Goal: Task Accomplishment & Management: Complete application form

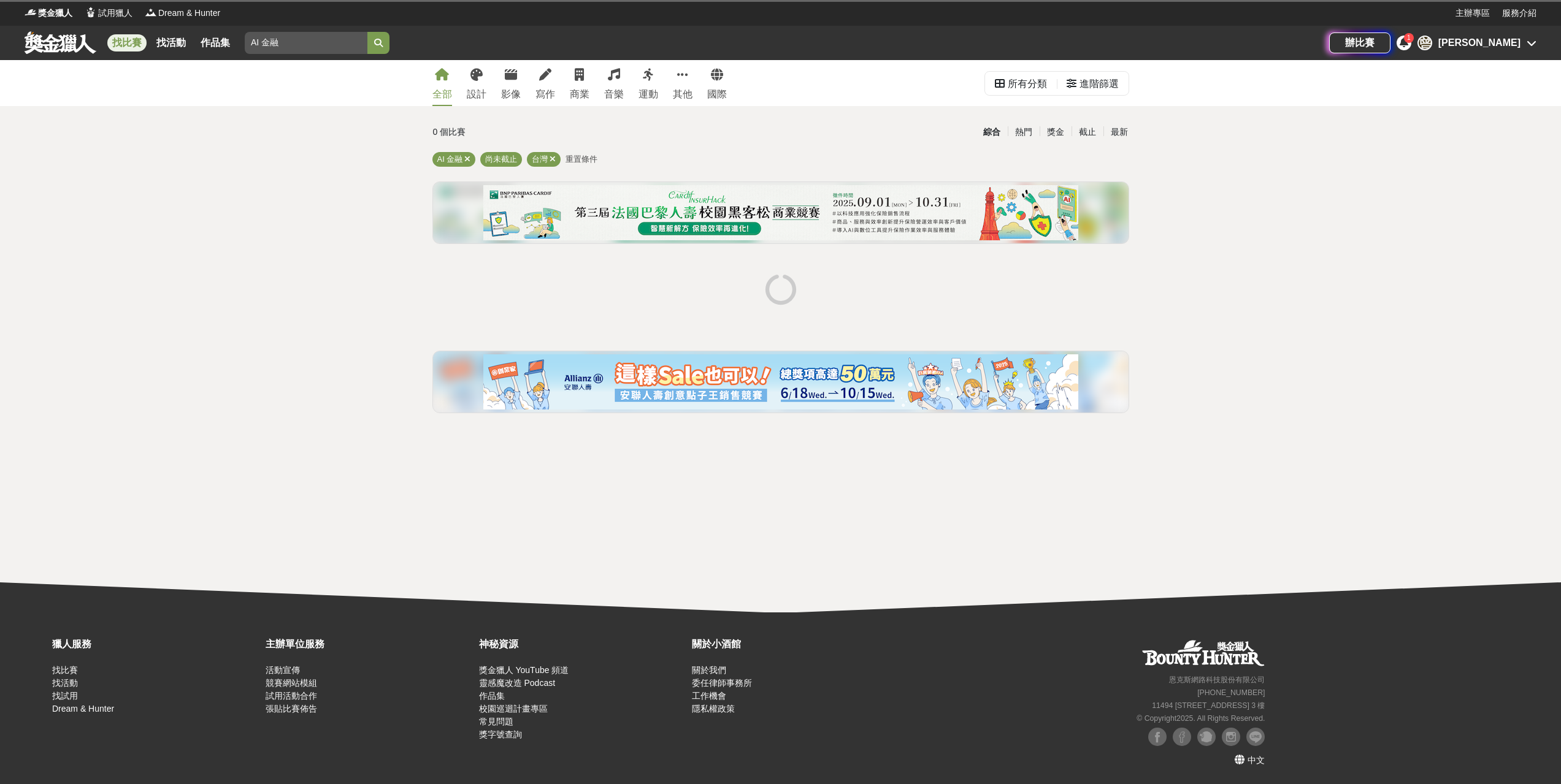
drag, startPoint x: 0, startPoint y: 0, endPoint x: 357, endPoint y: 308, distance: 471.5
click at [358, 306] on div "全部 設計 影像 寫作 商業 音樂 運動 其他 國際 所有分類 進階篩選 0 個比賽 綜合 熱門 獎金 截止 最新 AI 金融 尚未截止 台灣 重置條件" at bounding box center [780, 336] width 1561 height 553
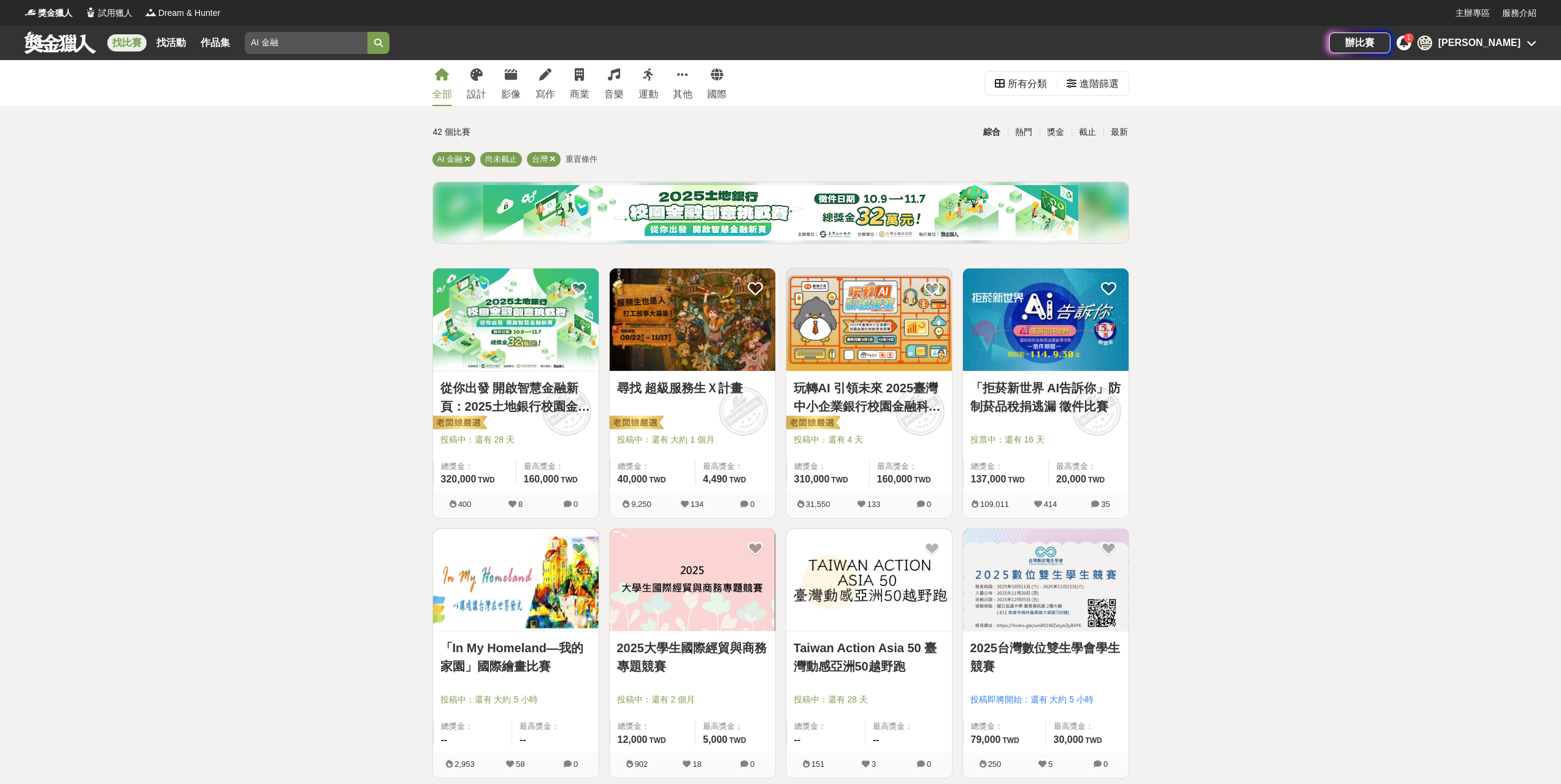
click at [1408, 43] on icon at bounding box center [1404, 42] width 9 height 10
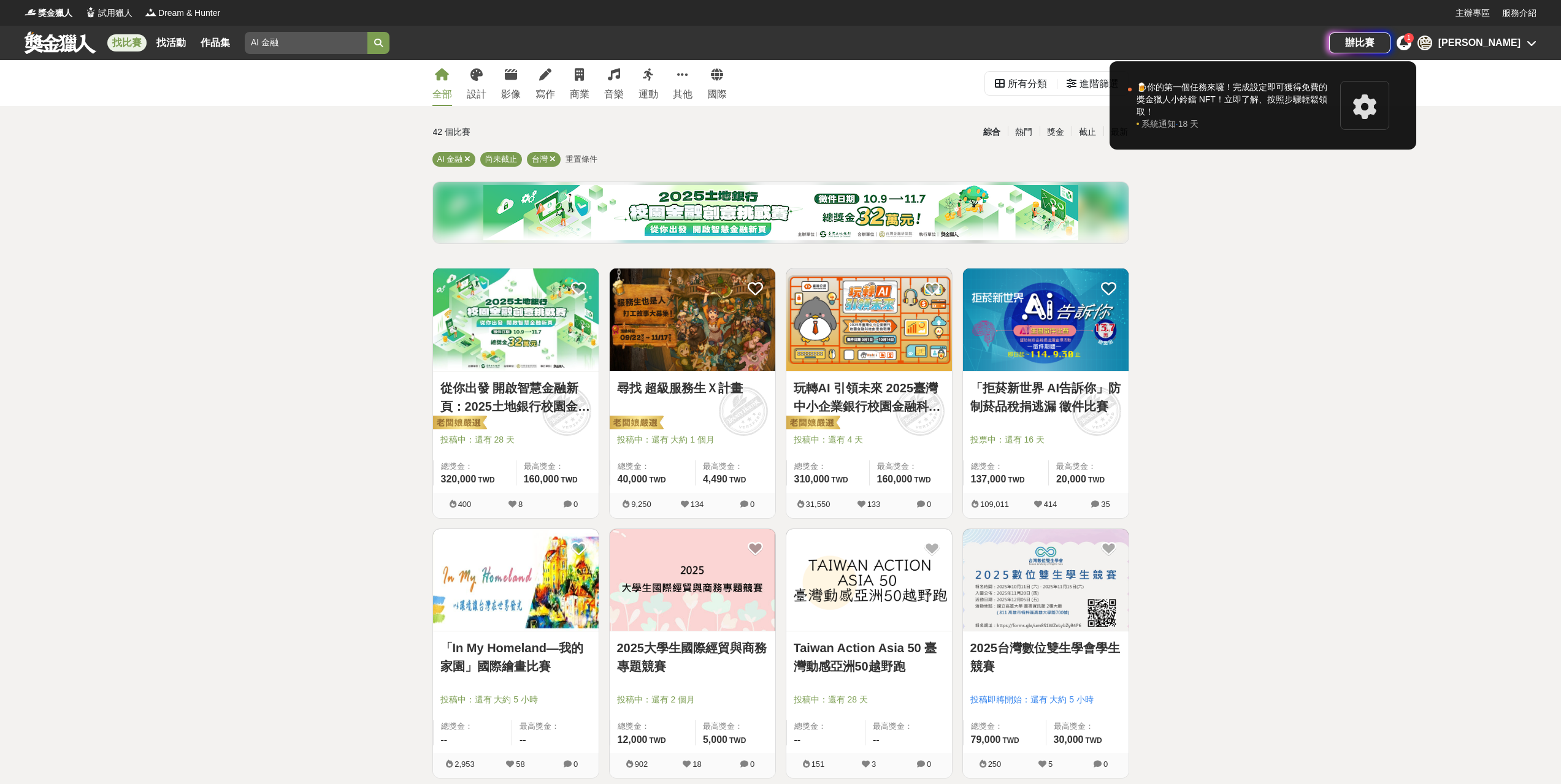
click at [1357, 255] on div at bounding box center [780, 392] width 1561 height 784
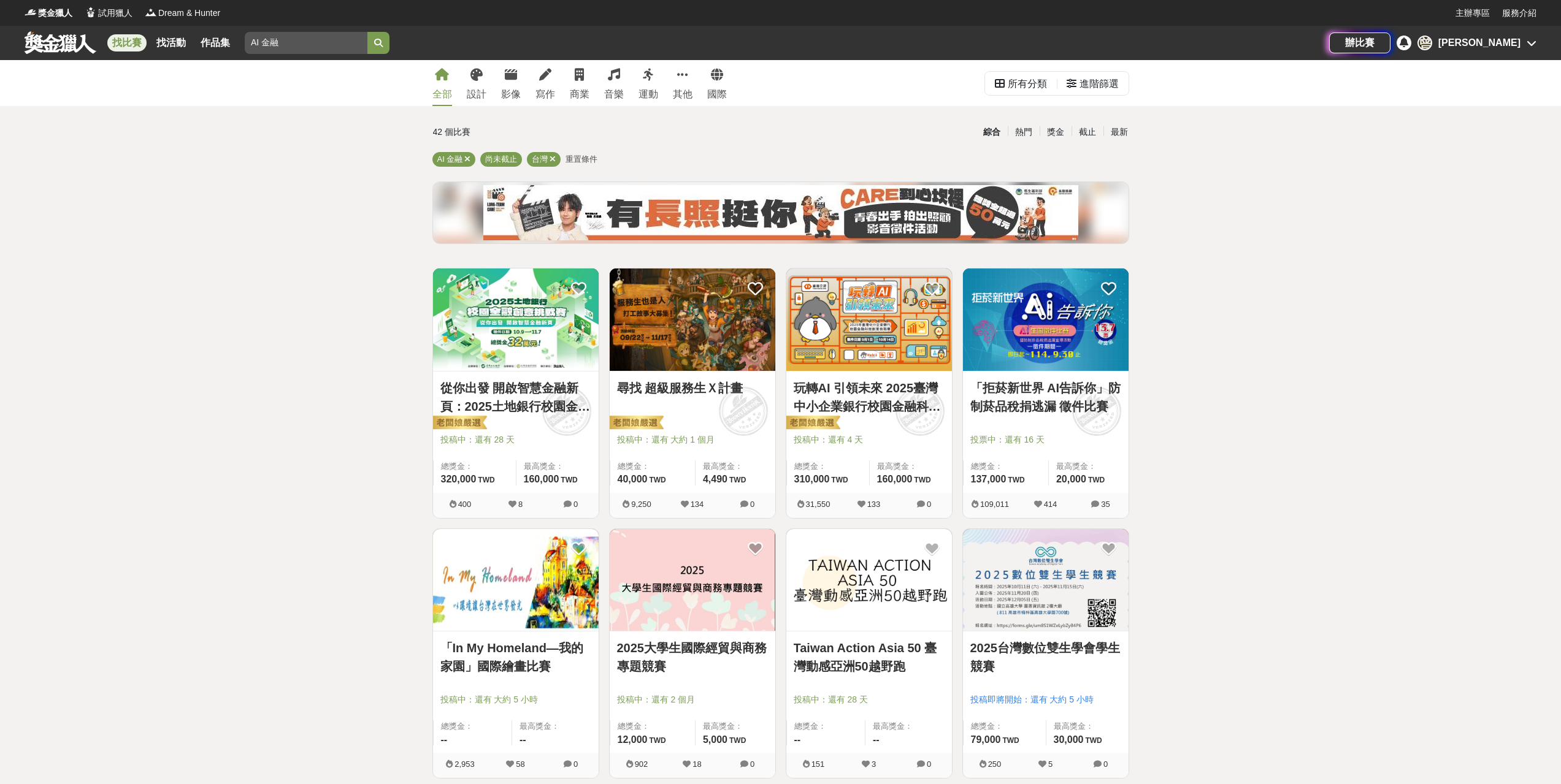
click at [884, 338] on img at bounding box center [869, 320] width 166 height 103
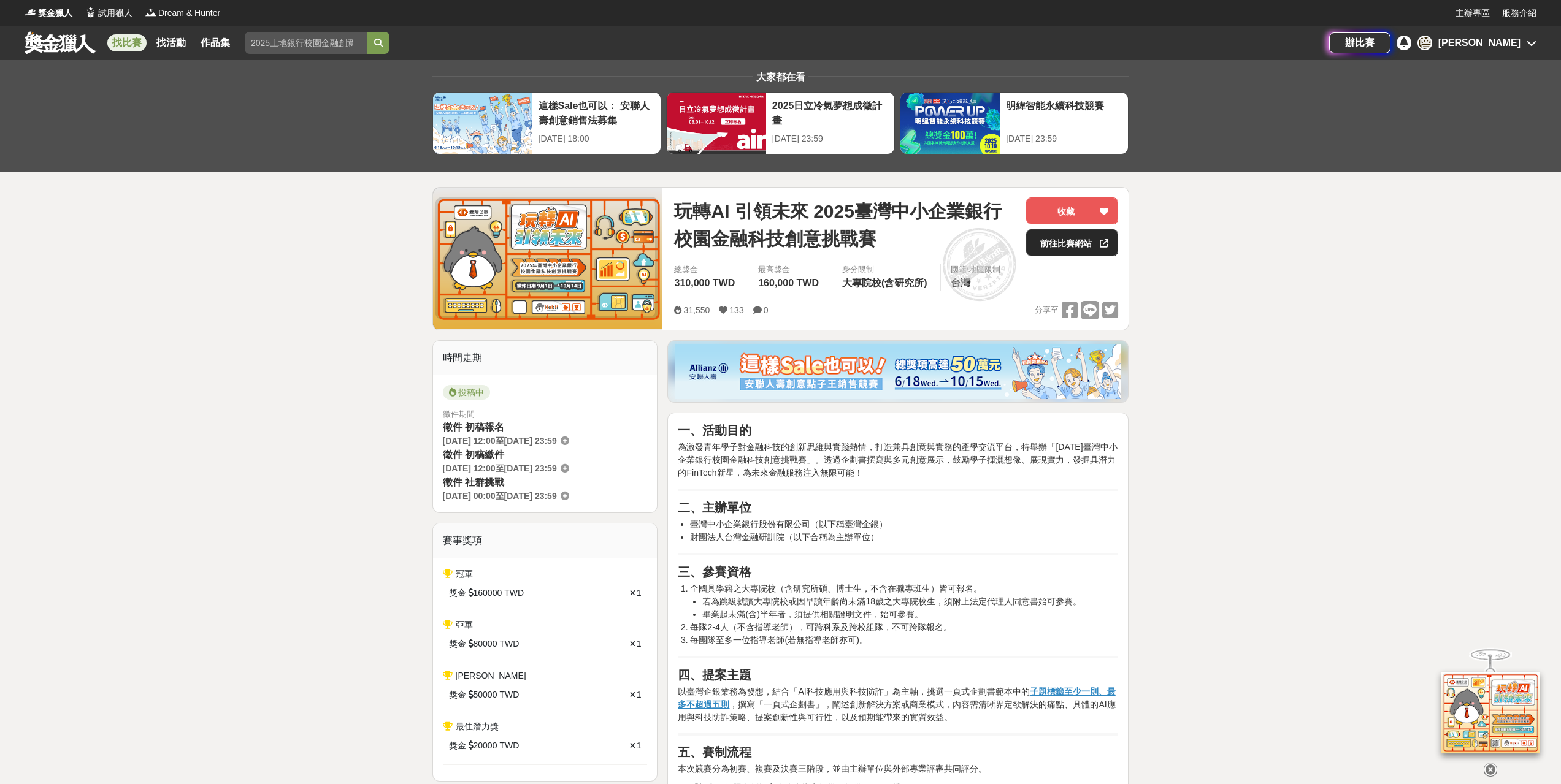
click at [1089, 242] on link "前往比賽網站" at bounding box center [1072, 243] width 92 height 27
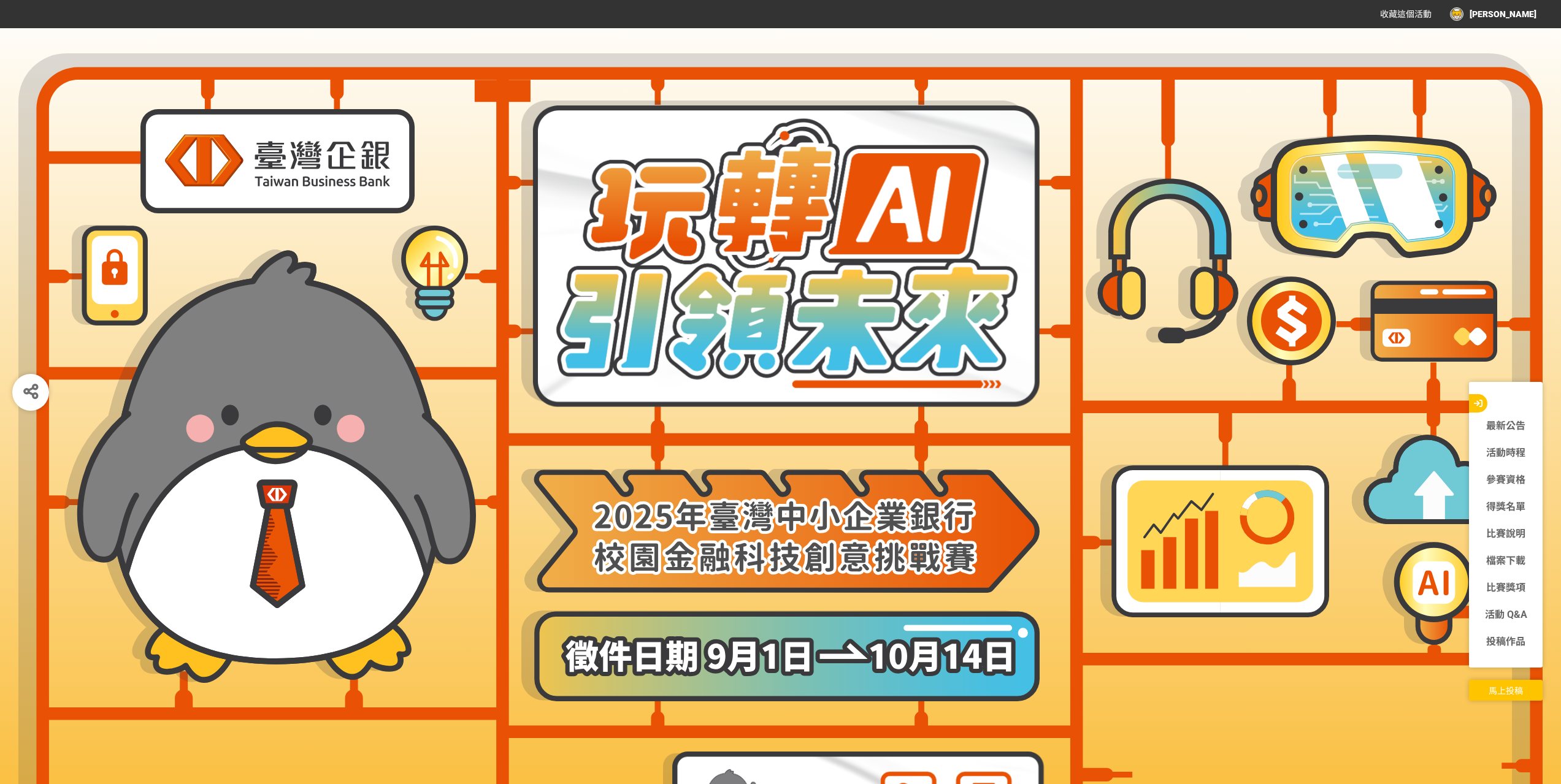
scroll to position [307, 0]
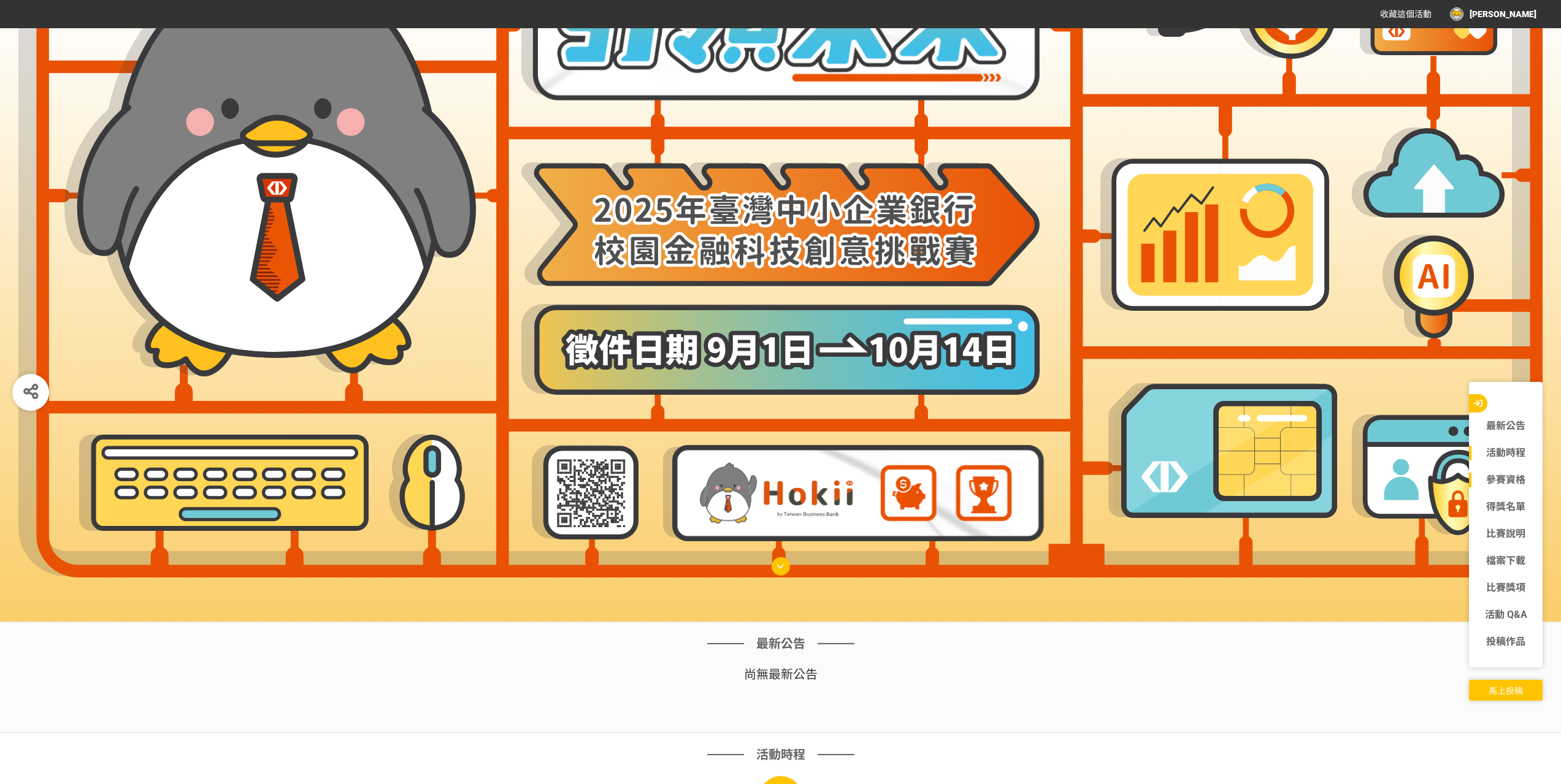
click at [1516, 477] on link "參賽資格" at bounding box center [1505, 480] width 74 height 15
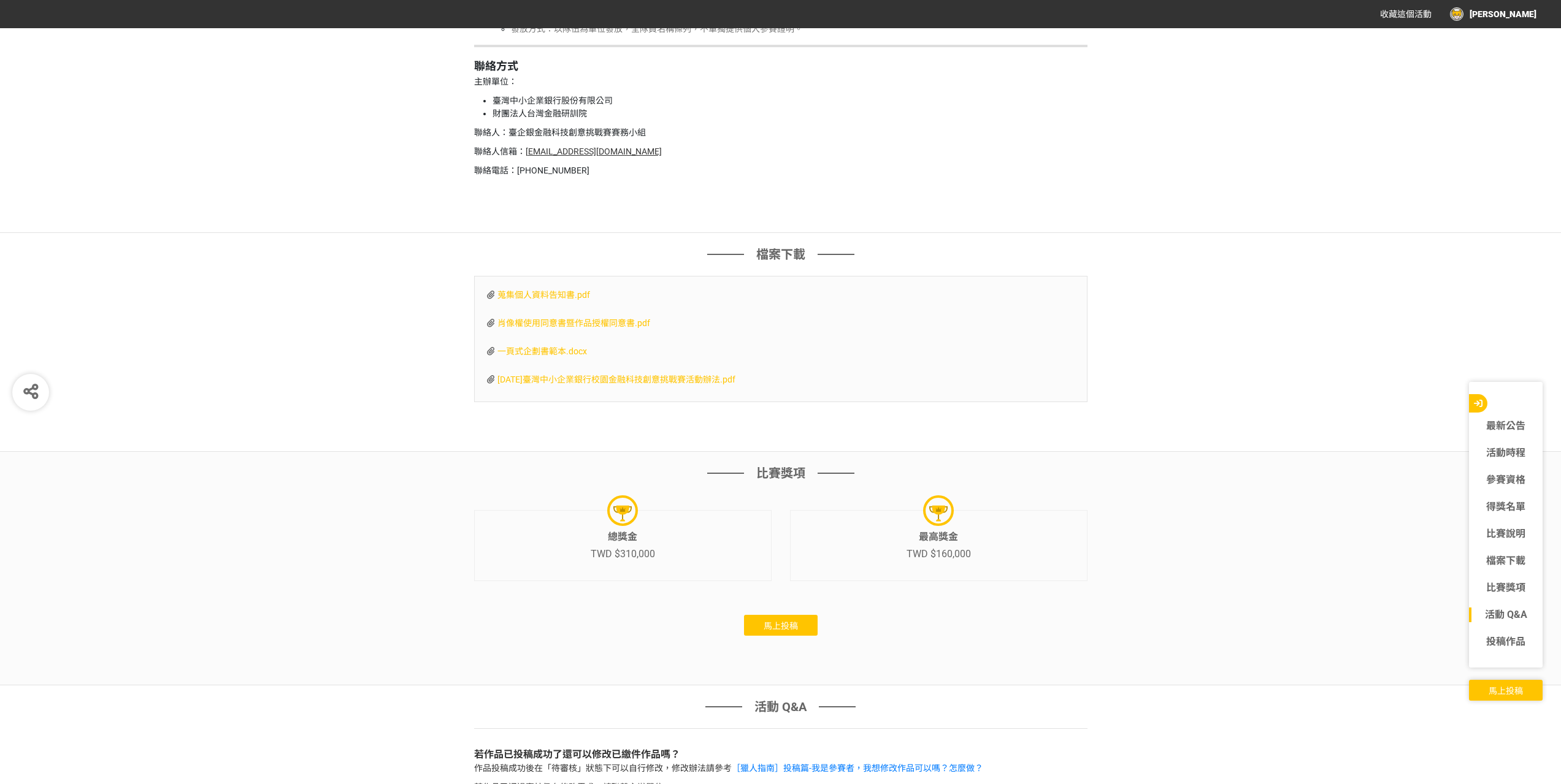
scroll to position [3821, 0]
click at [1506, 697] on button "馬上投稿" at bounding box center [1505, 691] width 74 height 21
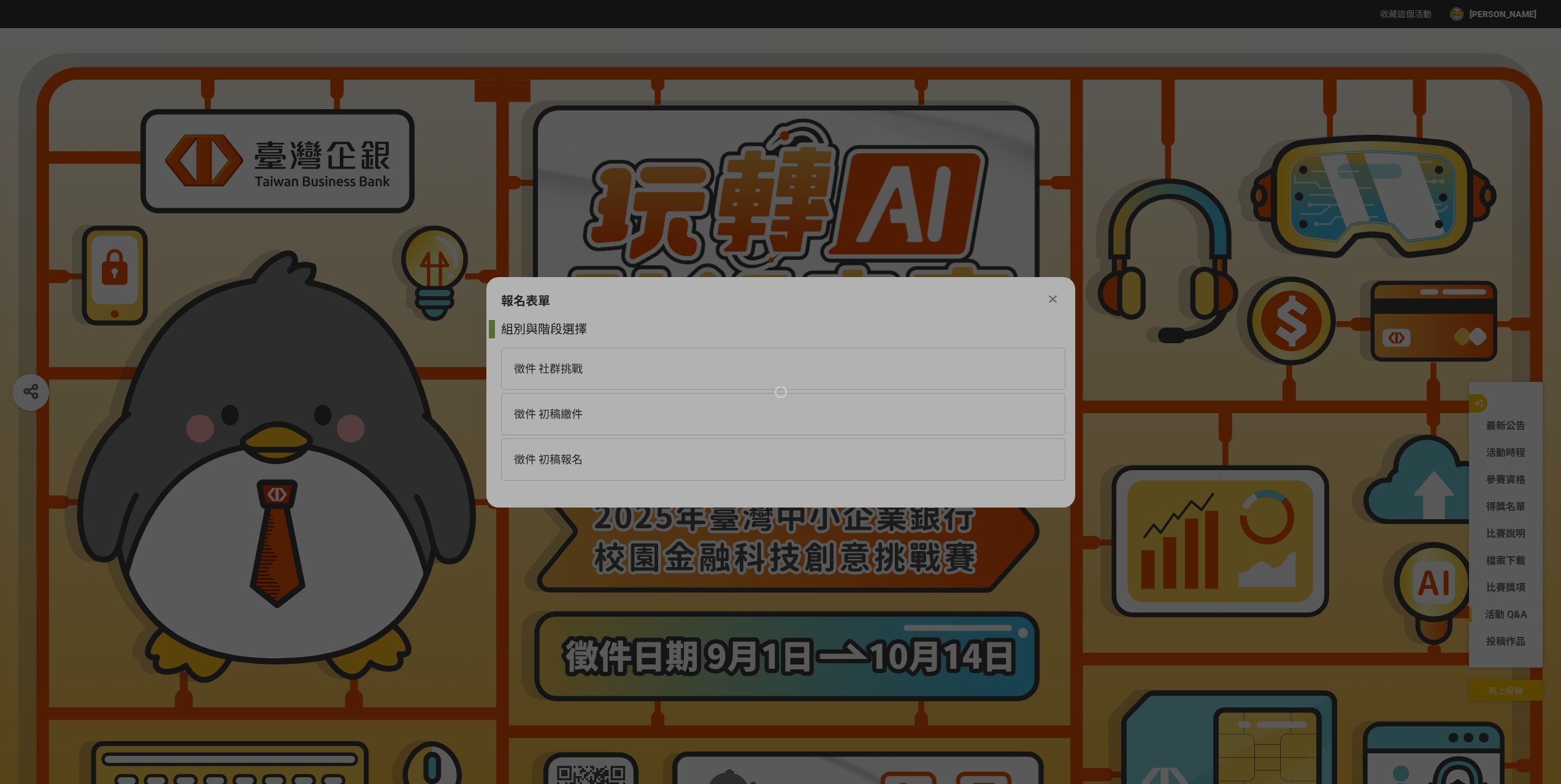
scroll to position [0, 0]
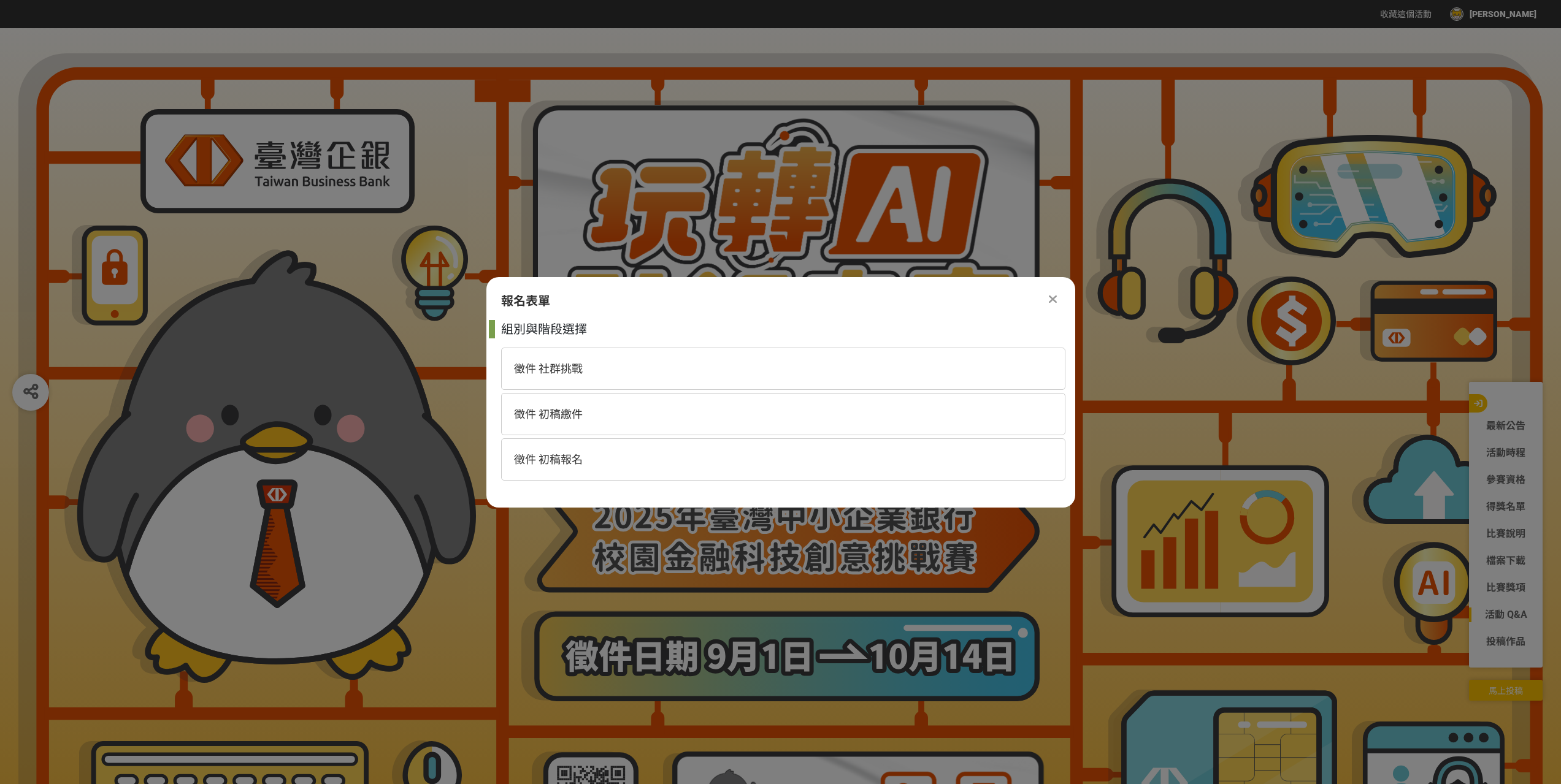
click at [1046, 298] on div at bounding box center [1053, 299] width 15 height 15
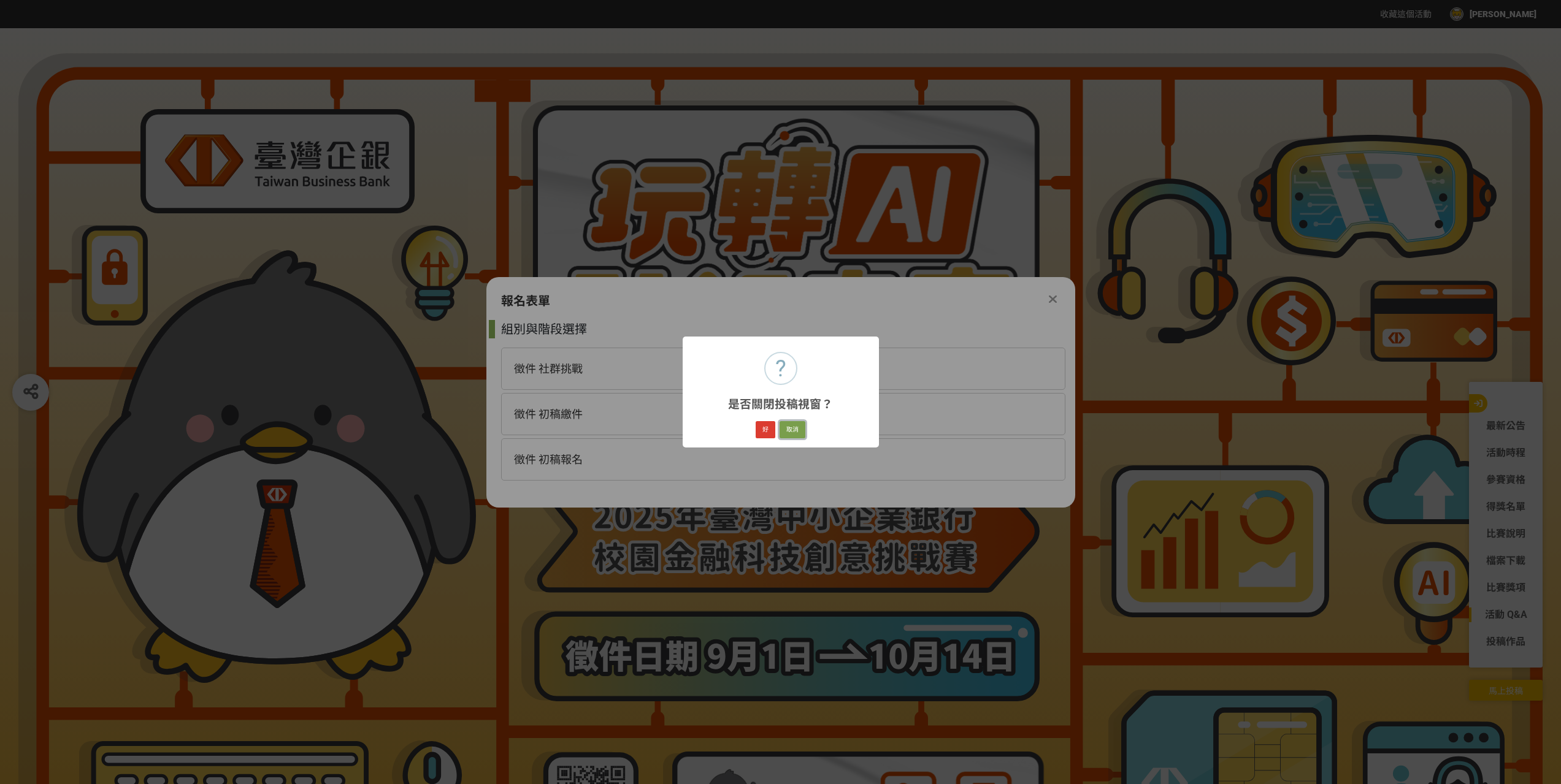
drag, startPoint x: 794, startPoint y: 424, endPoint x: 763, endPoint y: 433, distance: 32.3
click at [766, 435] on div "好 取消" at bounding box center [780, 430] width 53 height 21
click at [763, 433] on button "好" at bounding box center [766, 430] width 20 height 17
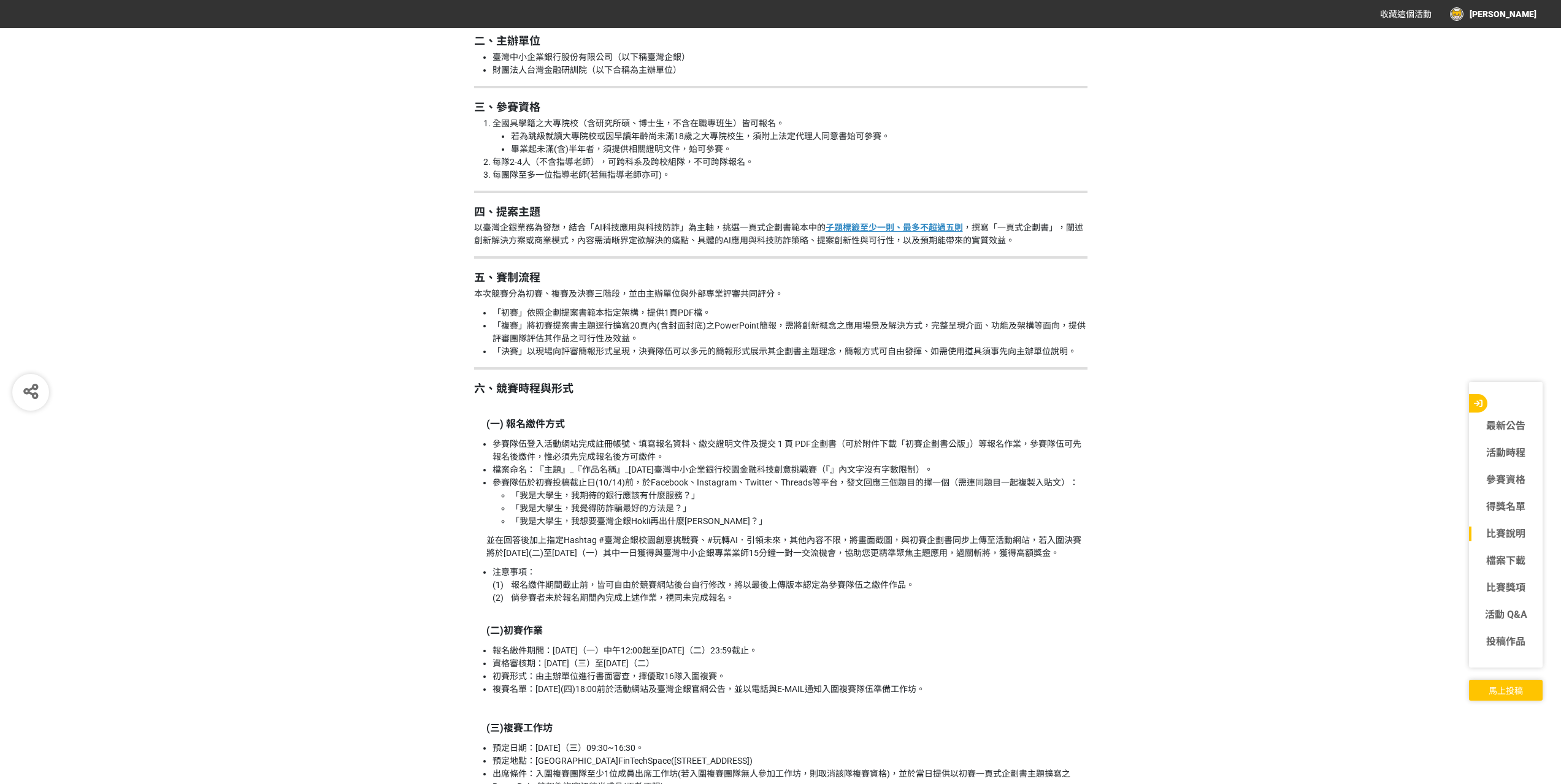
scroll to position [1656, 0]
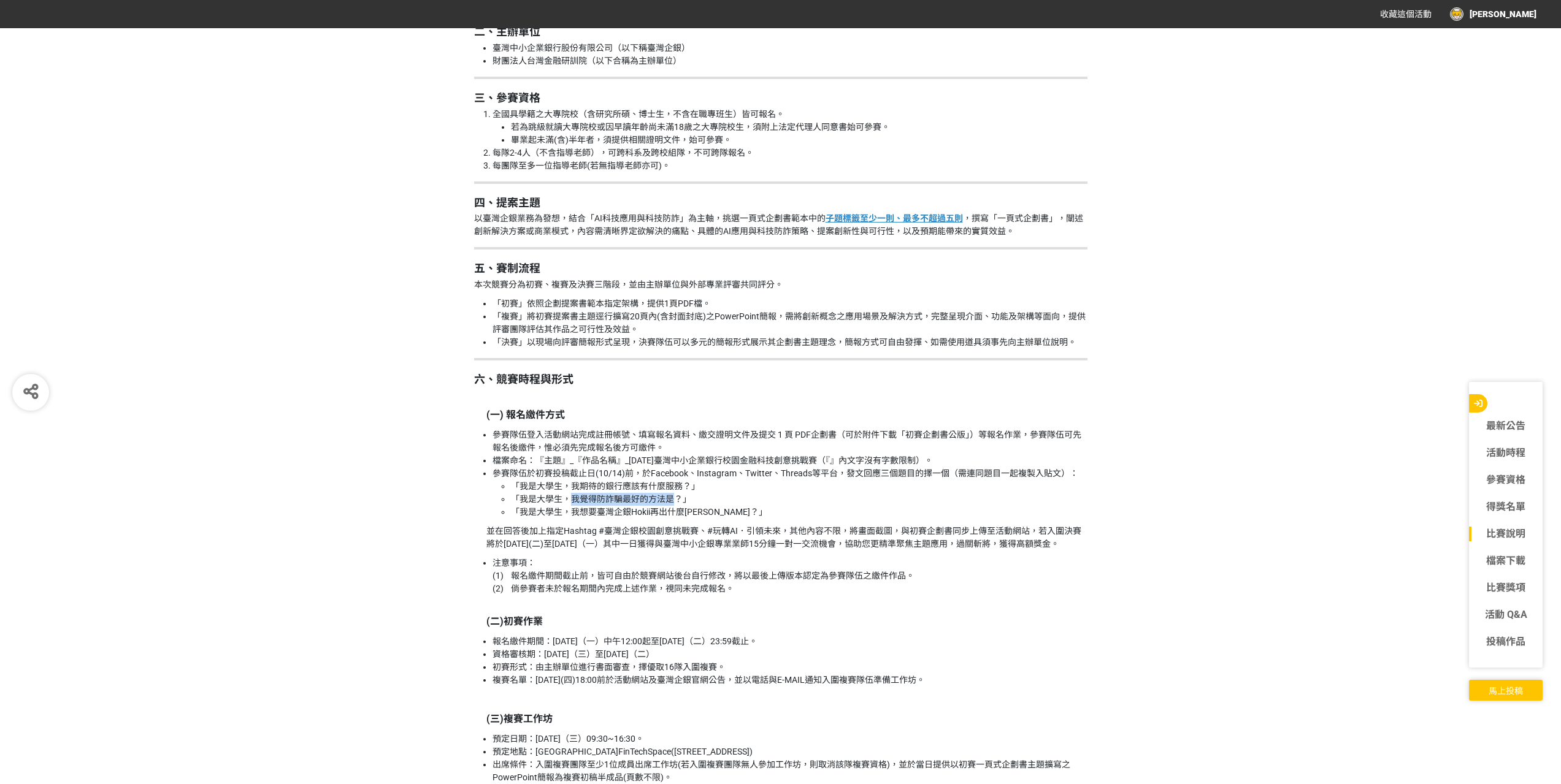
drag, startPoint x: 569, startPoint y: 499, endPoint x: 677, endPoint y: 498, distance: 108.0
click at [677, 498] on li "「我是大學生，我覺得防詐騙最好的方法是？」" at bounding box center [799, 499] width 576 height 13
copy li "我覺得防詐騙最好的方法是"
drag, startPoint x: 521, startPoint y: 501, endPoint x: 675, endPoint y: 501, distance: 154.0
click at [675, 501] on li "「我是大學生，我覺得防詐騙最好的方法是？」" at bounding box center [799, 499] width 576 height 13
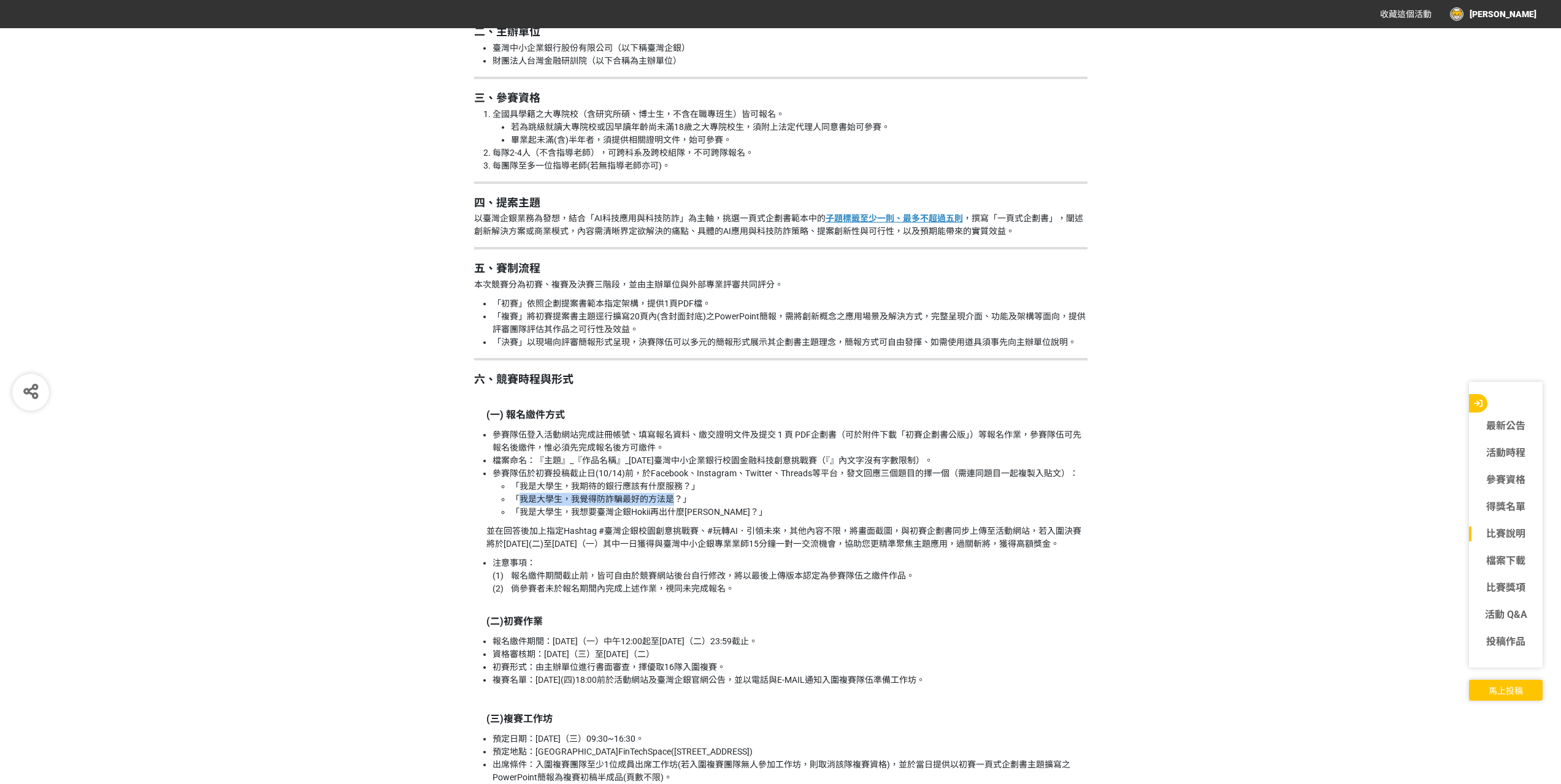
copy li "我是大學生，我覺得防詐騙最好的方法是"
drag, startPoint x: 623, startPoint y: 459, endPoint x: 815, endPoint y: 454, distance: 192.1
click at [815, 454] on li "檔案命名：『主題』_『作品名稱』_[DATE]臺灣中小企業銀行校園金融科技創意挑戰賽（『』內文字沒有字數限制）。" at bounding box center [790, 461] width 595 height 13
copy li "[DATE]臺灣中小企業銀行校園金融科技創意挑戰賽"
click at [1493, 687] on span "馬上投稿" at bounding box center [1506, 691] width 35 height 10
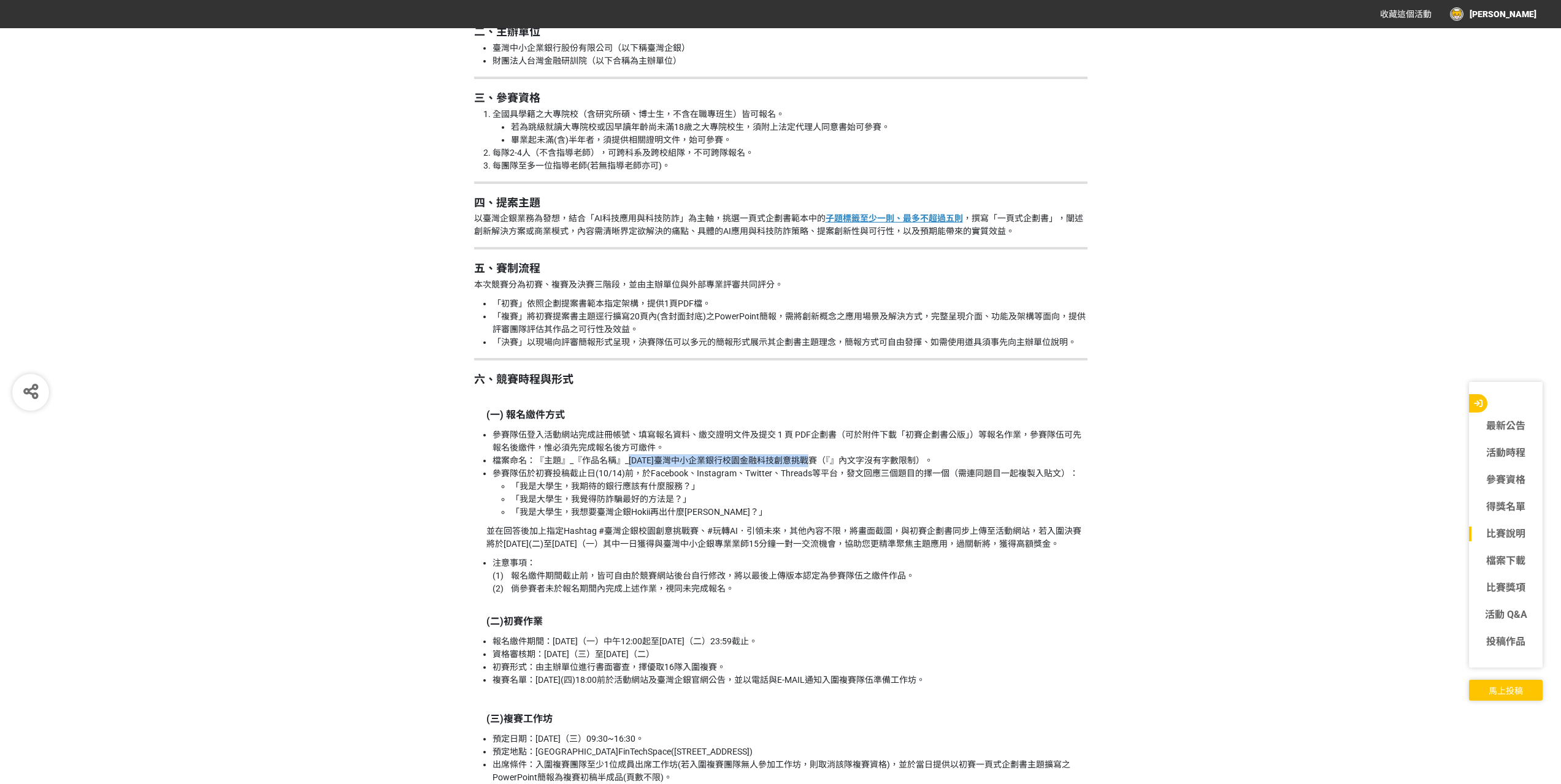
scroll to position [0, 0]
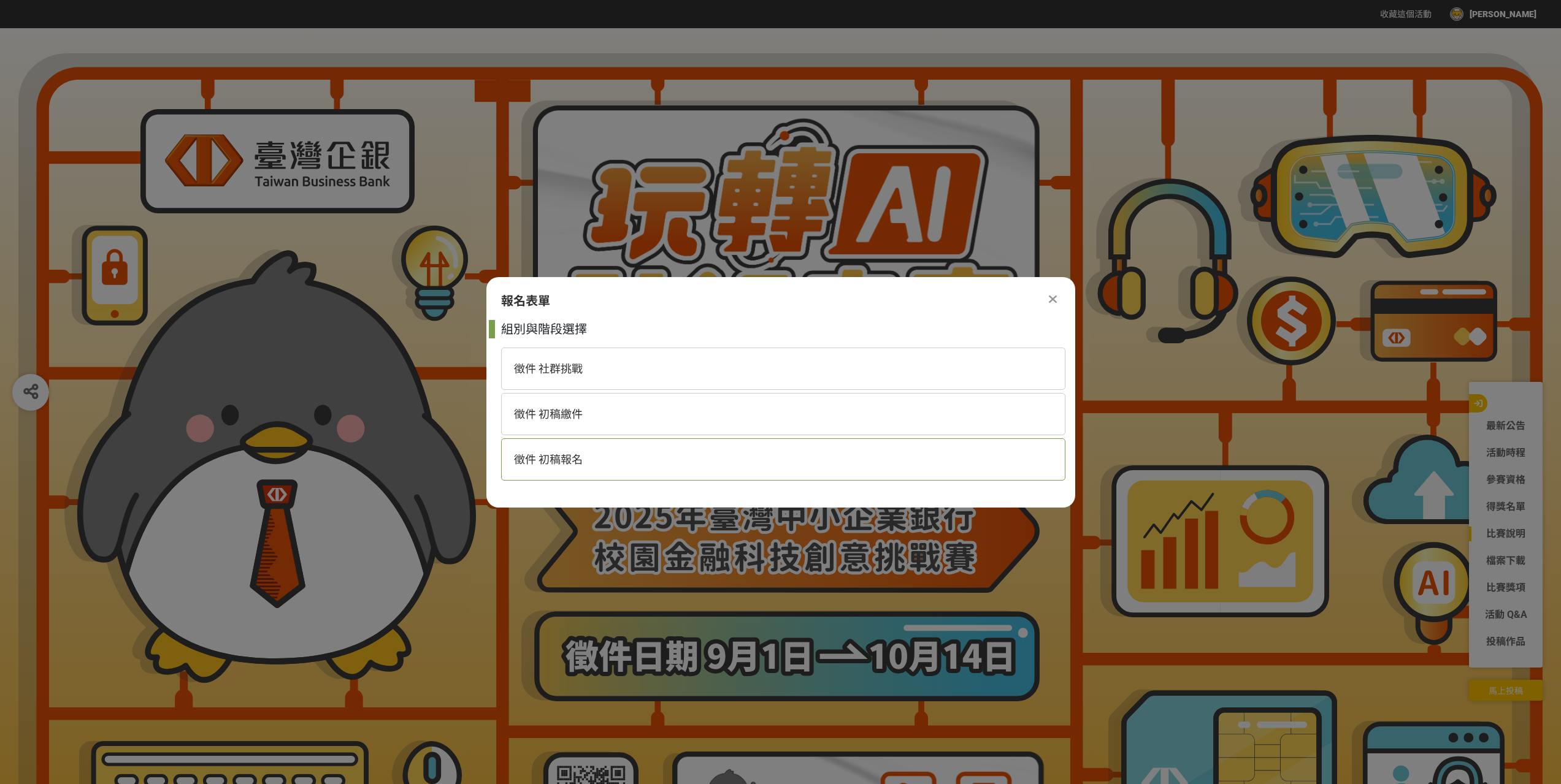
click at [608, 445] on div "徵件 初稿報名" at bounding box center [783, 459] width 564 height 42
select select "185368:185625"
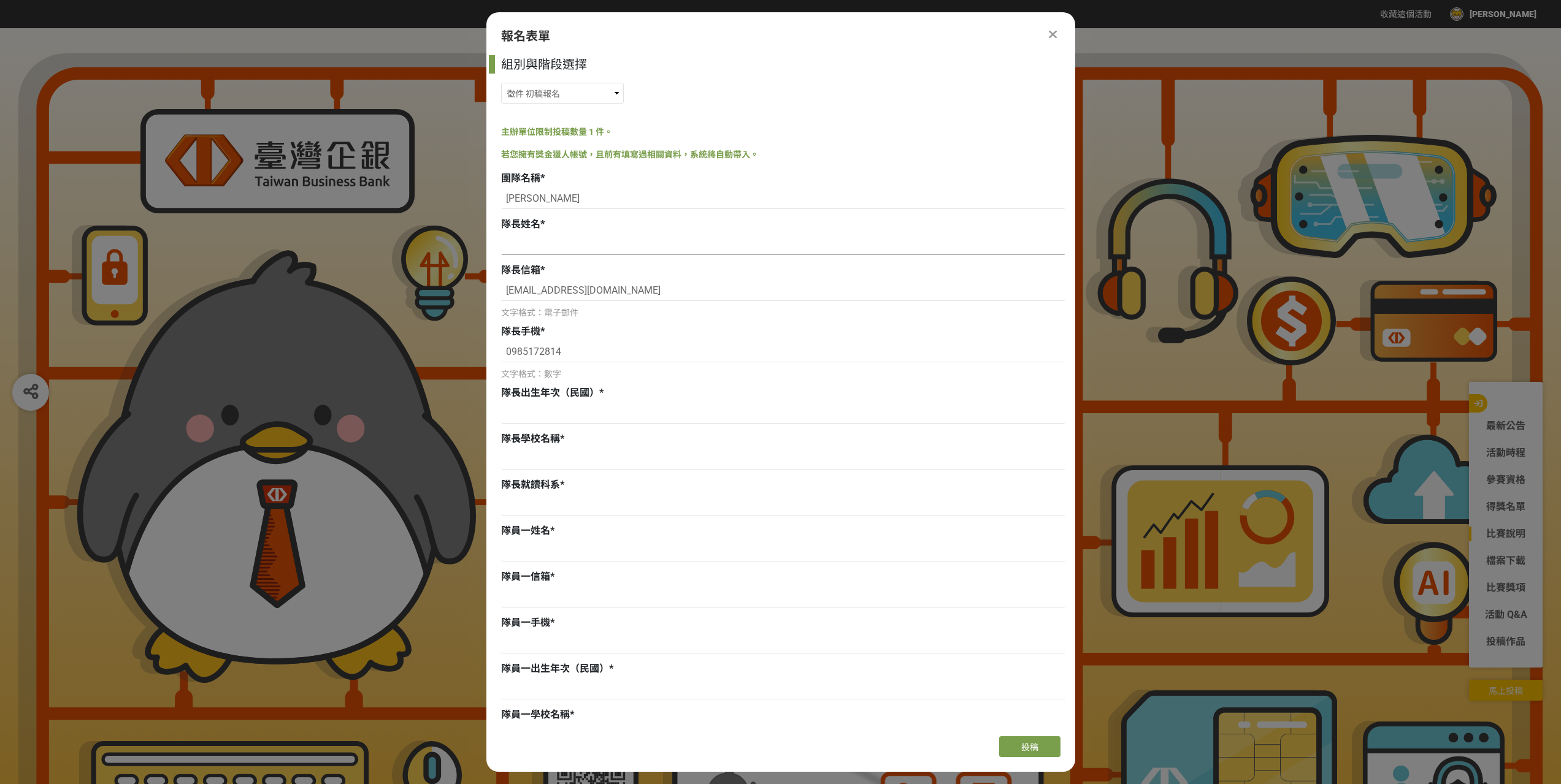
click at [621, 246] on input at bounding box center [783, 245] width 564 height 21
click at [543, 190] on input "[PERSON_NAME]" at bounding box center [783, 198] width 564 height 21
paste input "SafeTrade"
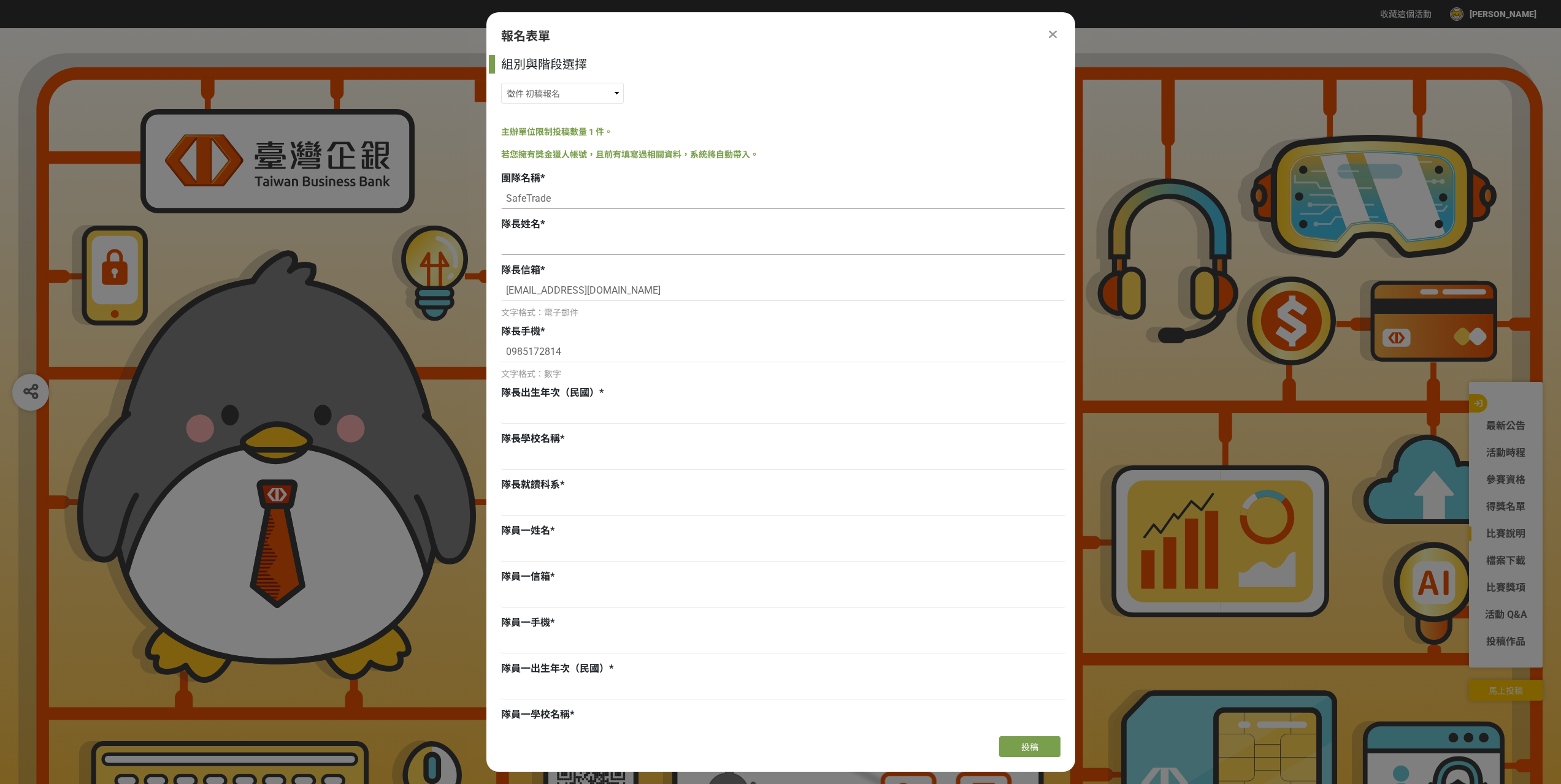
type input "SafeTrade"
click at [545, 249] on input at bounding box center [783, 245] width 564 height 21
type input "ㄋ"
type input "[PERSON_NAME]"
click at [588, 425] on div at bounding box center [783, 415] width 564 height 24
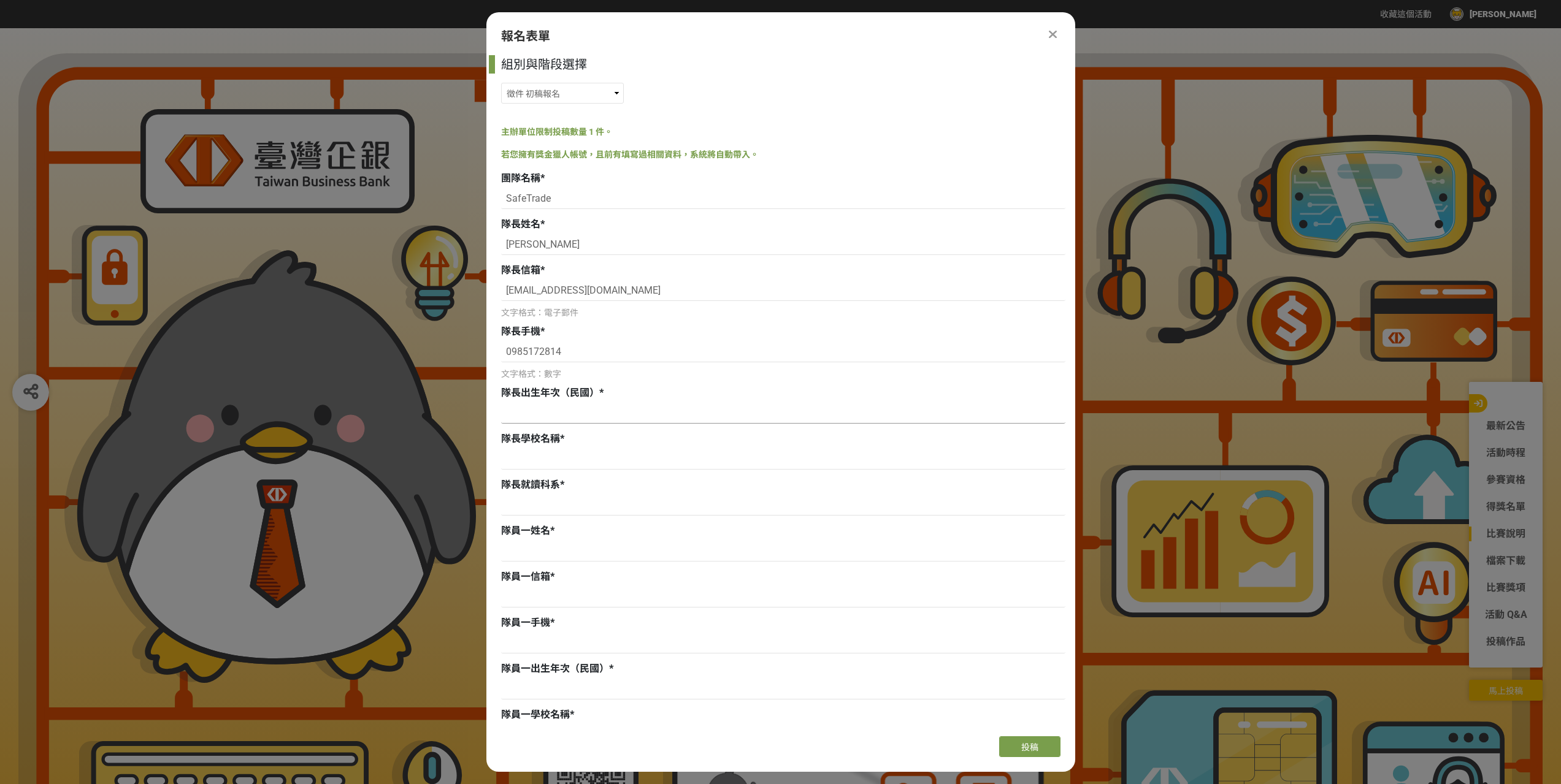
click at [586, 417] on input at bounding box center [783, 414] width 564 height 21
type input "89"
click at [560, 465] on input at bounding box center [783, 459] width 564 height 21
click at [560, 465] on input at bounding box center [783, 459] width 564 height 21
type input "崑山科技大學"
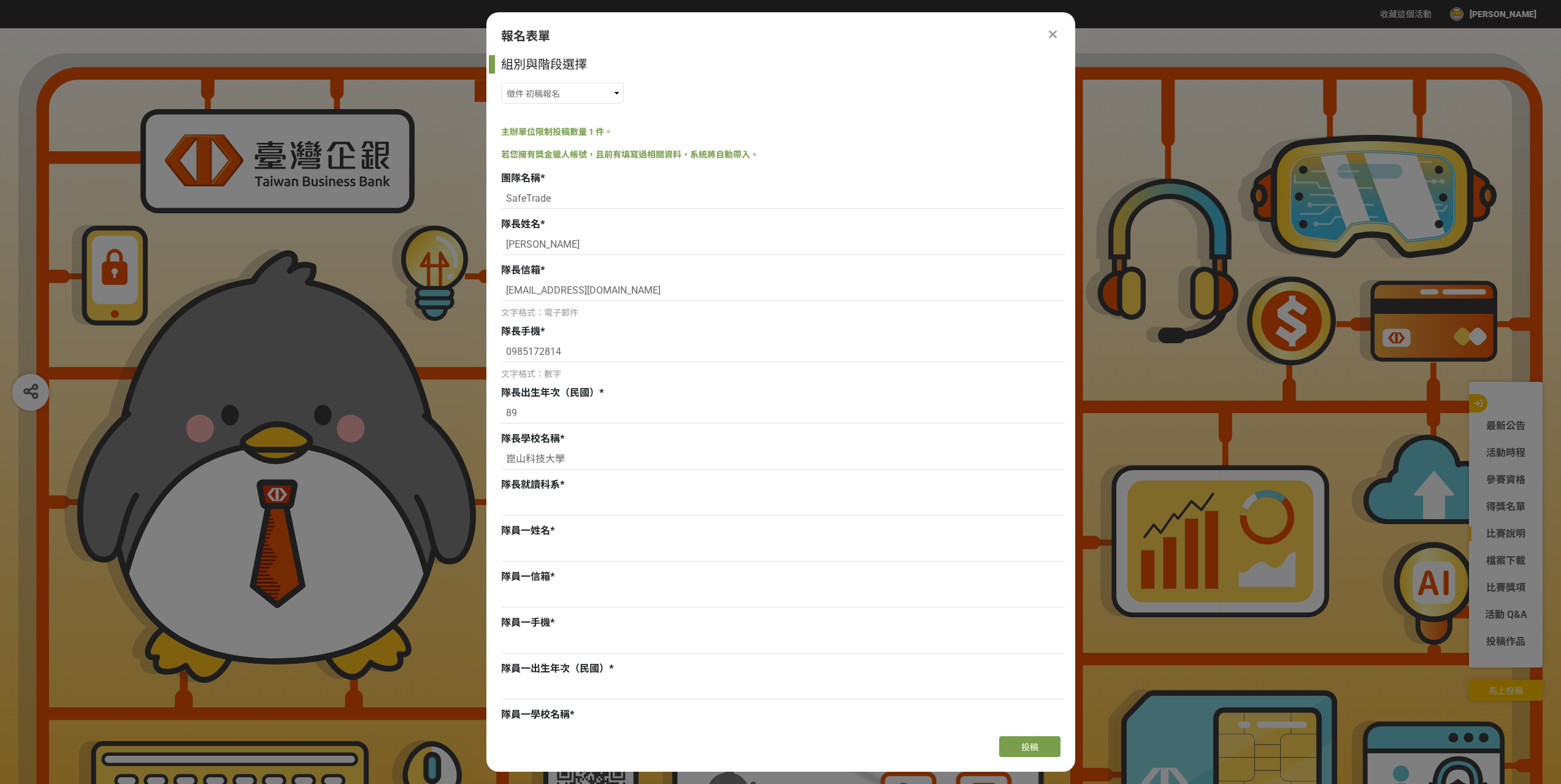
click at [561, 493] on div "隊長就讀科系 *" at bounding box center [783, 498] width 564 height 41
click at [558, 503] on input at bounding box center [783, 505] width 564 height 21
type input "資訊管理系"
click at [542, 543] on input at bounding box center [783, 552] width 564 height 21
type input "[PERSON_NAME]"
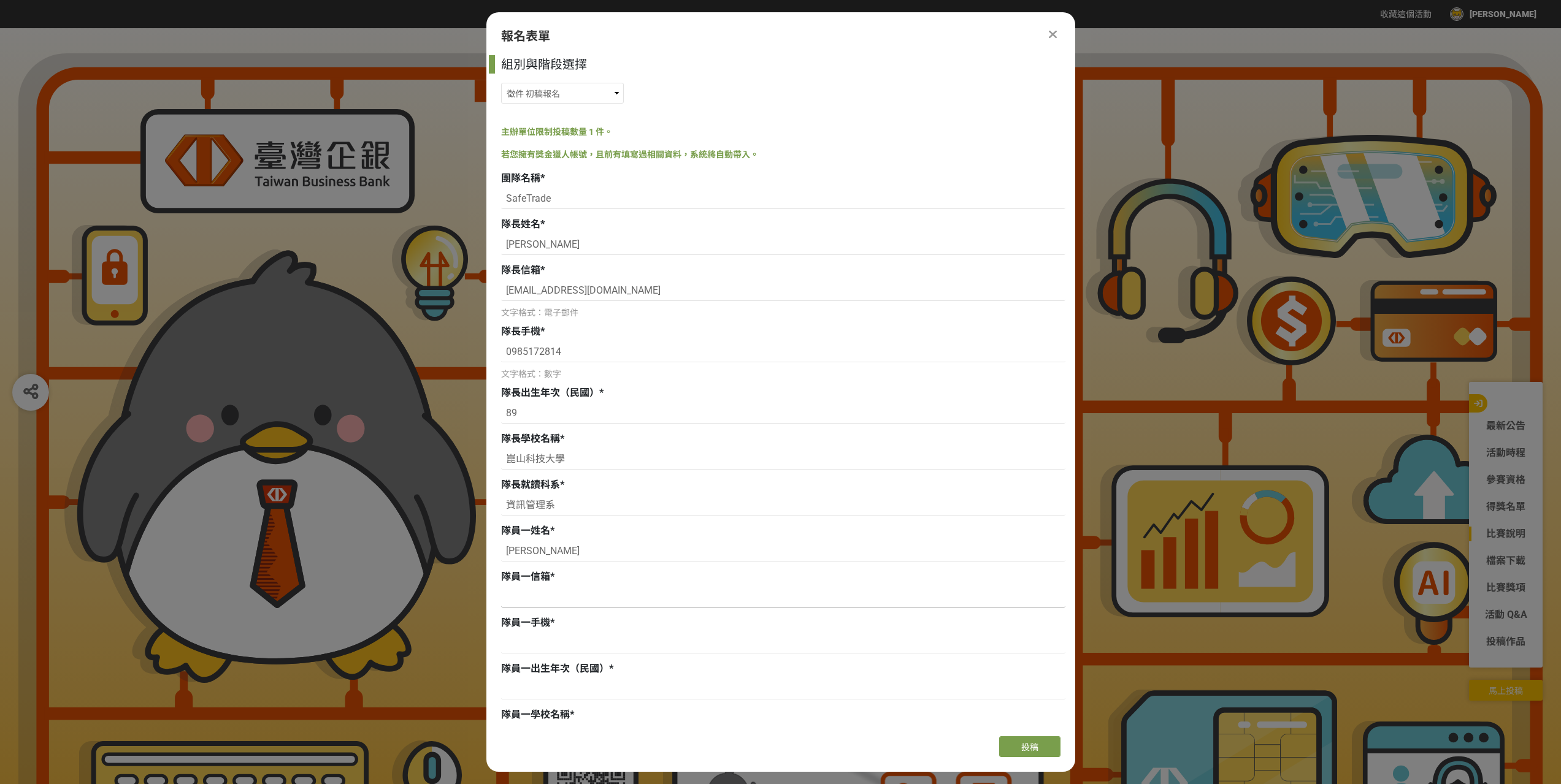
click at [511, 595] on input at bounding box center [783, 597] width 564 height 21
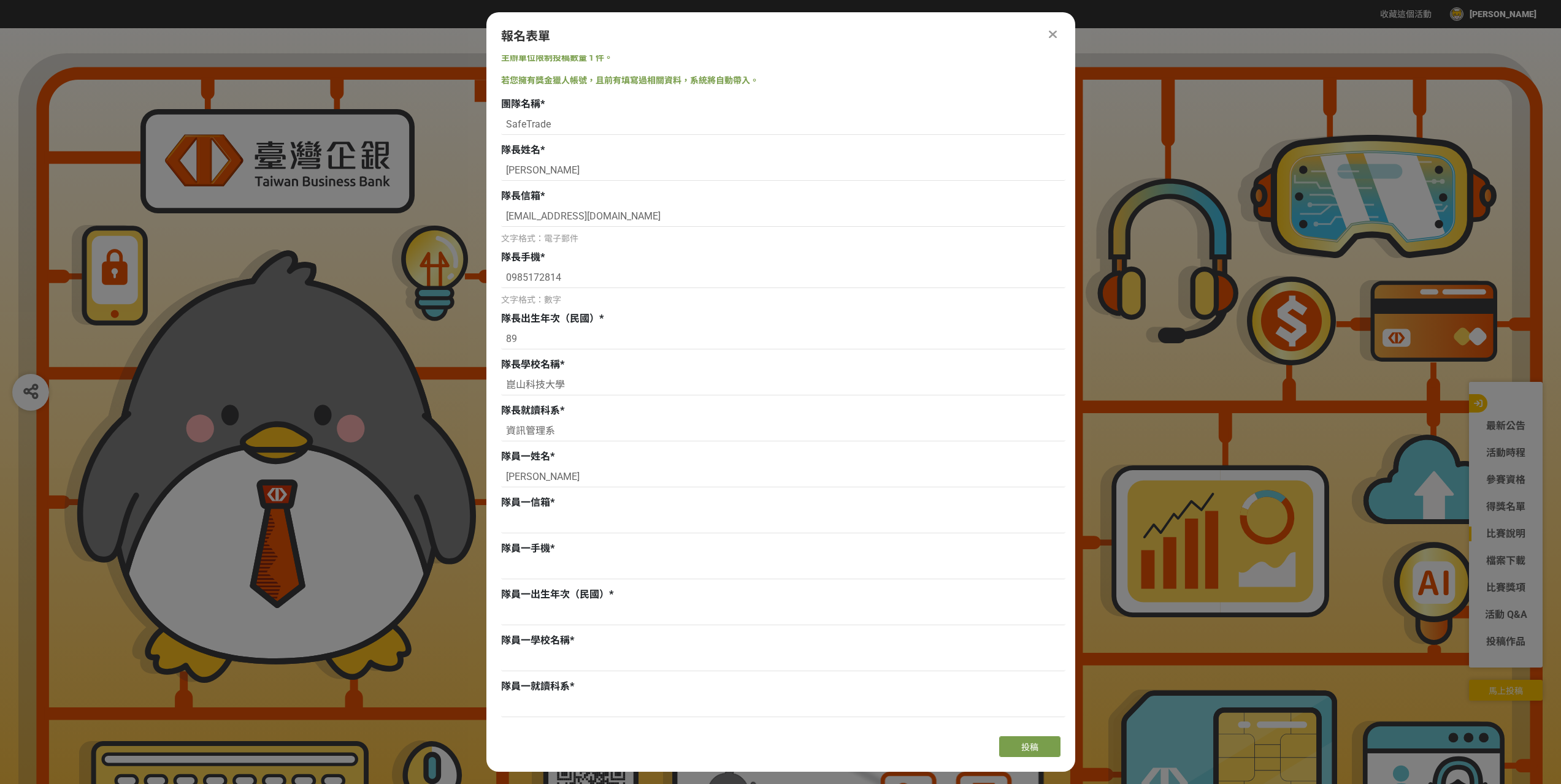
scroll to position [122, 0]
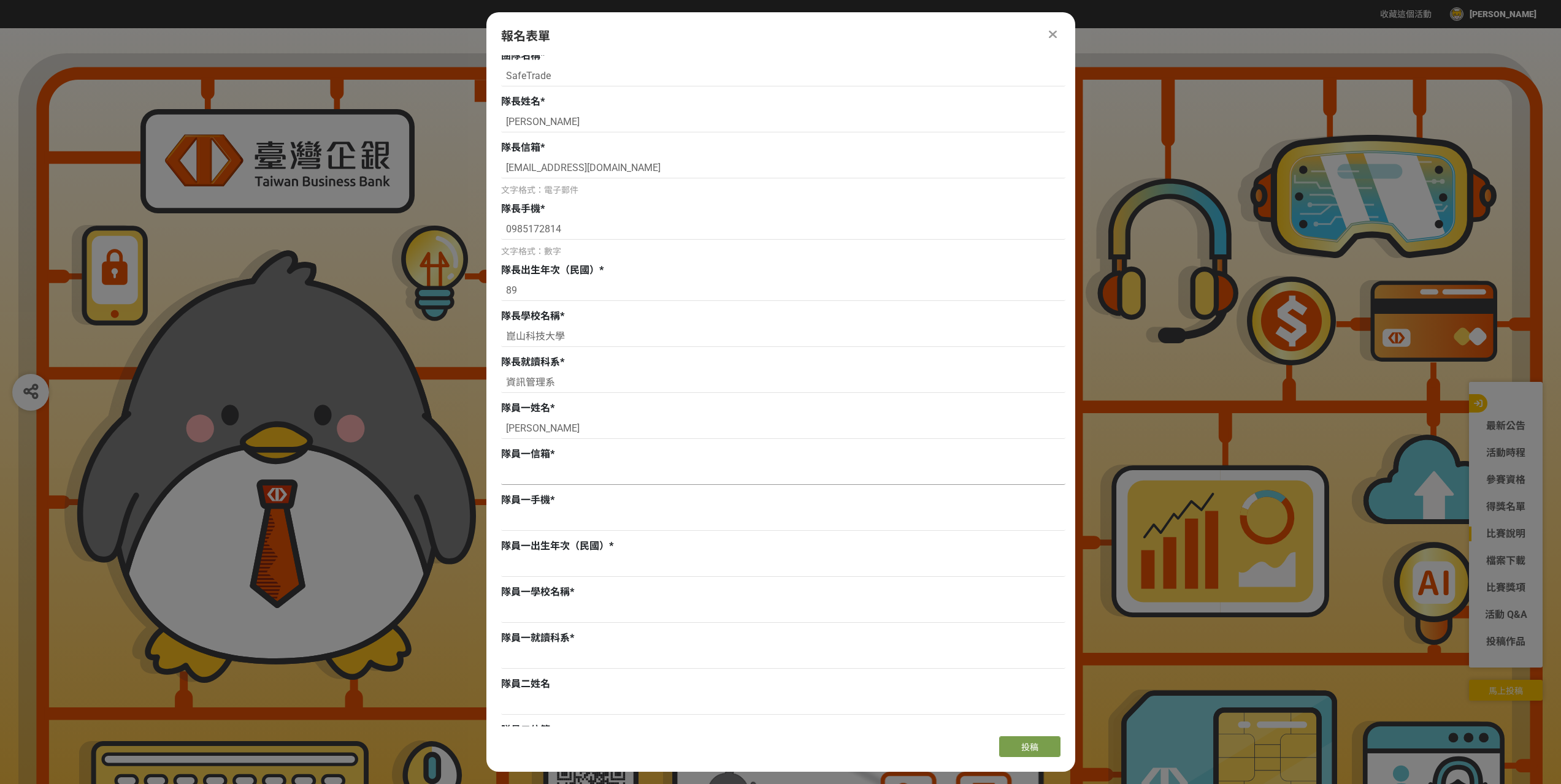
click at [544, 477] on input at bounding box center [783, 475] width 564 height 21
click at [554, 478] on input at bounding box center [783, 475] width 564 height 21
type input "N"
type input "[EMAIL_ADDRESS][DOMAIN_NAME]"
click at [584, 524] on input at bounding box center [783, 521] width 564 height 21
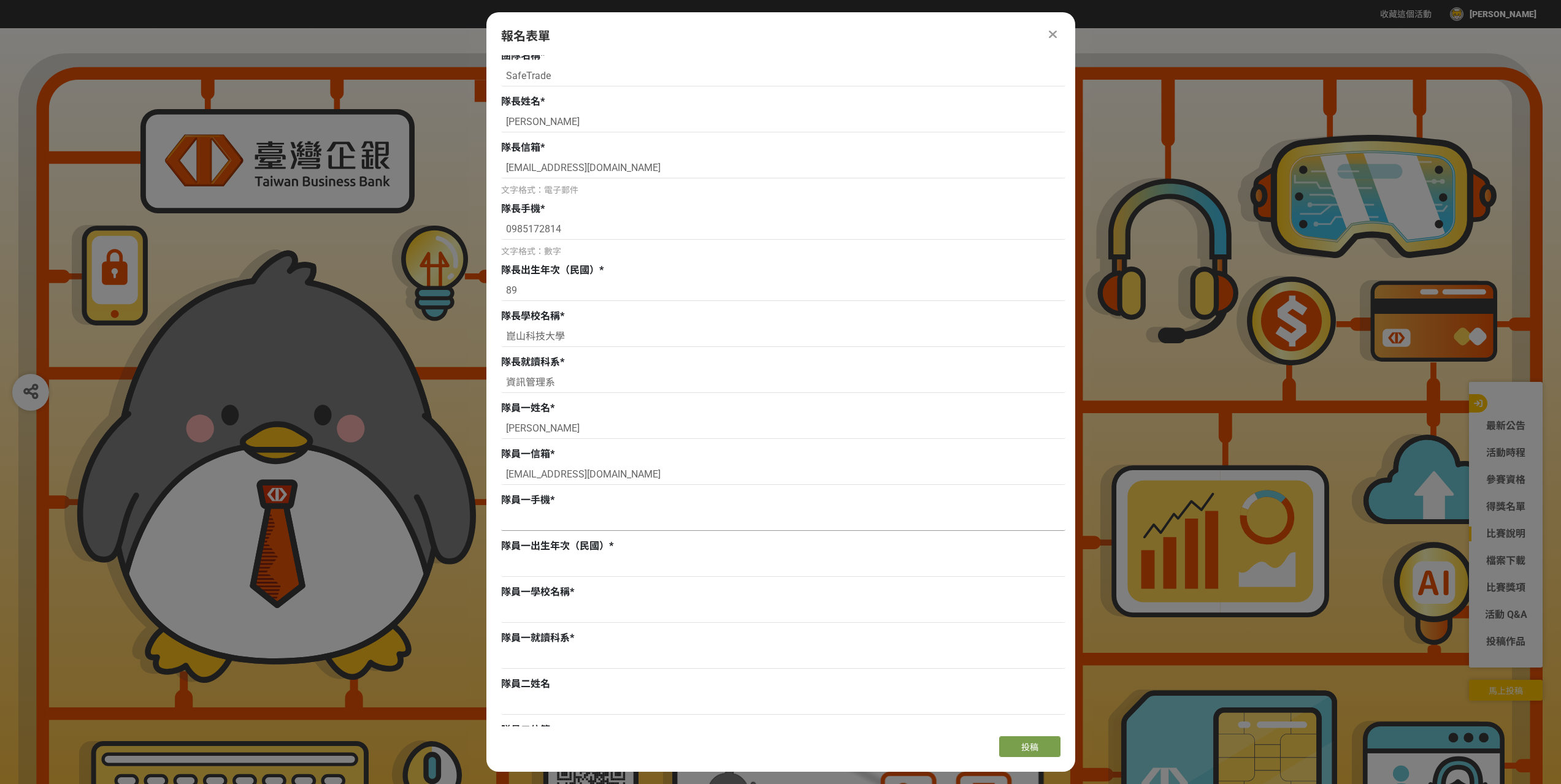
click at [584, 523] on input at bounding box center [783, 521] width 564 height 21
type input "ㄞ"
type input "0935756126"
click at [579, 556] on input at bounding box center [783, 566] width 564 height 21
type input "89"
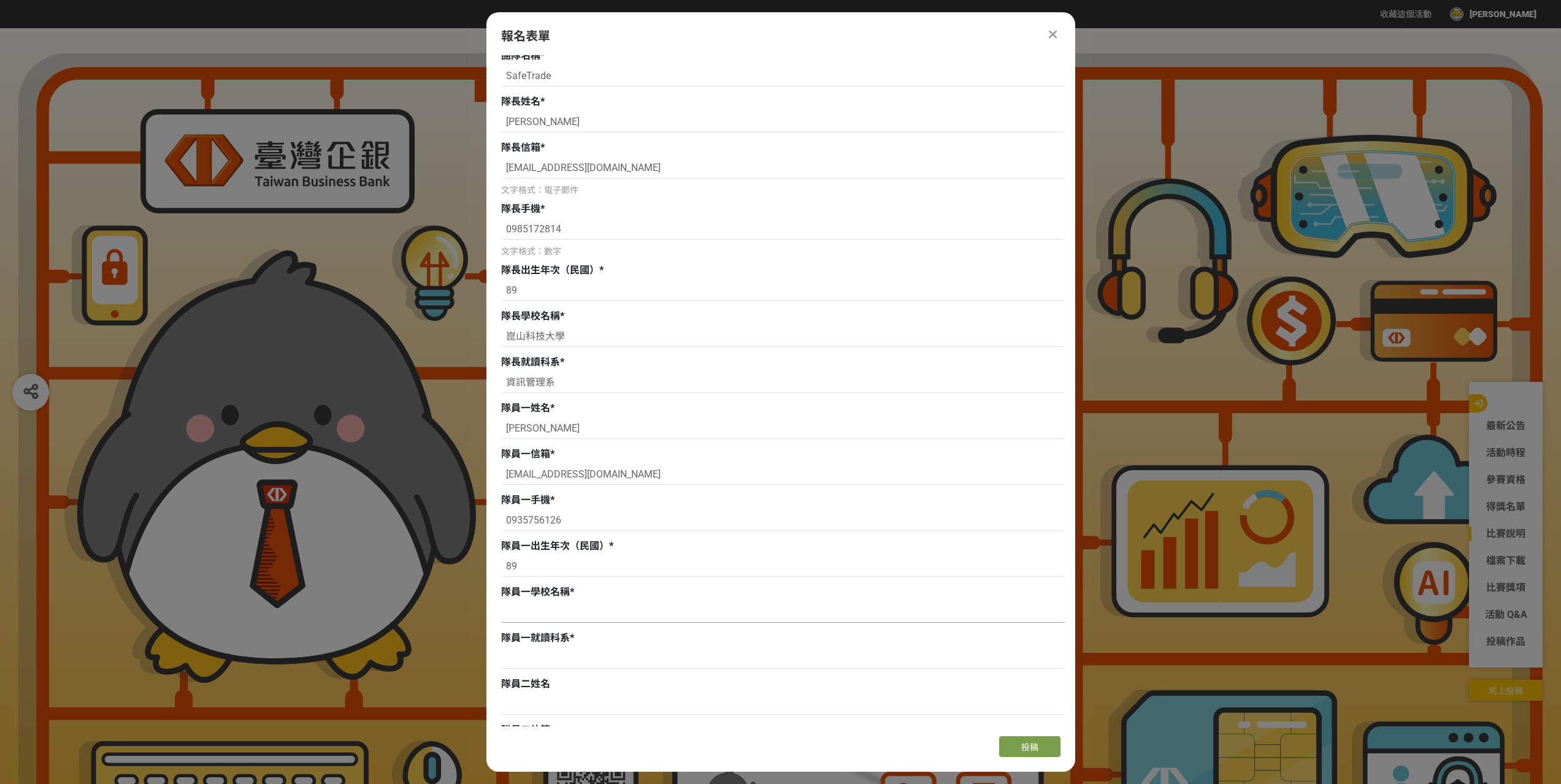
click at [599, 612] on input at bounding box center [783, 613] width 564 height 21
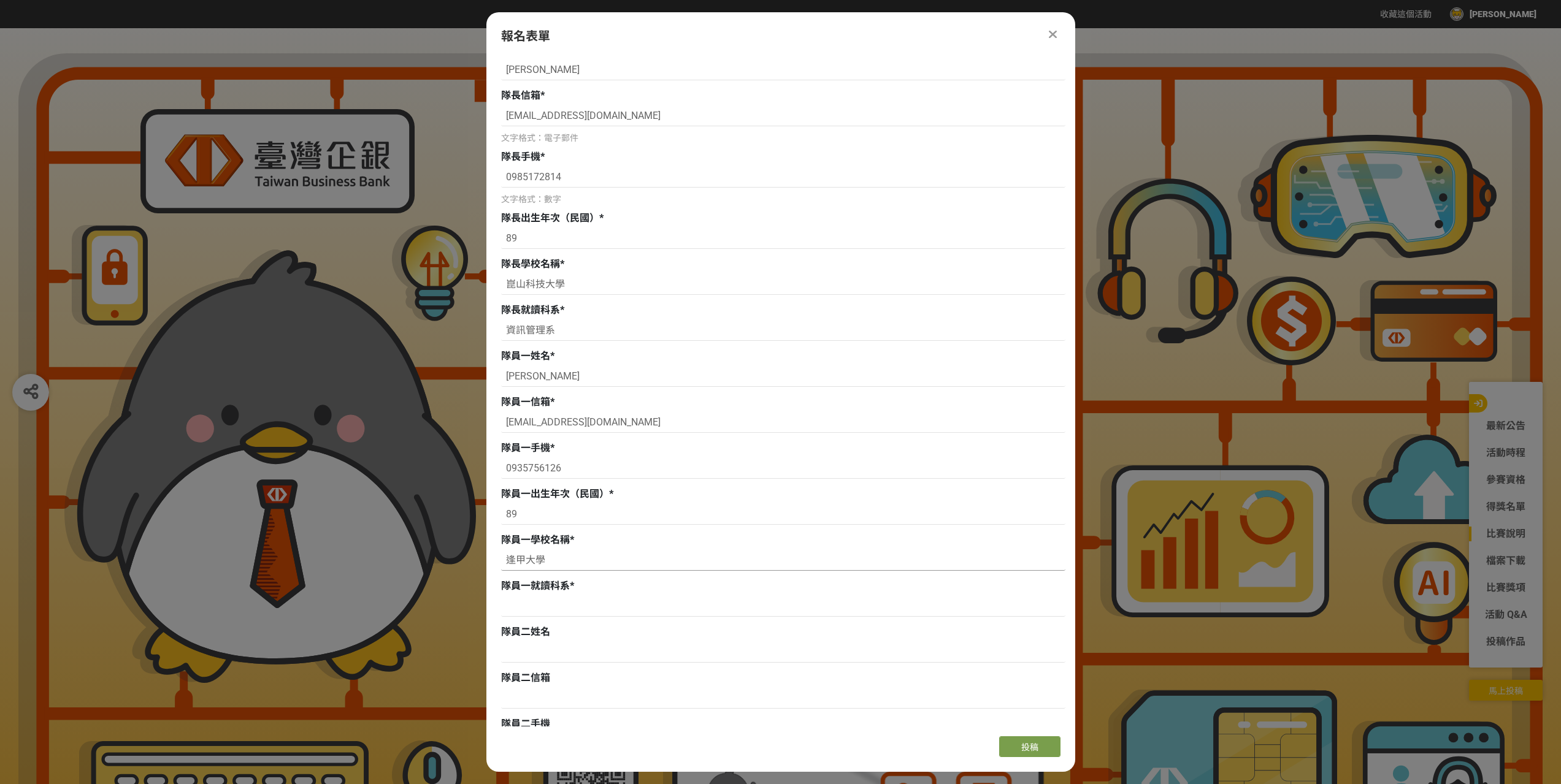
scroll to position [184, 0]
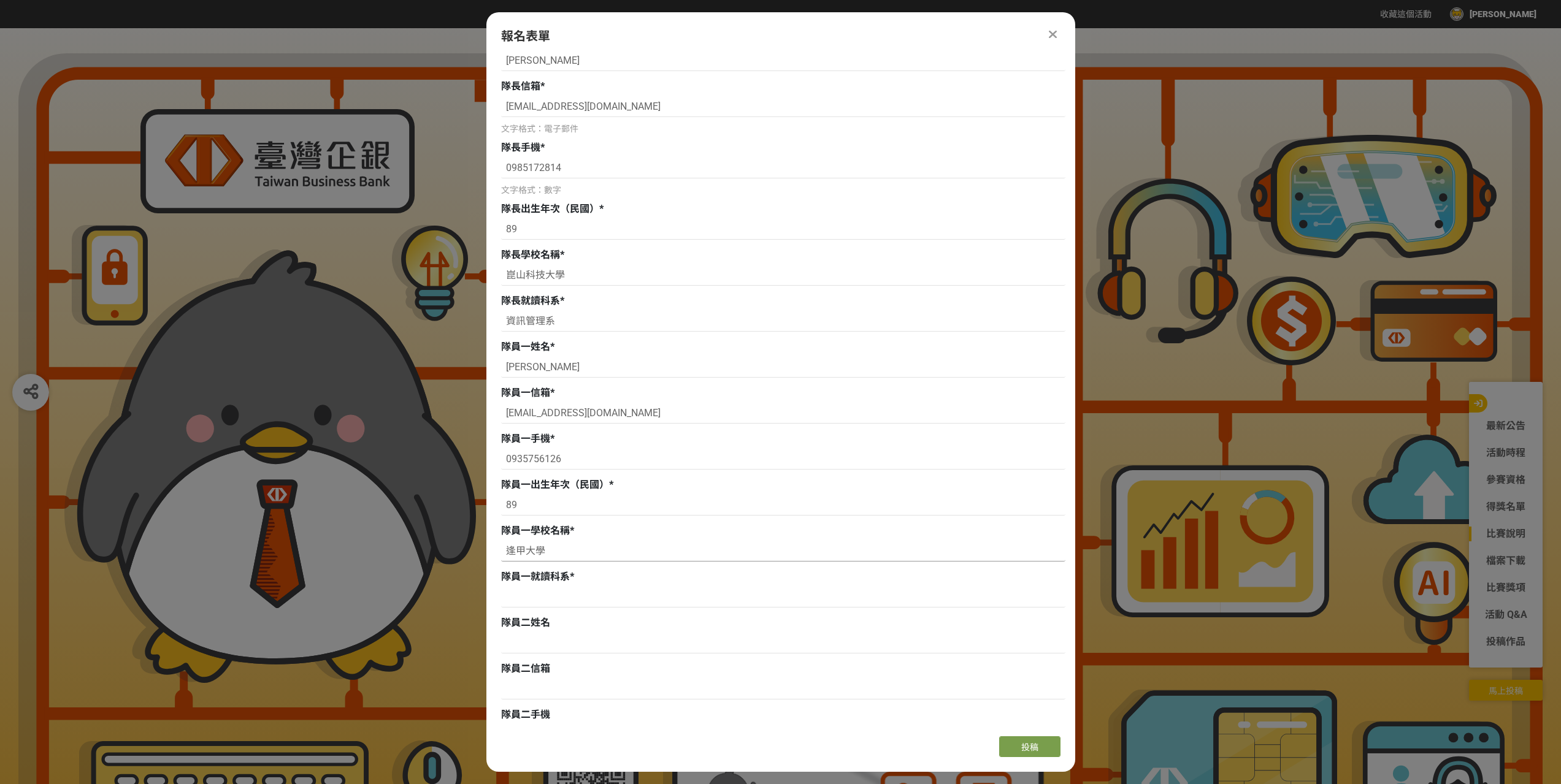
type input "逢甲大學"
click at [584, 608] on div at bounding box center [783, 599] width 564 height 24
click at [584, 605] on input at bounding box center [783, 597] width 564 height 21
click at [583, 605] on input at bounding box center [783, 597] width 564 height 21
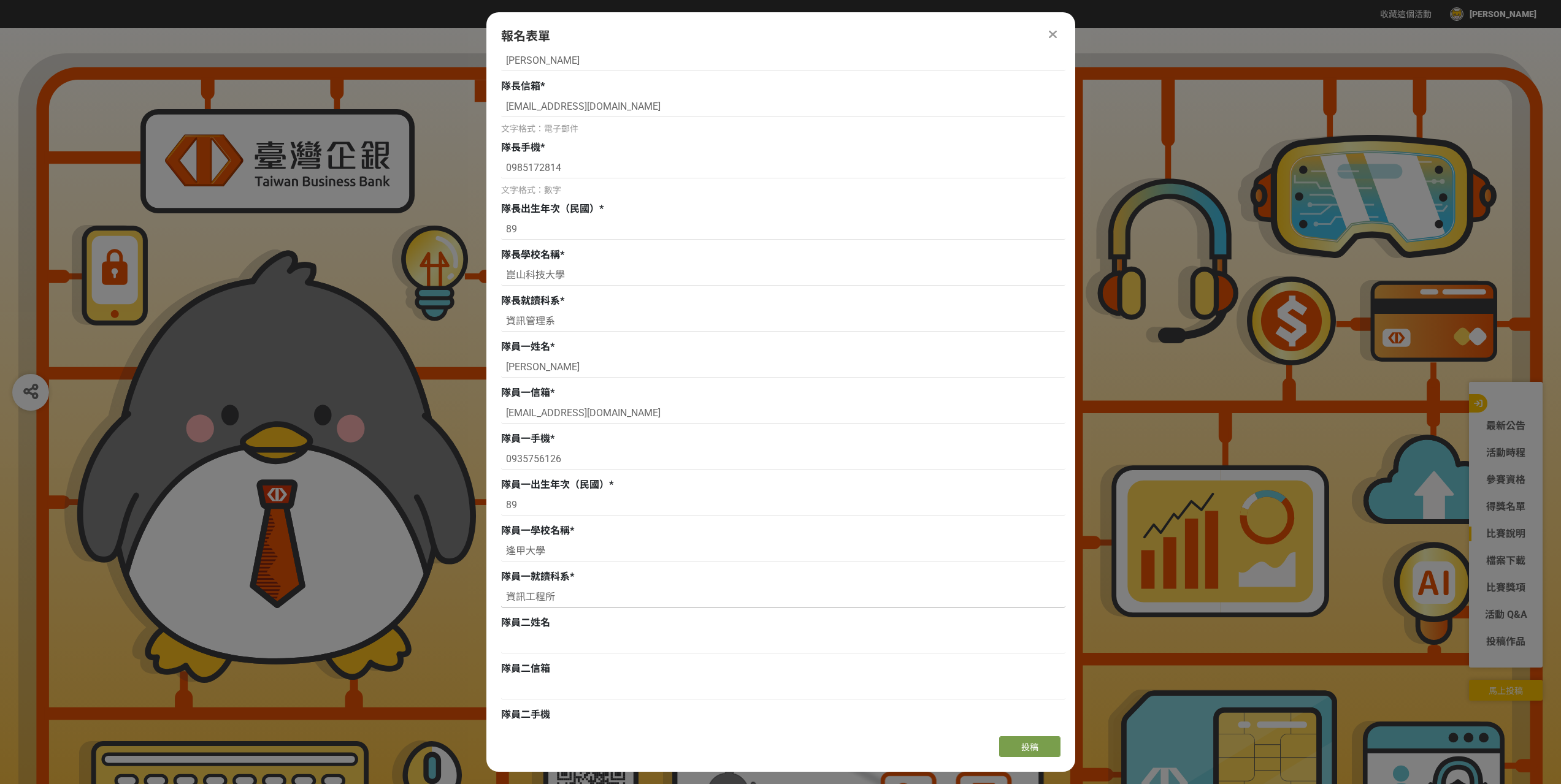
click at [569, 603] on input "資訊工程所" at bounding box center [783, 597] width 564 height 21
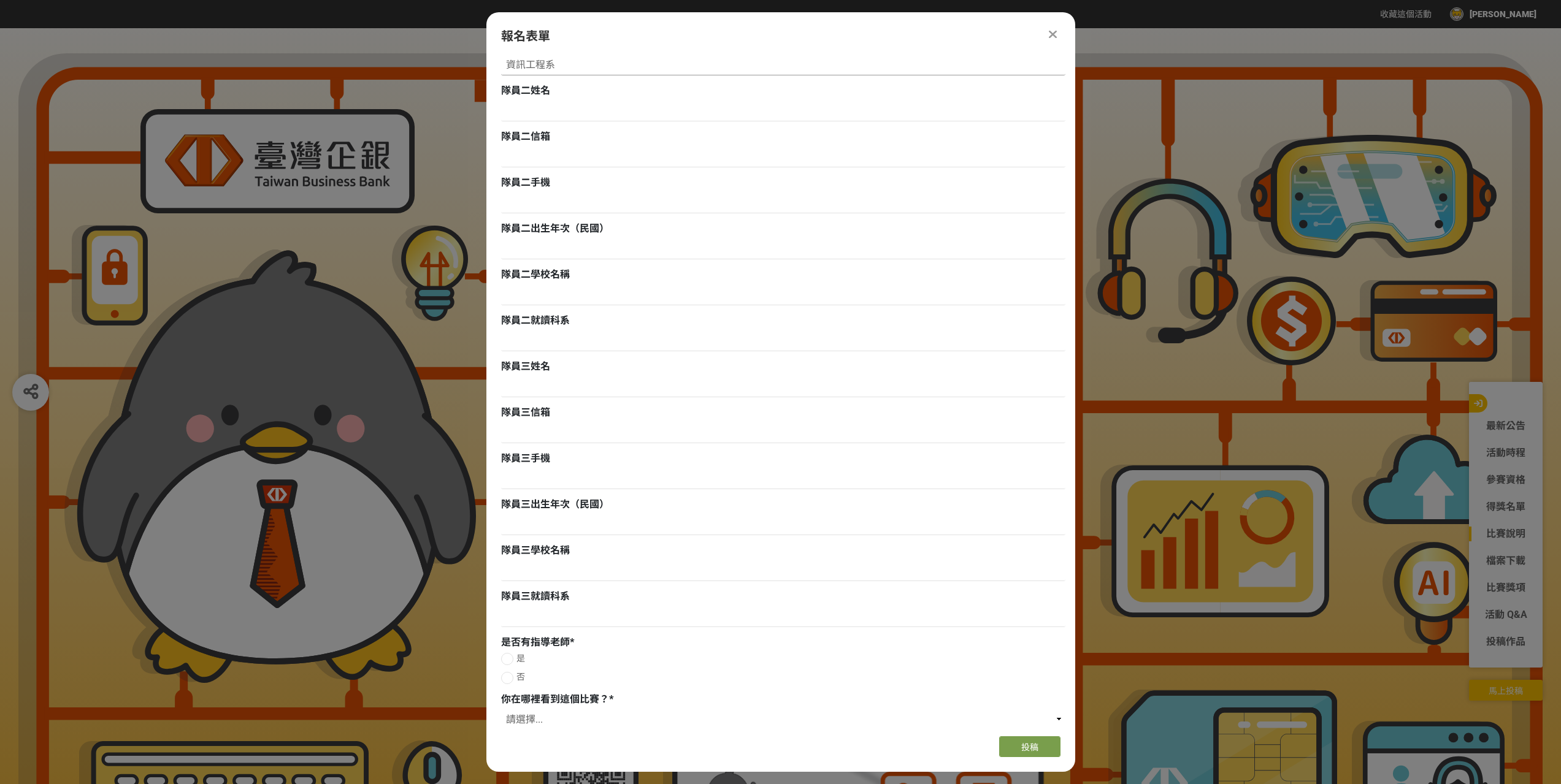
scroll to position [768, 0]
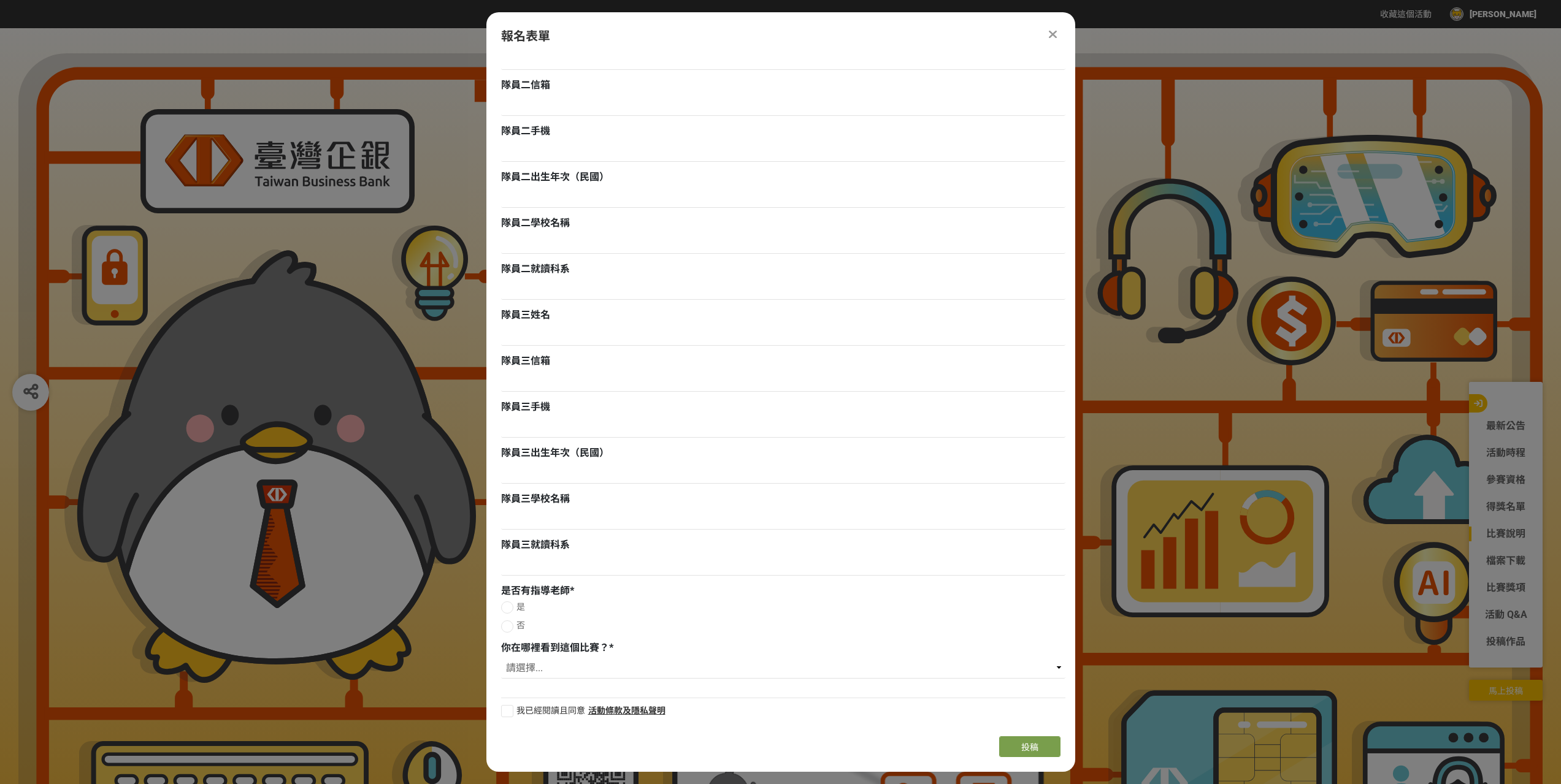
type input "資訊工程系"
click at [502, 608] on div at bounding box center [507, 608] width 12 height 12
radio input "true"
click at [600, 675] on input at bounding box center [783, 668] width 564 height 21
click at [654, 607] on label "是" at bounding box center [783, 607] width 564 height 13
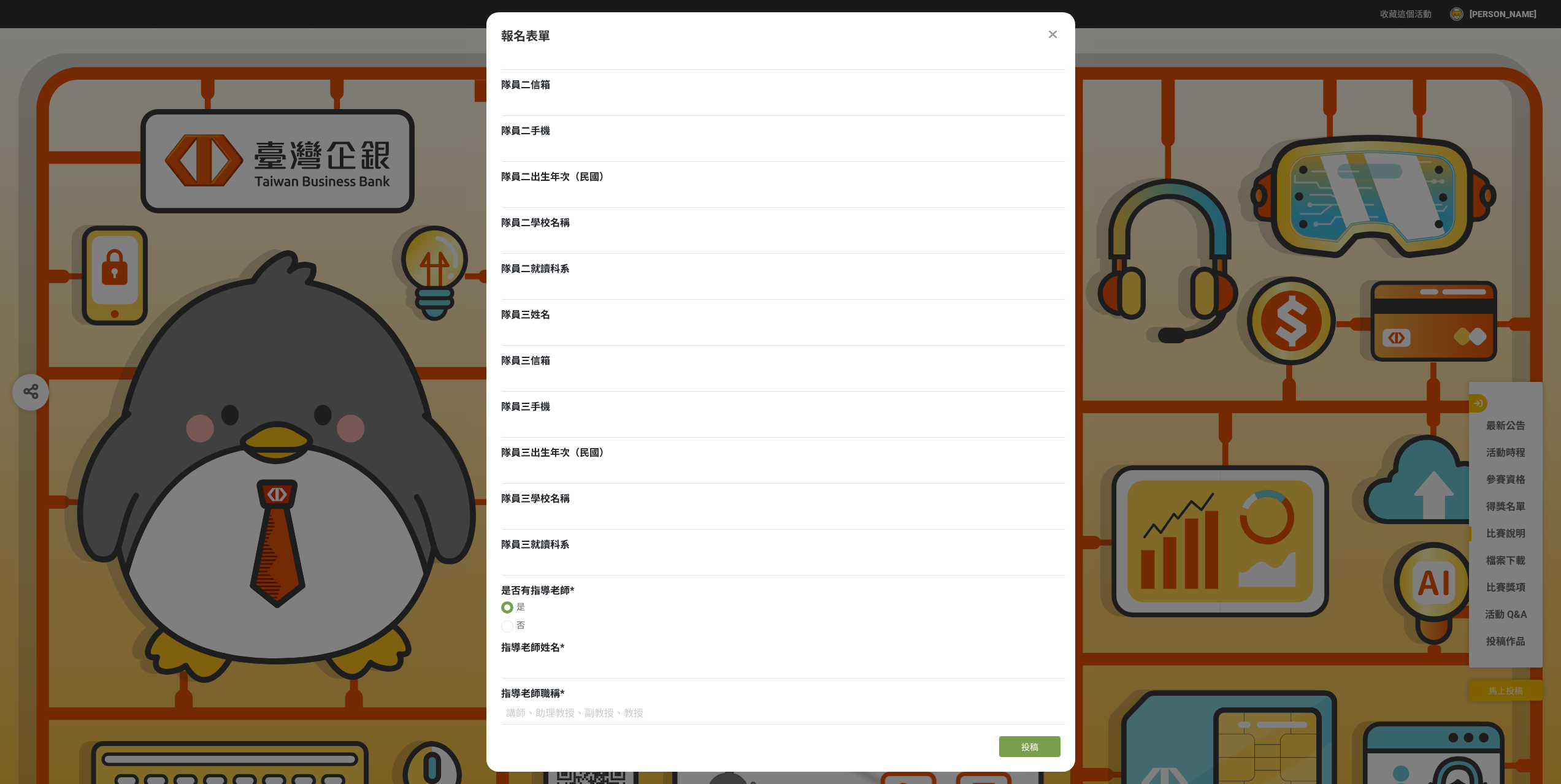
click at [512, 607] on input "是" at bounding box center [508, 610] width 8 height 8
click at [610, 668] on input at bounding box center [783, 668] width 564 height 21
type input "[PERSON_NAME]"
click at [579, 715] on input at bounding box center [783, 714] width 564 height 21
type input "教授"
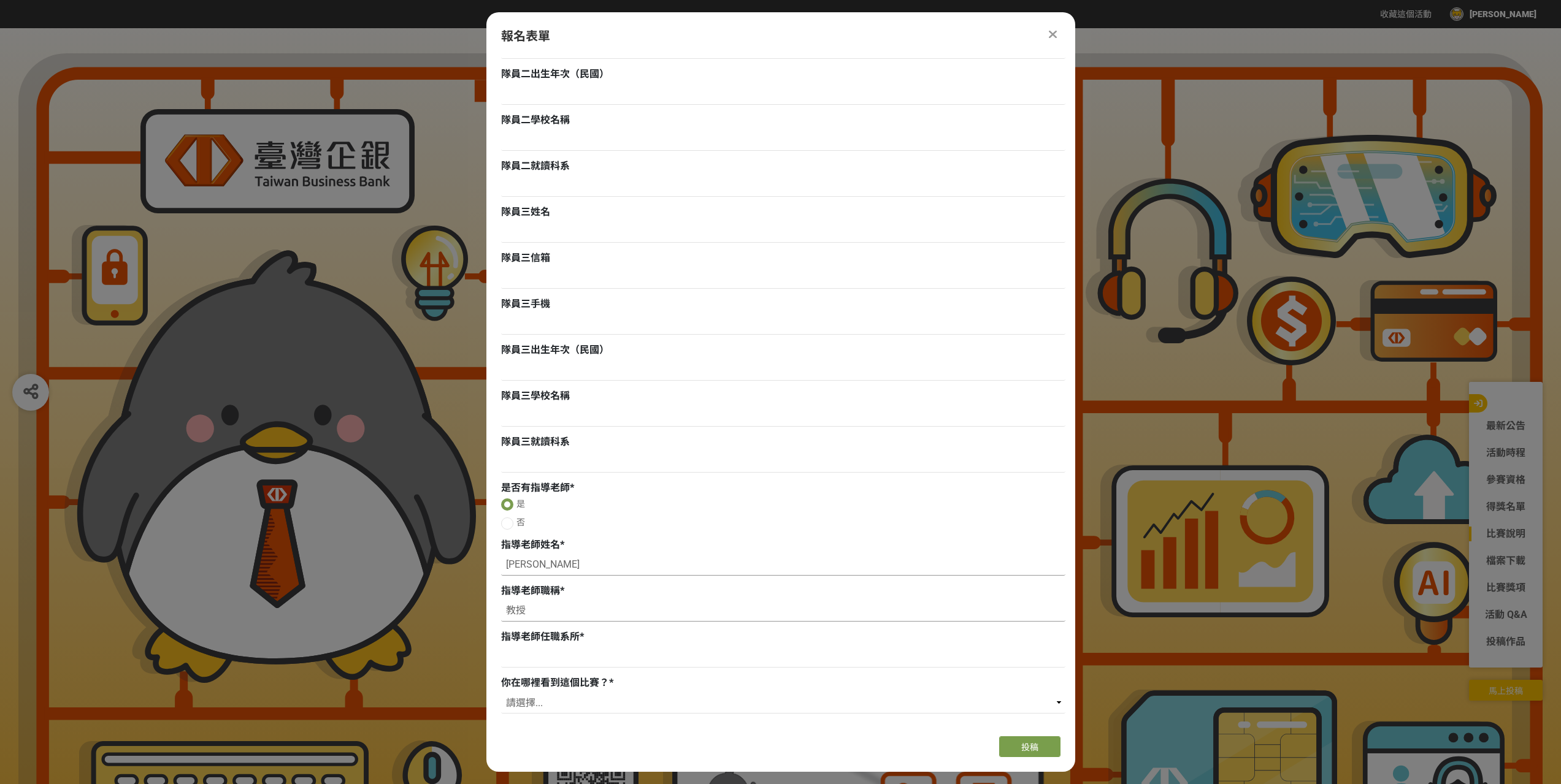
scroll to position [906, 0]
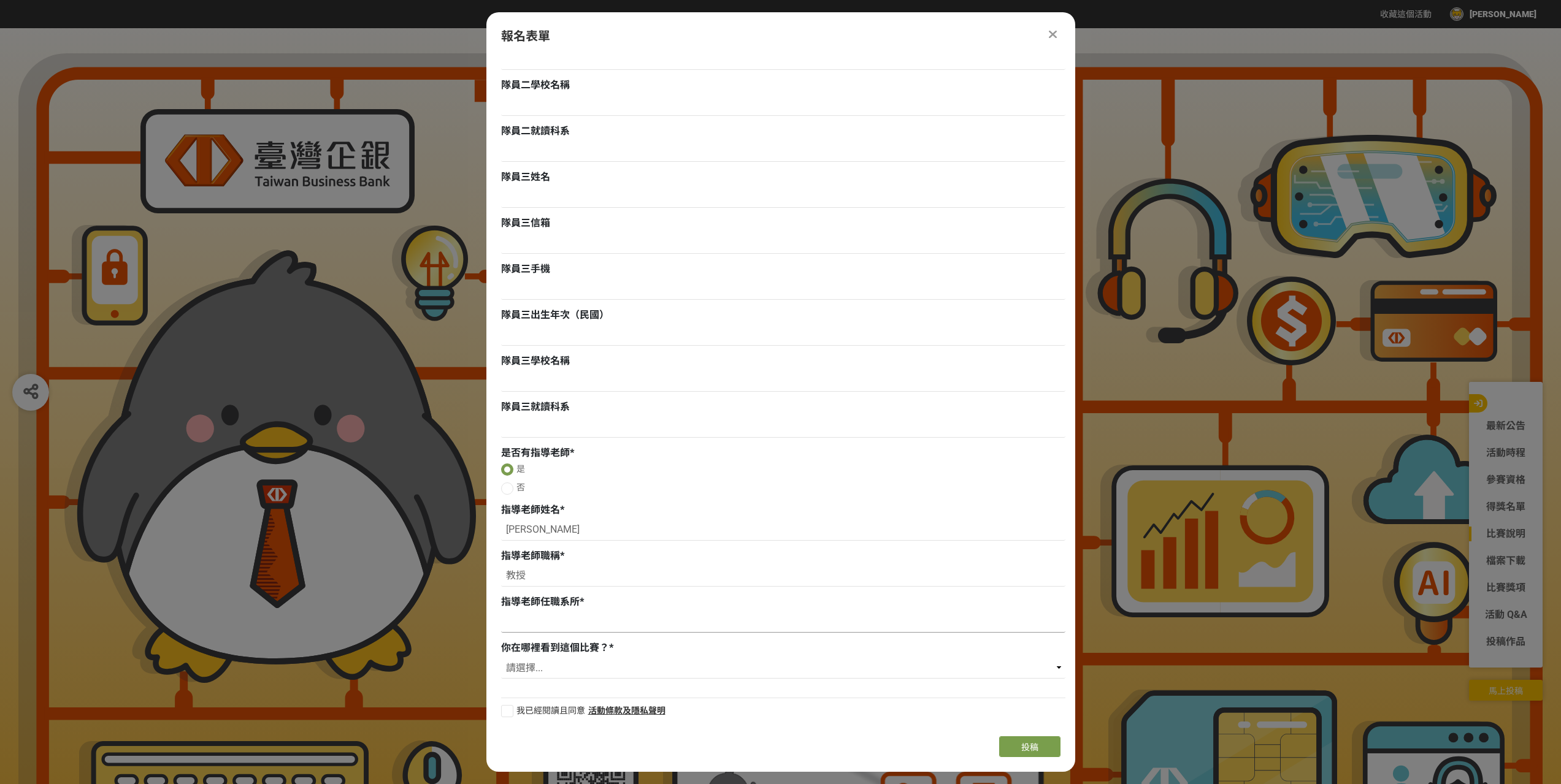
click at [581, 628] on input at bounding box center [783, 623] width 564 height 21
click at [581, 626] on input at bounding box center [783, 623] width 564 height 21
type input "資訊管理系"
click at [570, 667] on select "請選擇... 獎金獵人網站 Facebook / Instagram 校園講座 / 老師系上推薦 電子郵件 海報 其他" at bounding box center [783, 668] width 564 height 21
select select "校園講座 / 老師系上推薦"
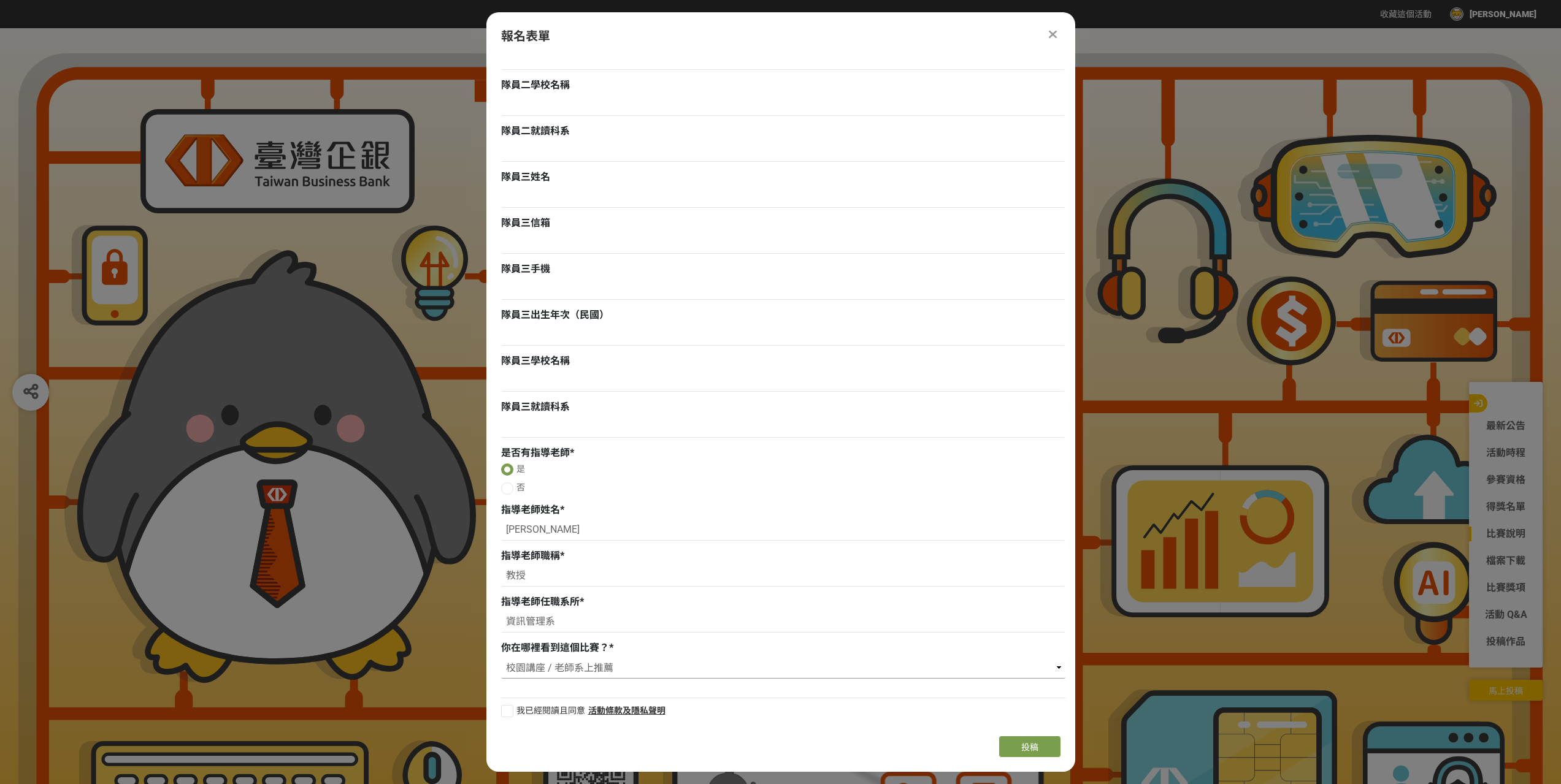
click at [501, 658] on select "請選擇... 獎金獵人網站 Facebook / Instagram 校園講座 / 老師系上推薦 電子郵件 海報 其他" at bounding box center [783, 668] width 564 height 21
click at [514, 712] on label "我已經閱讀且同意" at bounding box center [543, 710] width 84 height 13
click at [510, 712] on input "我已經閱讀且同意" at bounding box center [505, 710] width 8 height 8
checkbox input "false"
drag, startPoint x: 576, startPoint y: 619, endPoint x: 419, endPoint y: 615, distance: 157.1
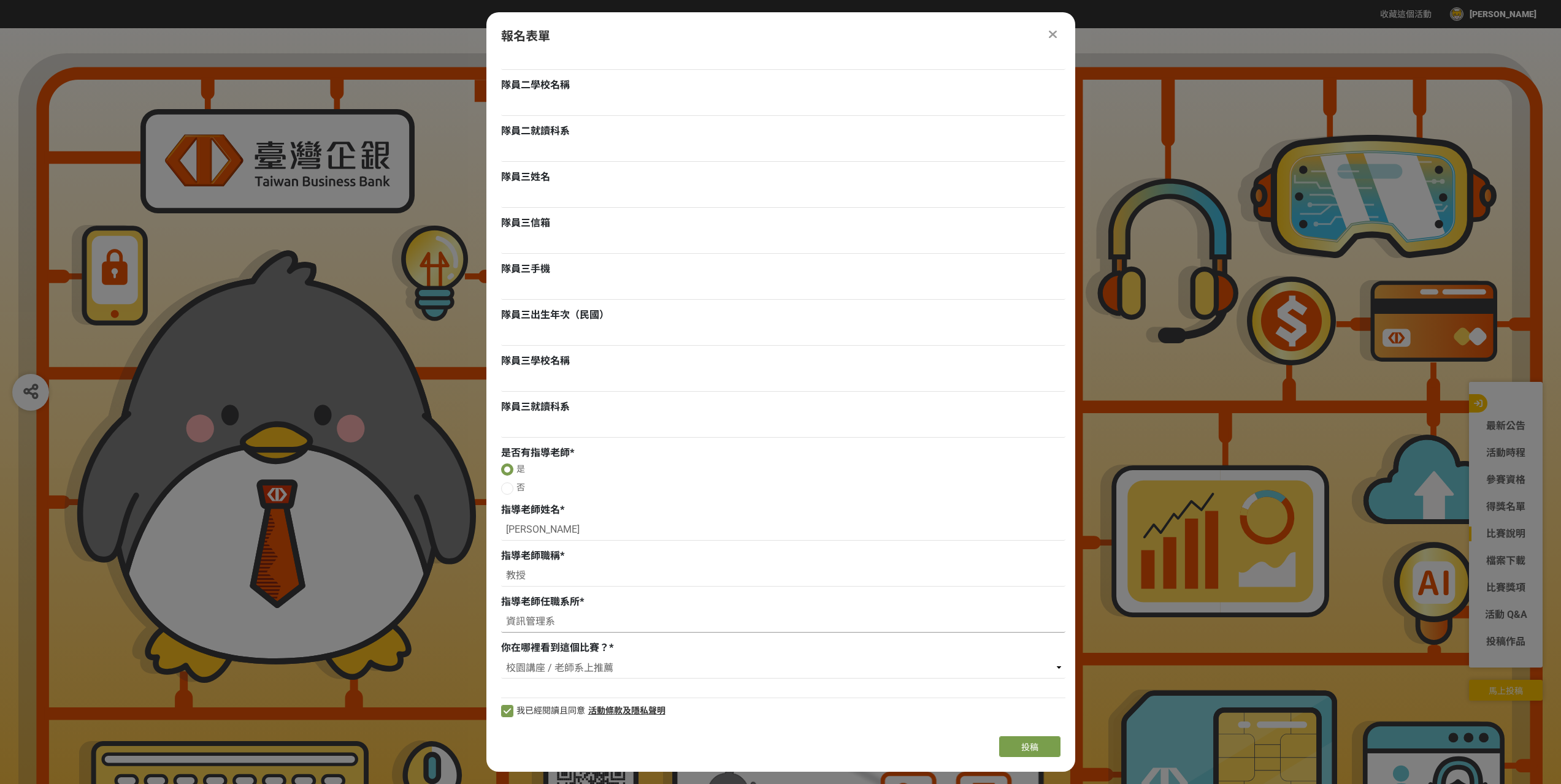
paste input "房地產開發與"
type input "房地產開發與管理系"
drag, startPoint x: 552, startPoint y: 574, endPoint x: 331, endPoint y: 556, distance: 221.7
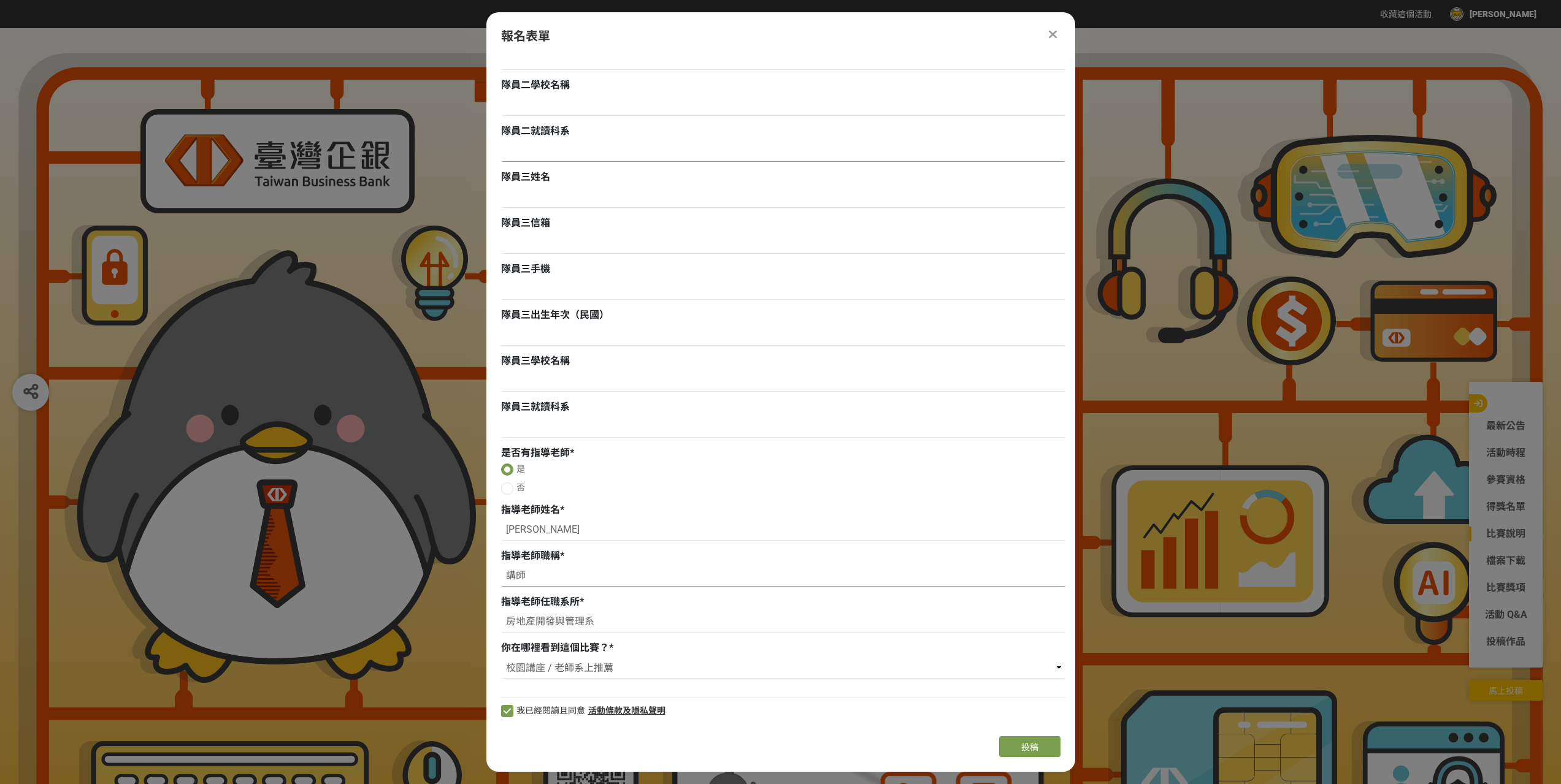
type input "講師"
click at [1014, 748] on button "投稿" at bounding box center [1029, 747] width 61 height 21
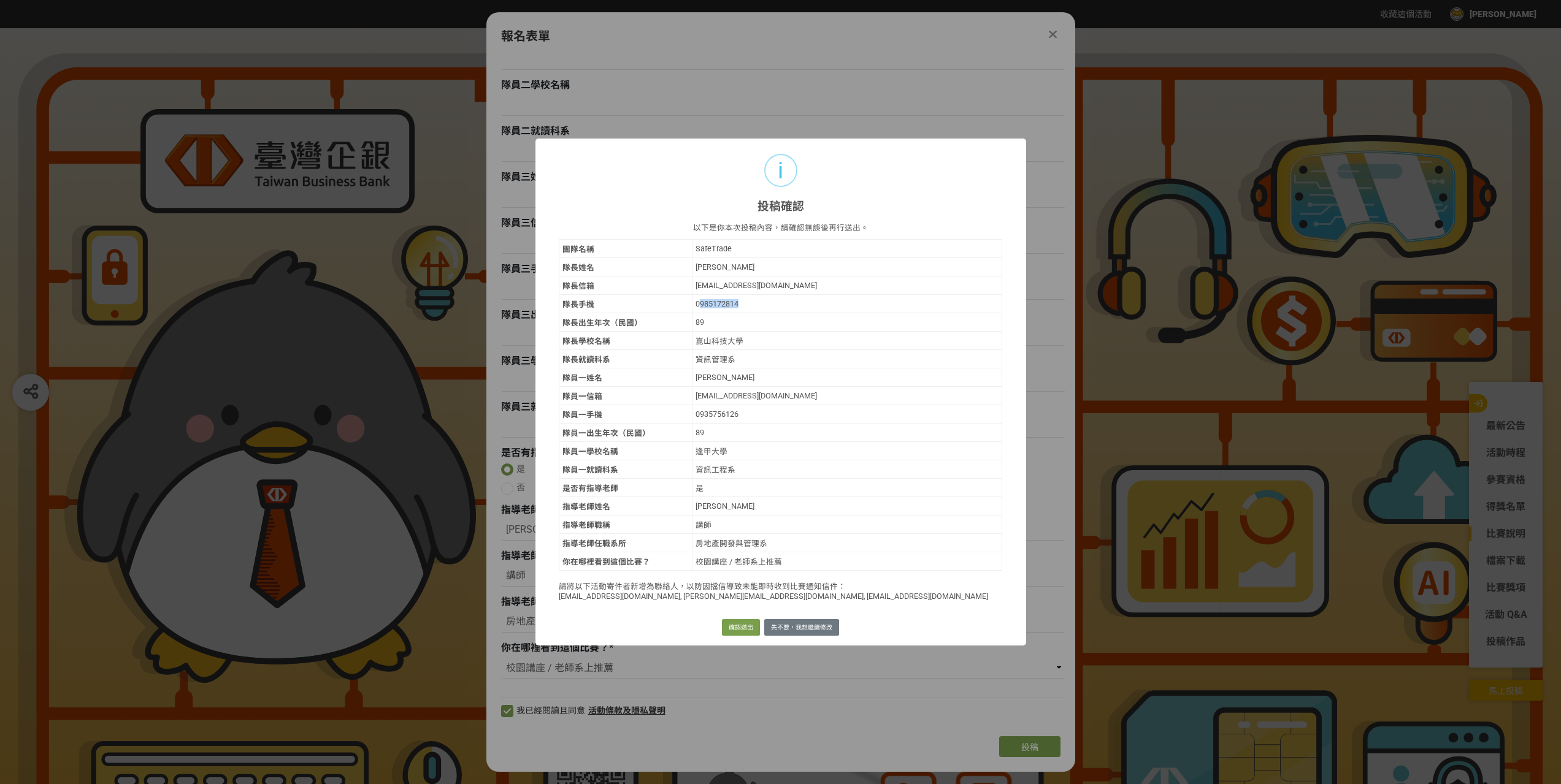
drag, startPoint x: 699, startPoint y: 305, endPoint x: 741, endPoint y: 299, distance: 42.4
click at [741, 299] on div "0985172814" at bounding box center [847, 304] width 304 height 9
click at [715, 324] on div "89" at bounding box center [847, 322] width 304 height 9
click at [742, 623] on button "確認送出" at bounding box center [740, 628] width 38 height 17
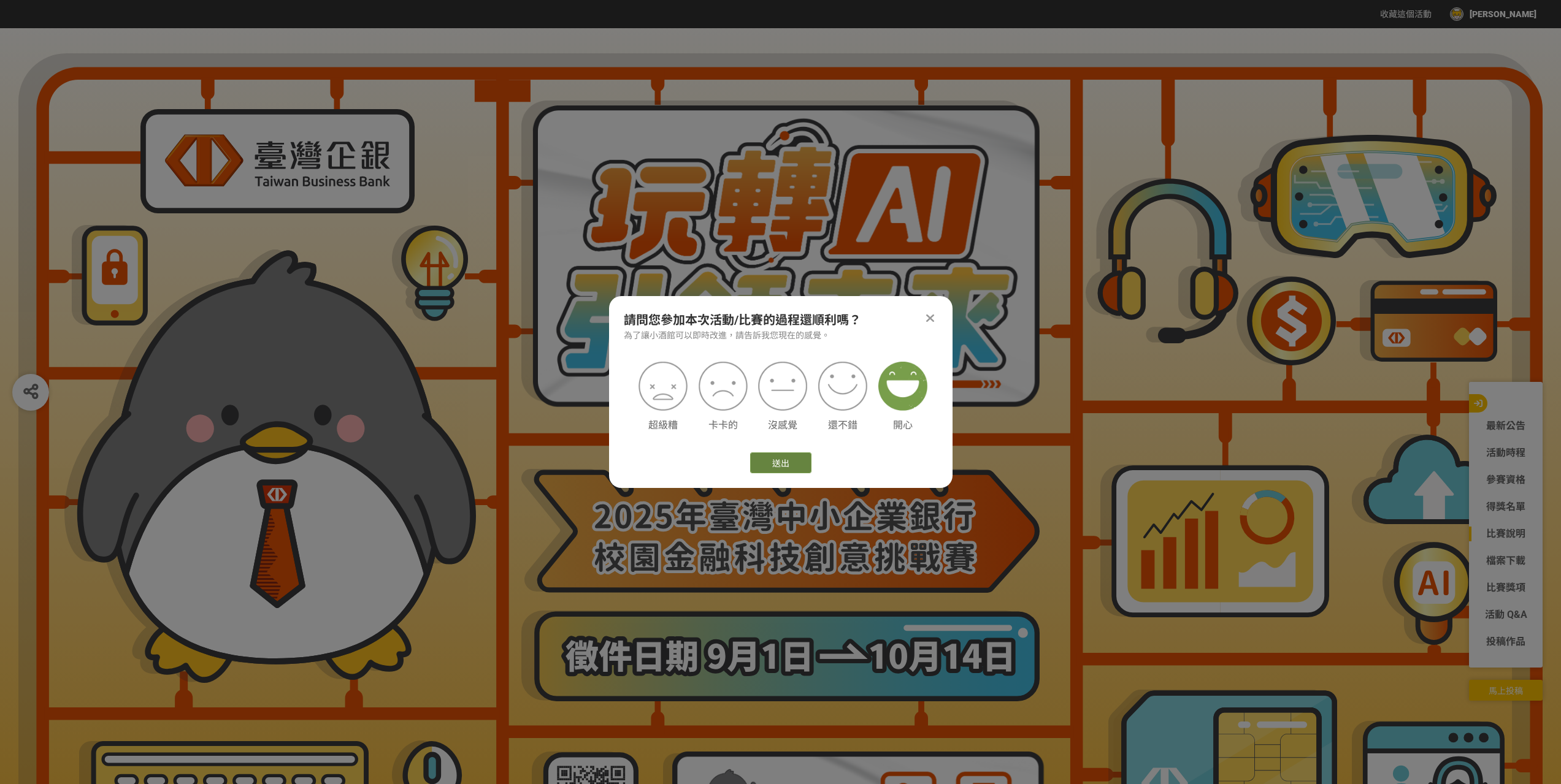
click at [792, 458] on button "送出" at bounding box center [780, 463] width 61 height 21
click at [792, 471] on button "送出" at bounding box center [780, 463] width 61 height 21
click at [933, 318] on icon at bounding box center [930, 318] width 8 height 12
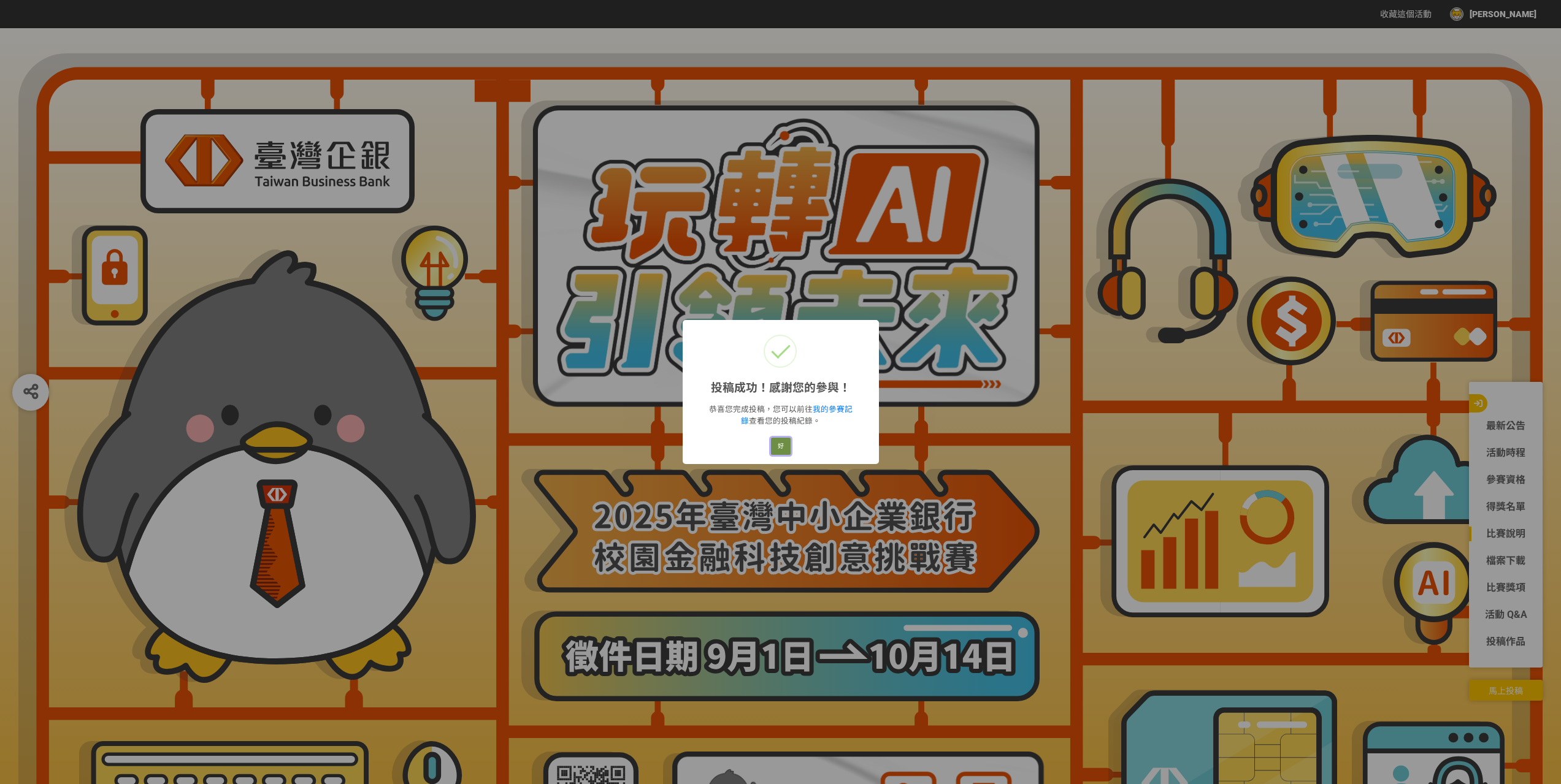
click at [779, 442] on button "好" at bounding box center [781, 446] width 20 height 17
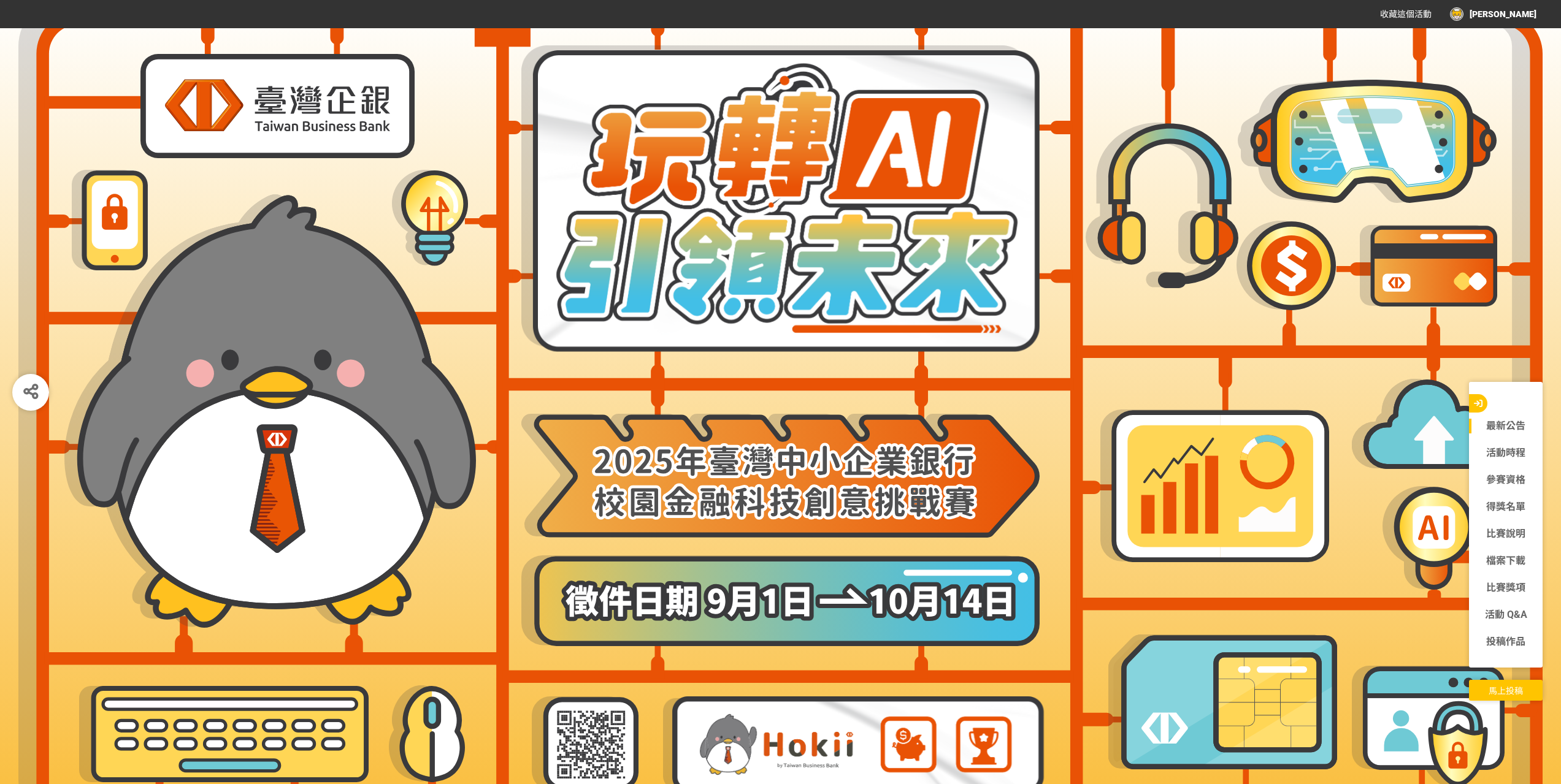
scroll to position [0, 0]
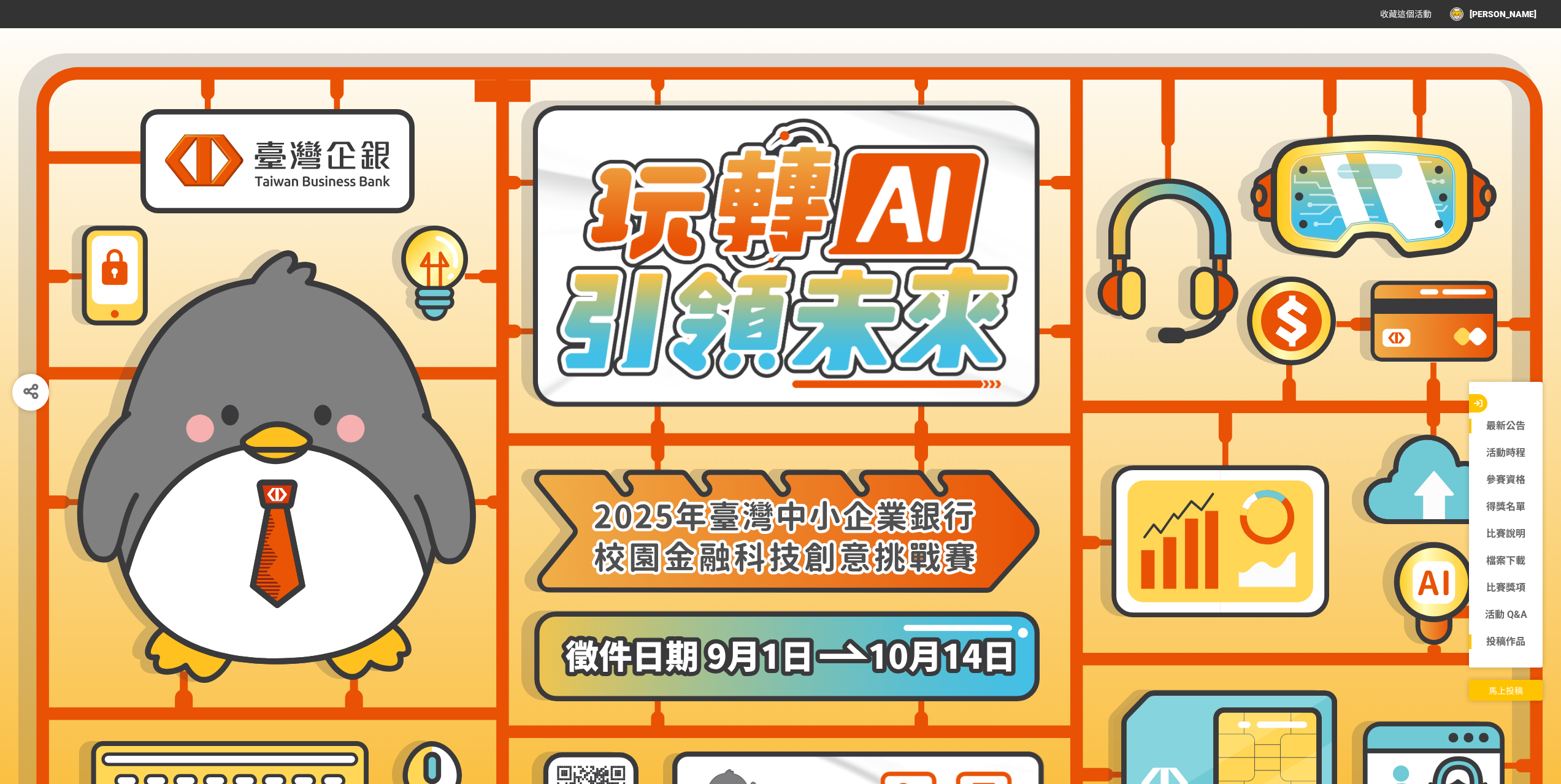
click at [1506, 639] on link "投稿作品" at bounding box center [1505, 642] width 74 height 15
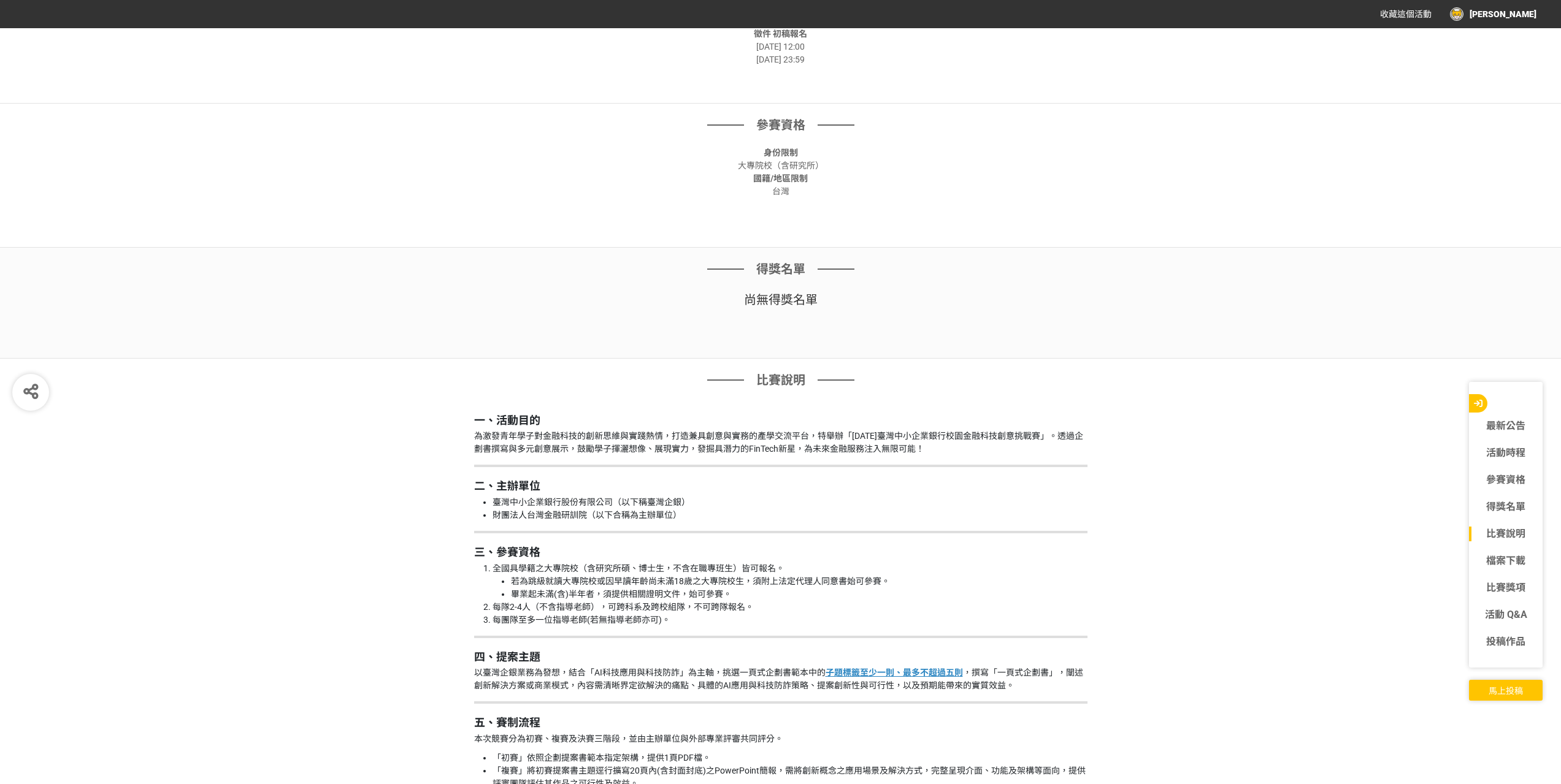
scroll to position [1246, 0]
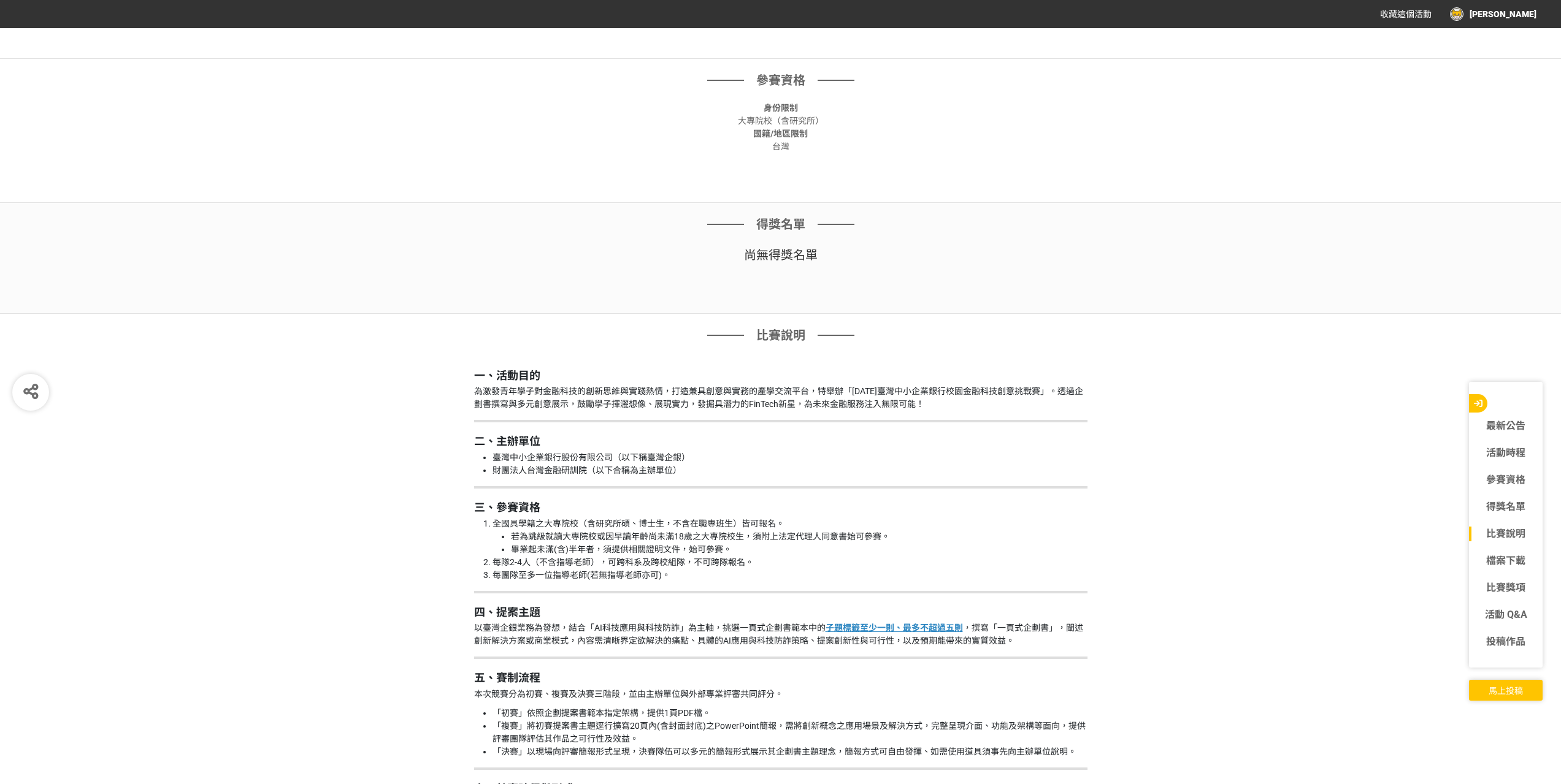
click at [1509, 694] on span "馬上投稿" at bounding box center [1506, 691] width 35 height 10
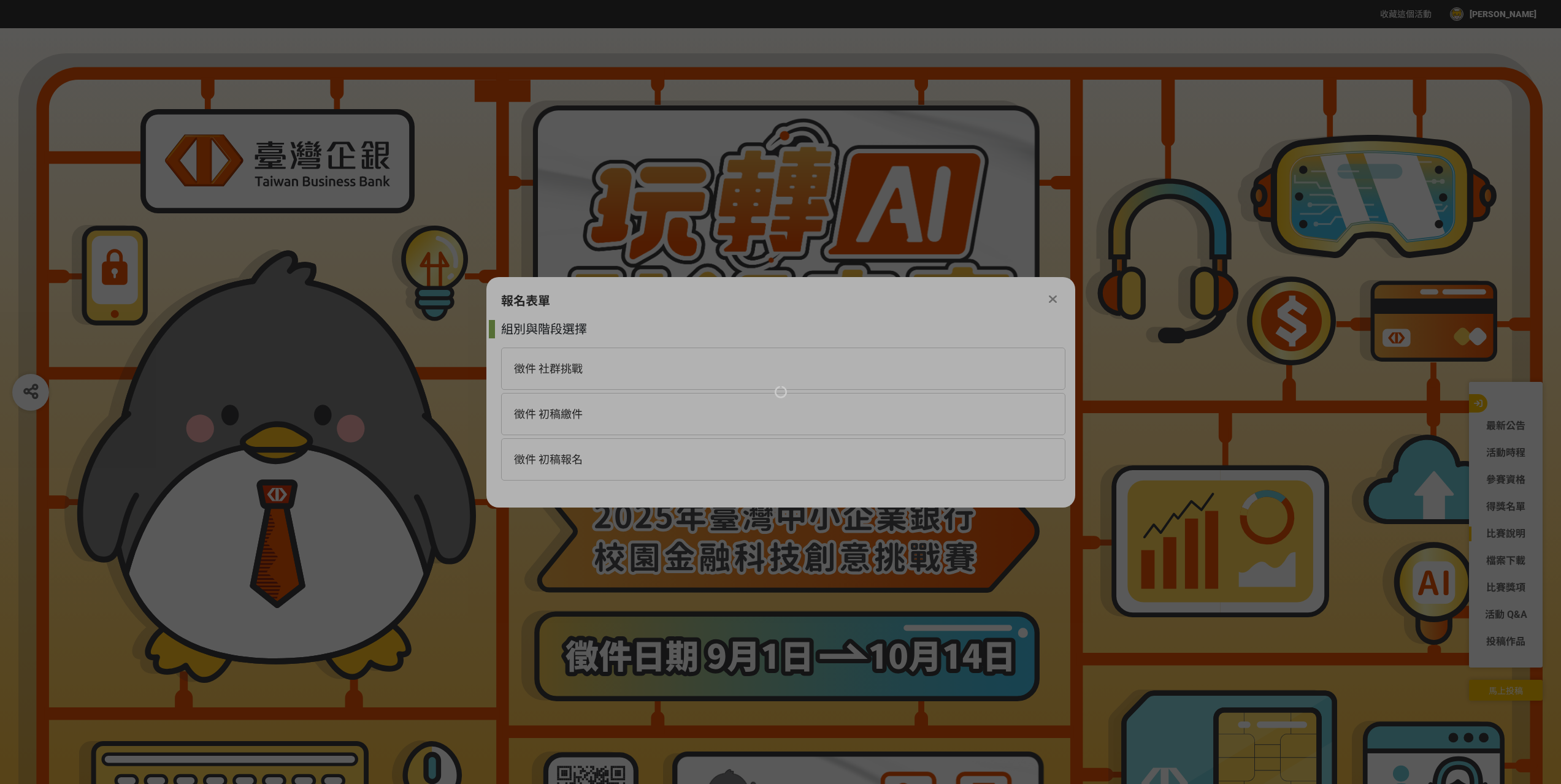
scroll to position [0, 0]
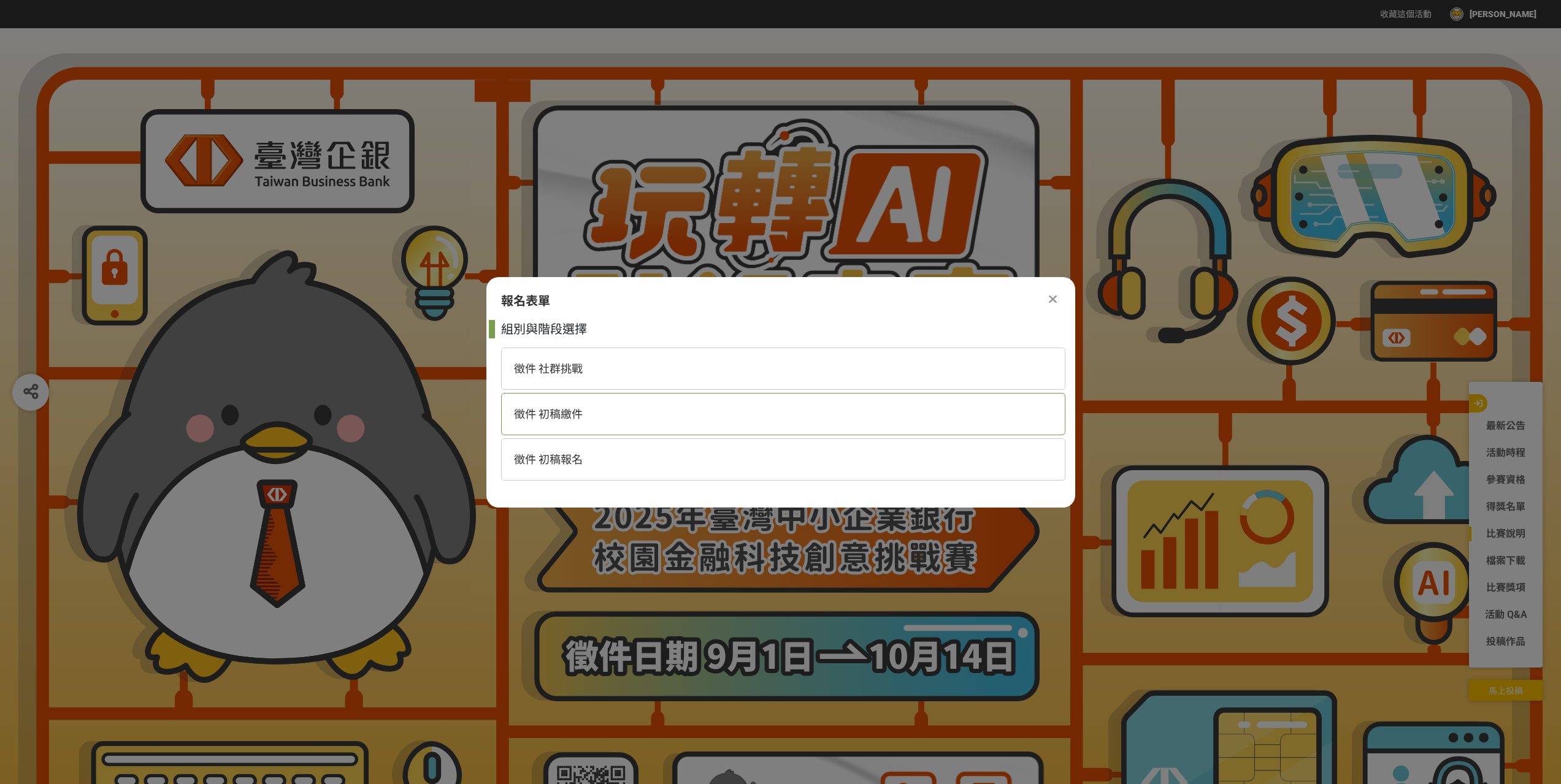
click at [542, 406] on div "徵件 初稿繳件" at bounding box center [783, 414] width 564 height 42
select select "185368:185627"
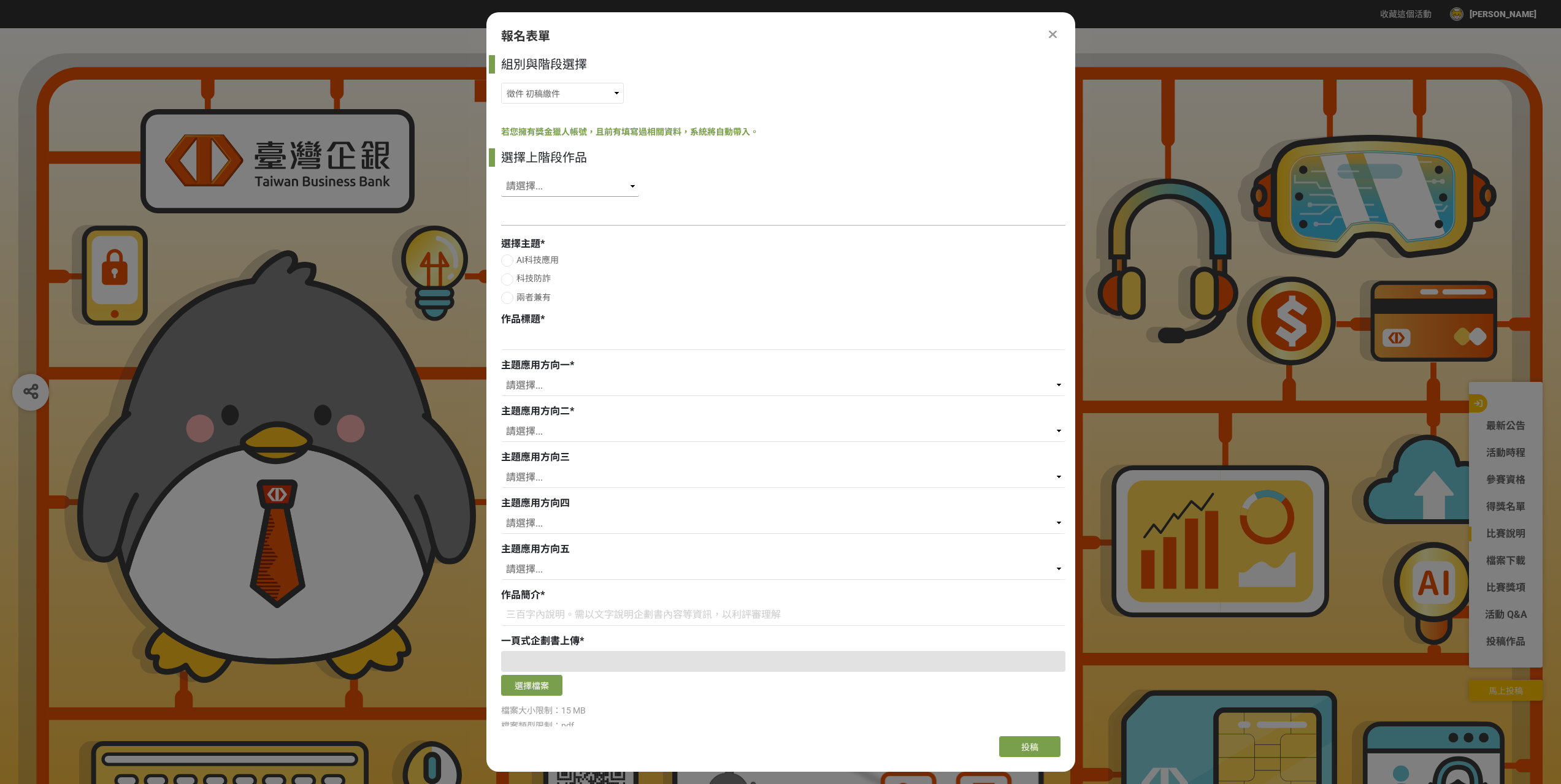
click at [549, 179] on select "請選擇... SID: 350387, 標題: (未知標題)" at bounding box center [570, 187] width 138 height 21
select select "350387"
click at [501, 176] on select "請選擇... SID: 350387, 標題: (未知標題)" at bounding box center [570, 187] width 138 height 21
click at [523, 260] on span "AI科技應用" at bounding box center [537, 260] width 42 height 10
click at [510, 260] on input "AI科技應用" at bounding box center [505, 260] width 8 height 8
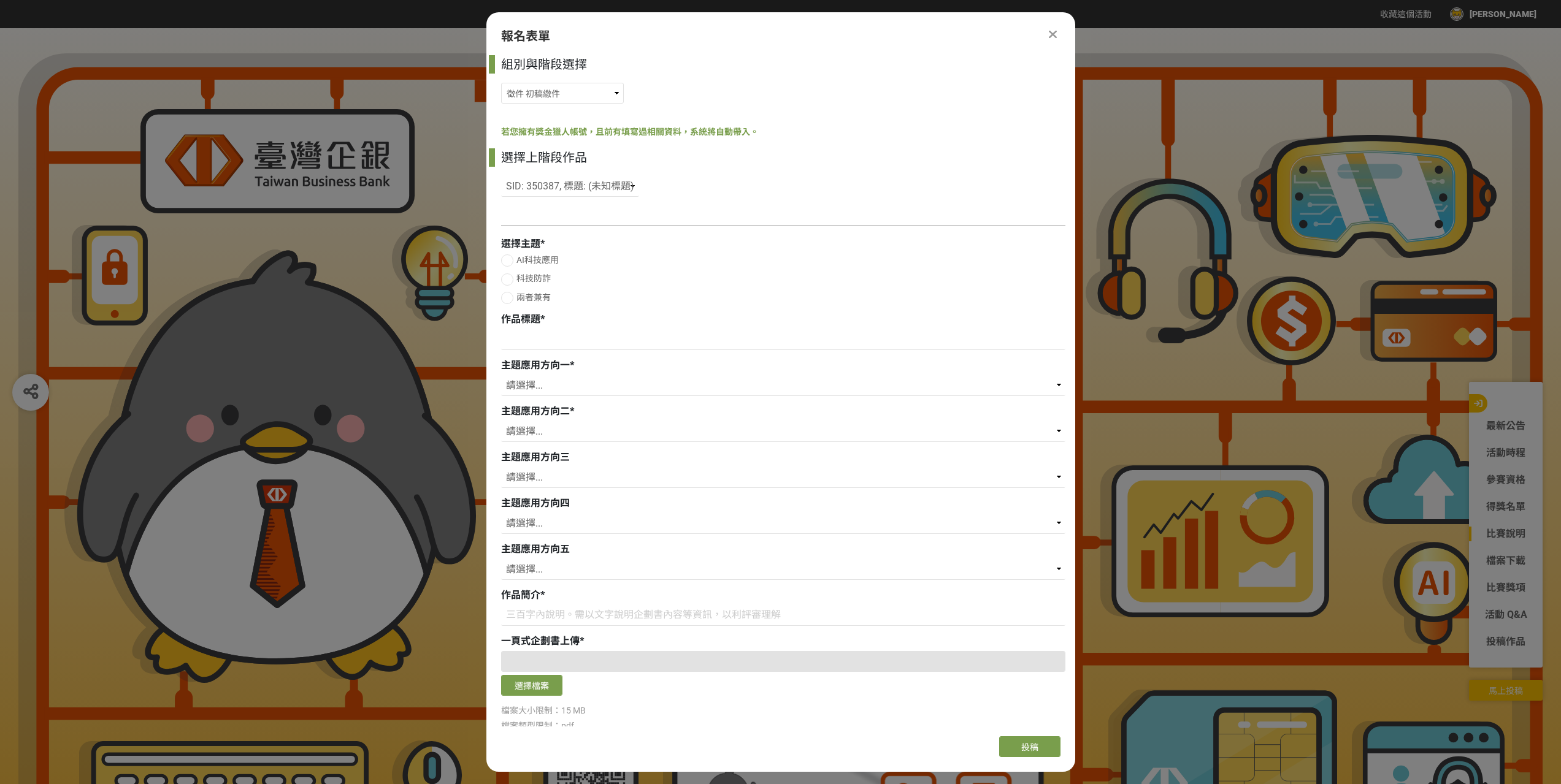
radio input "false"
click at [528, 273] on span "科技防詐" at bounding box center [534, 278] width 35 height 10
click at [510, 275] on input "科技防詐" at bounding box center [505, 279] width 8 height 8
radio input "false"
click at [535, 297] on span "兩者兼有" at bounding box center [534, 297] width 35 height 10
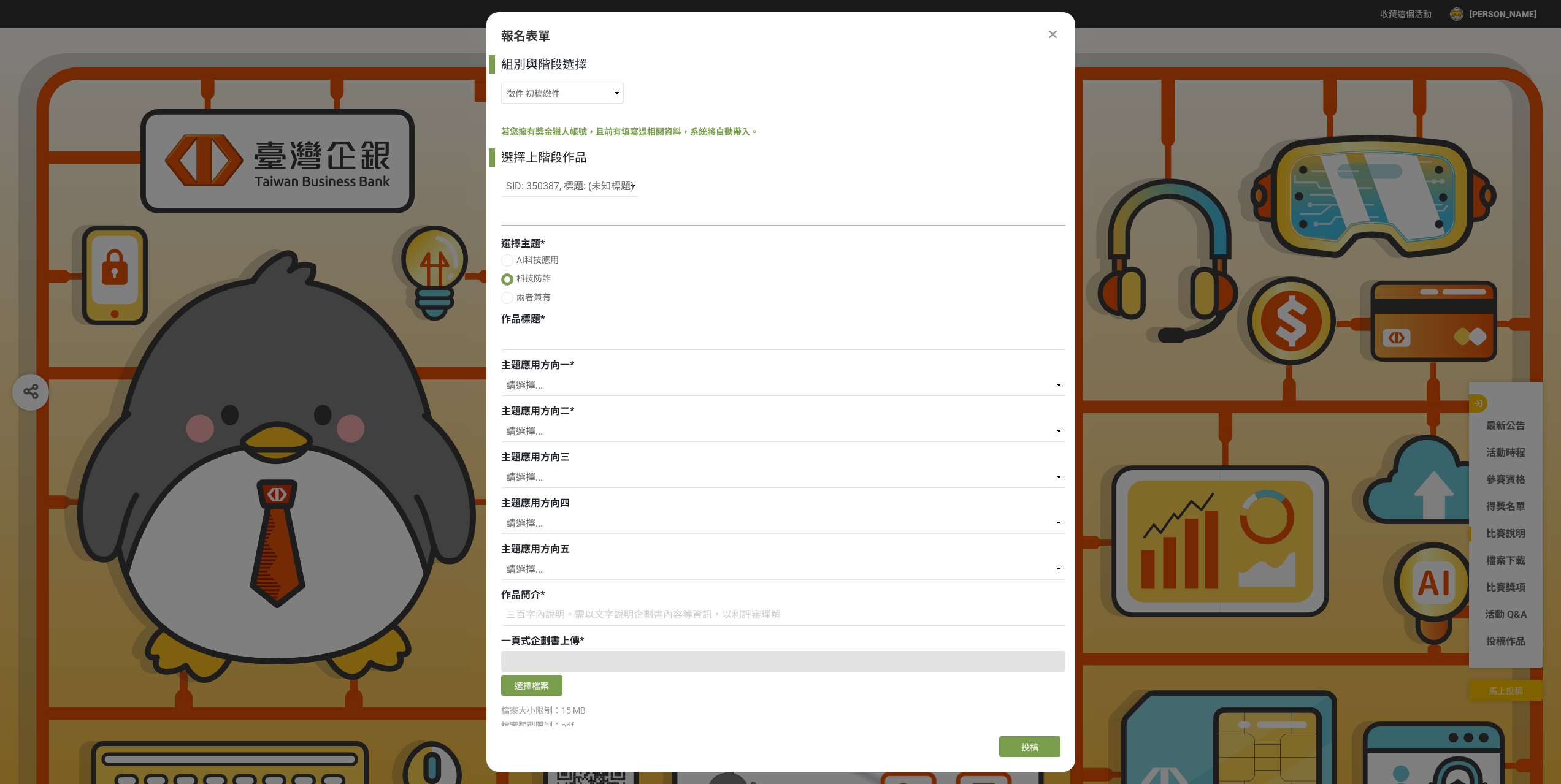
click at [510, 297] on input "兩者兼有" at bounding box center [505, 297] width 8 height 8
radio input "false"
click at [533, 334] on input at bounding box center [783, 340] width 564 height 21
click at [555, 386] on select "請選擇... 存款 個人金融 企業金融 外匯 理財 電子支付 個人網路銀行 企業網路銀行 行動銀行APP 風控法遵 信用卡 內部管理 流程優化 內部訓練 保險…" at bounding box center [783, 386] width 564 height 21
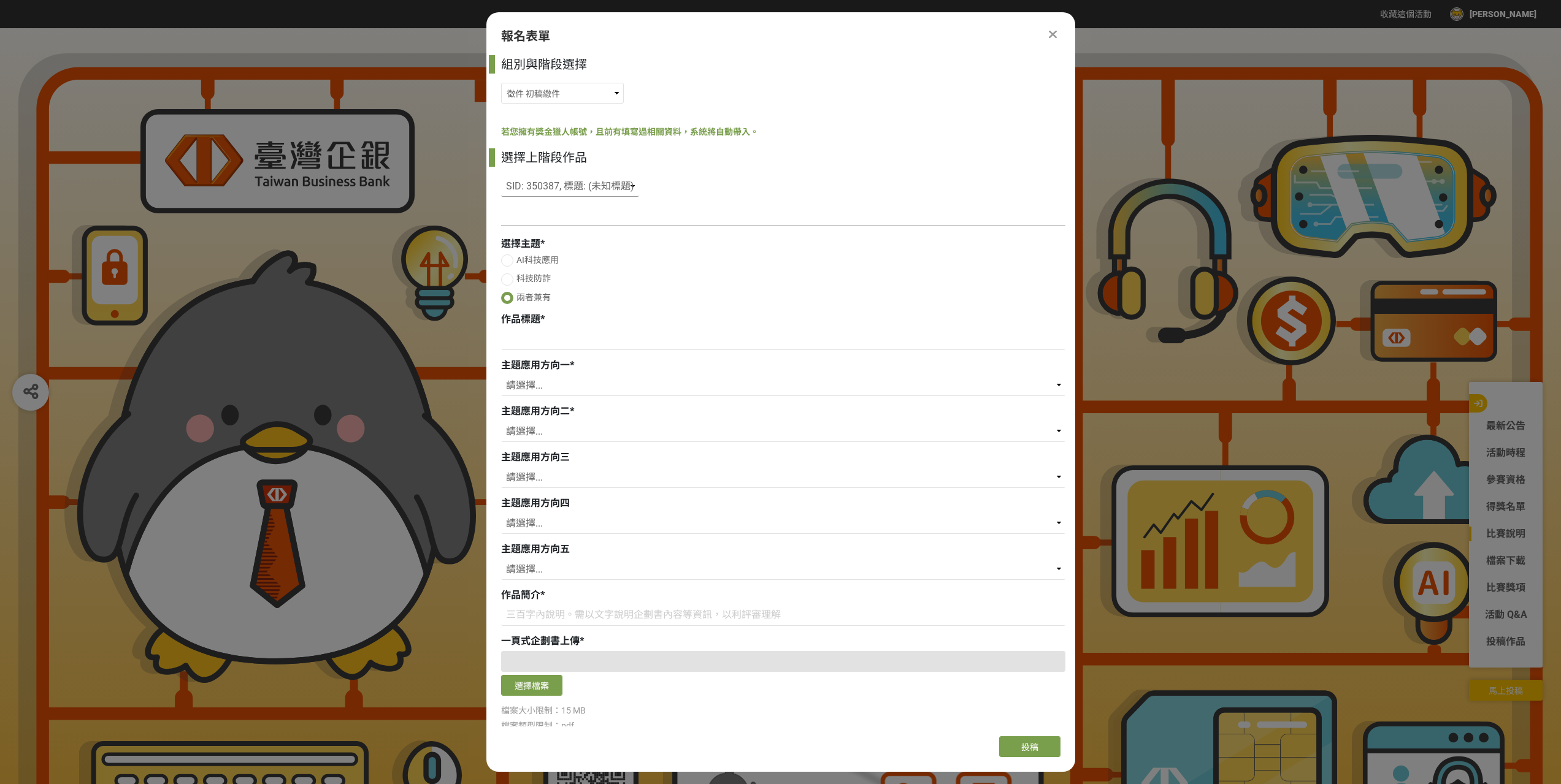
click at [604, 184] on select "請選擇... SID: 350387, 標題: (未知標題)" at bounding box center [570, 187] width 138 height 21
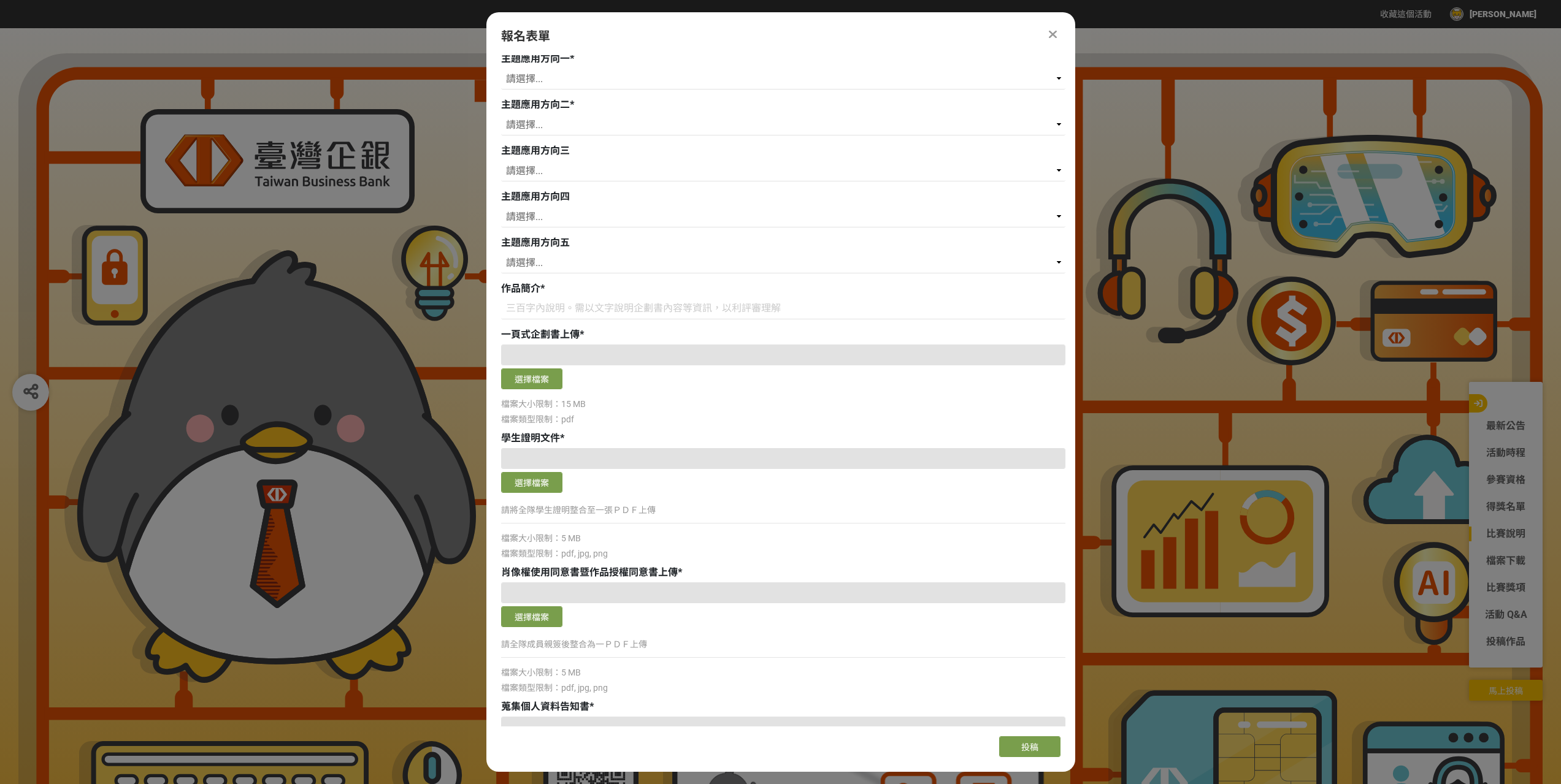
scroll to position [454, 0]
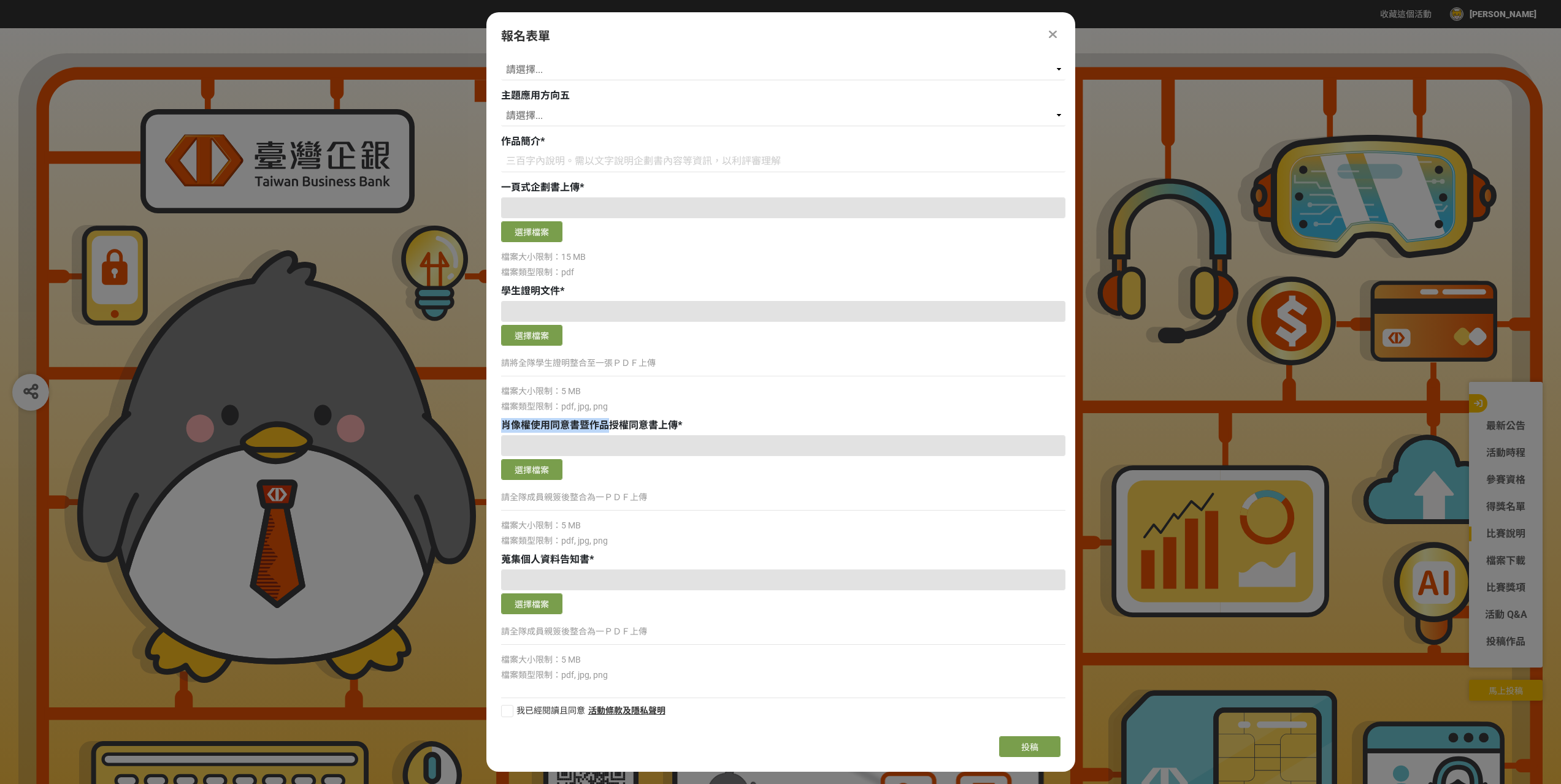
drag, startPoint x: 505, startPoint y: 425, endPoint x: 611, endPoint y: 422, distance: 106.0
click at [611, 422] on span "肖像權使用同意書暨作品授權同意書上傳" at bounding box center [589, 425] width 177 height 12
drag, startPoint x: 503, startPoint y: 560, endPoint x: 602, endPoint y: 555, distance: 99.1
click at [602, 555] on div "蒐集個人資料告知書 *" at bounding box center [783, 560] width 564 height 15
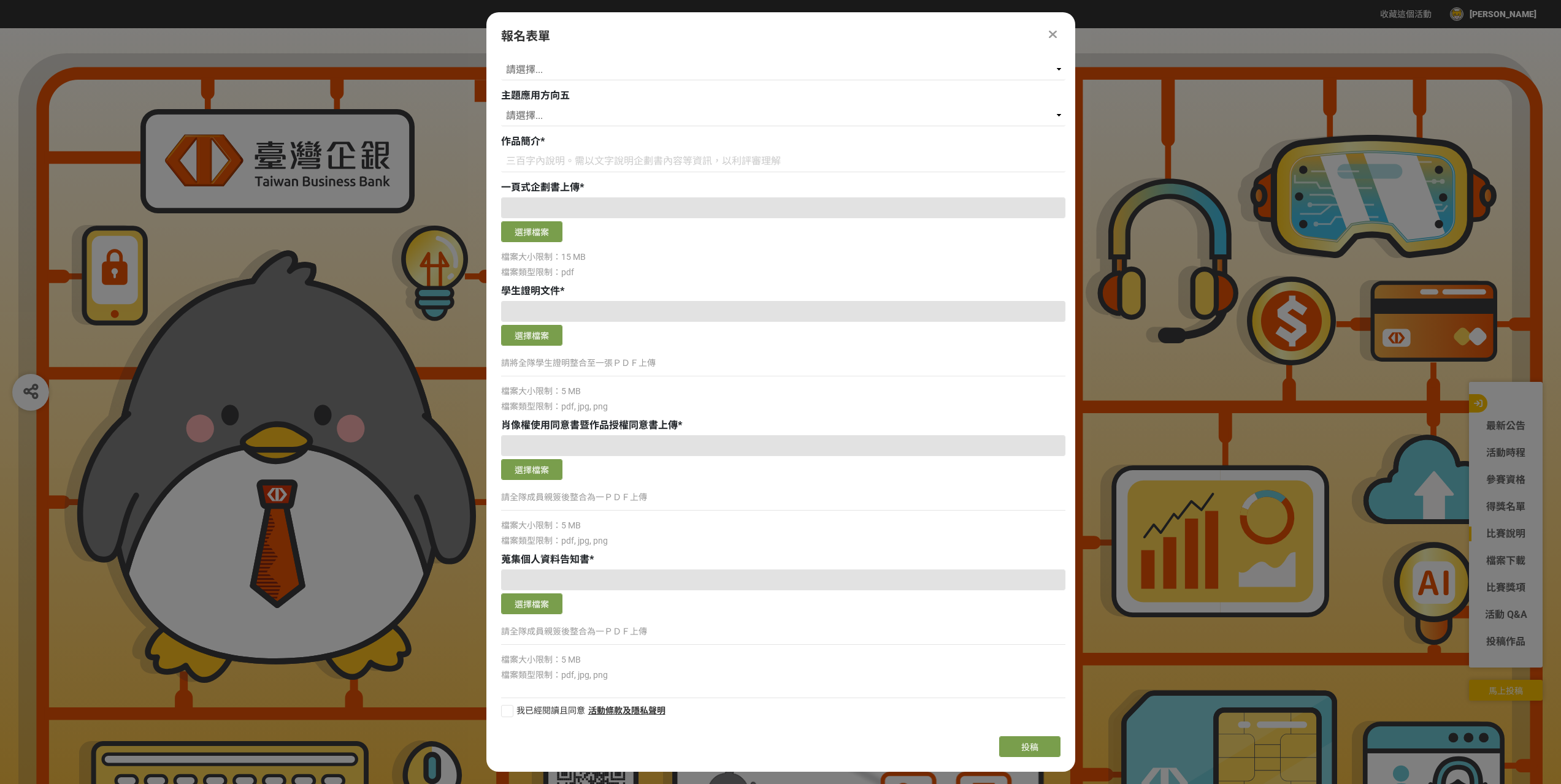
click at [786, 396] on div "檔案大小限制：5 MB" at bounding box center [783, 391] width 564 height 13
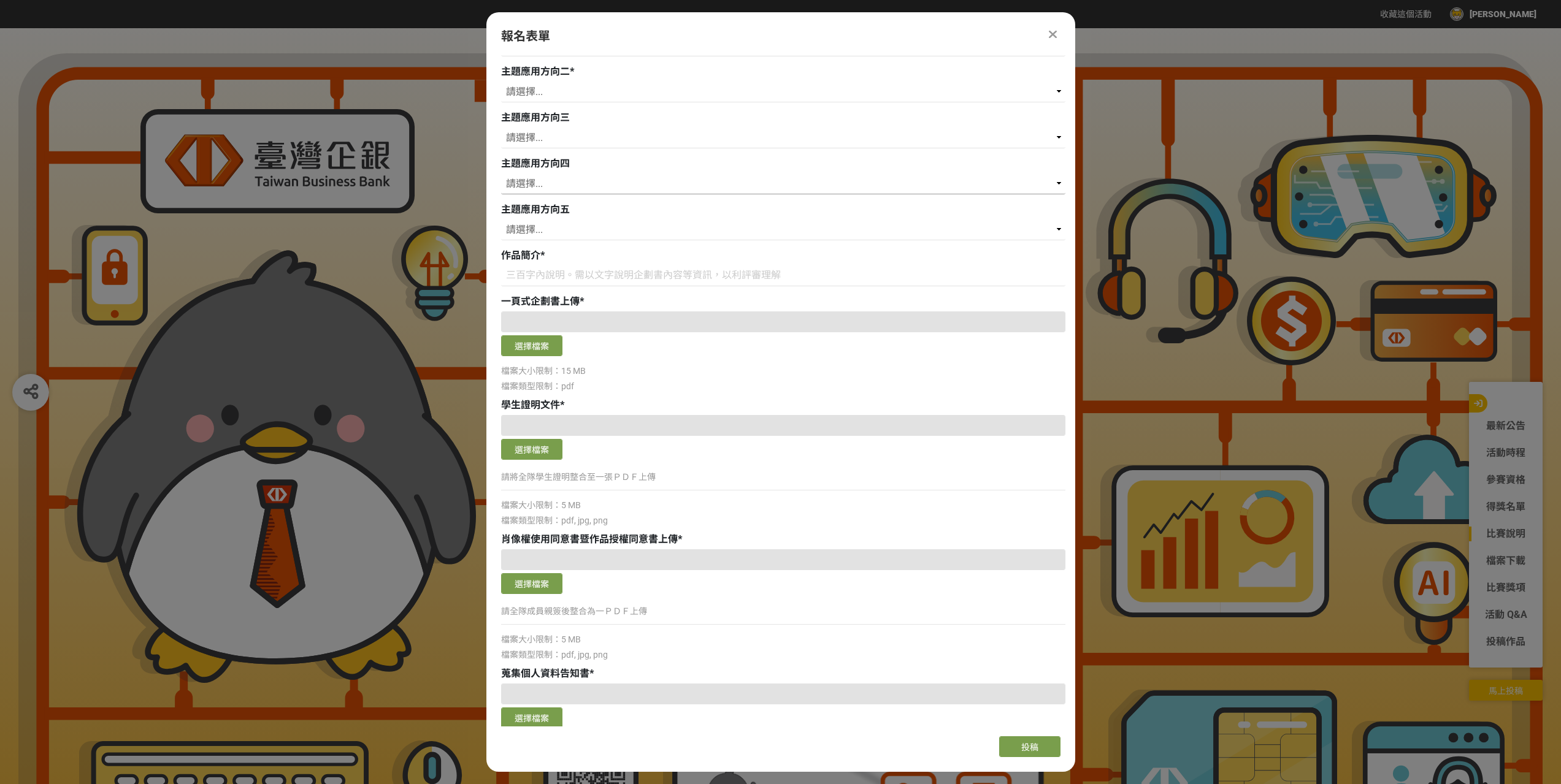
scroll to position [270, 0]
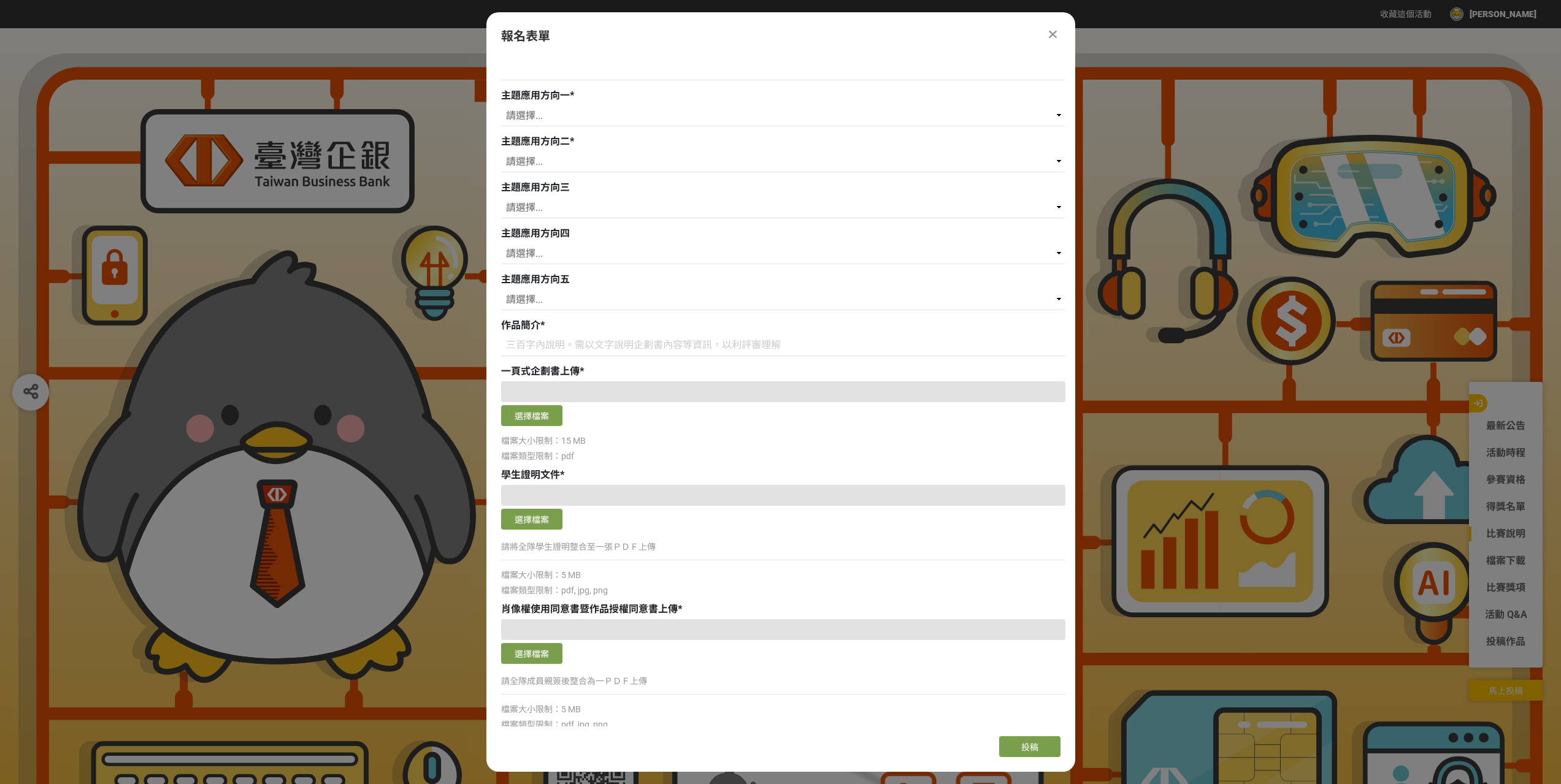
click at [1046, 41] on div "報名表單" at bounding box center [780, 36] width 559 height 19
click at [1056, 37] on icon at bounding box center [1053, 35] width 8 height 12
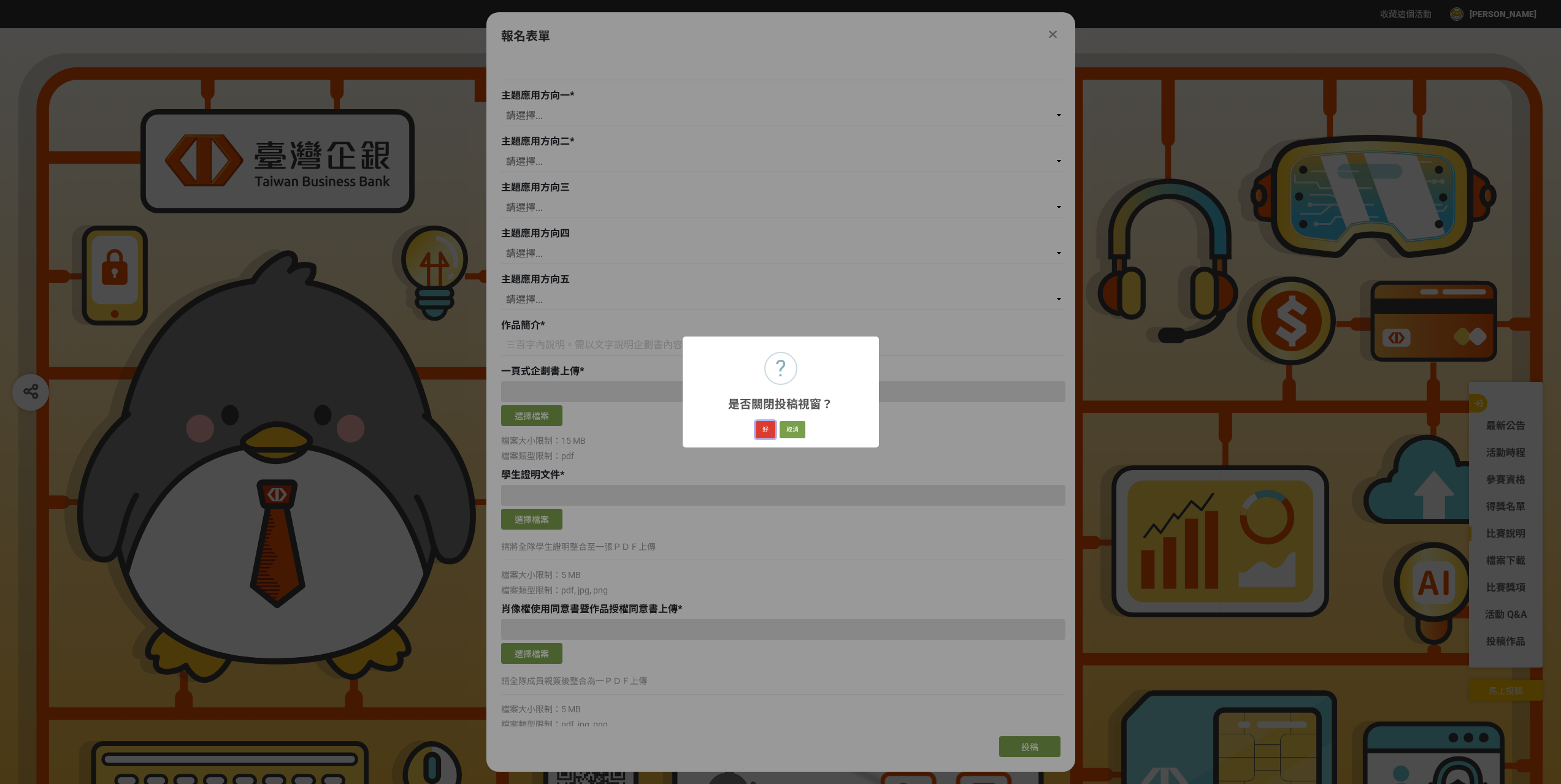
click at [768, 429] on button "好" at bounding box center [766, 430] width 20 height 17
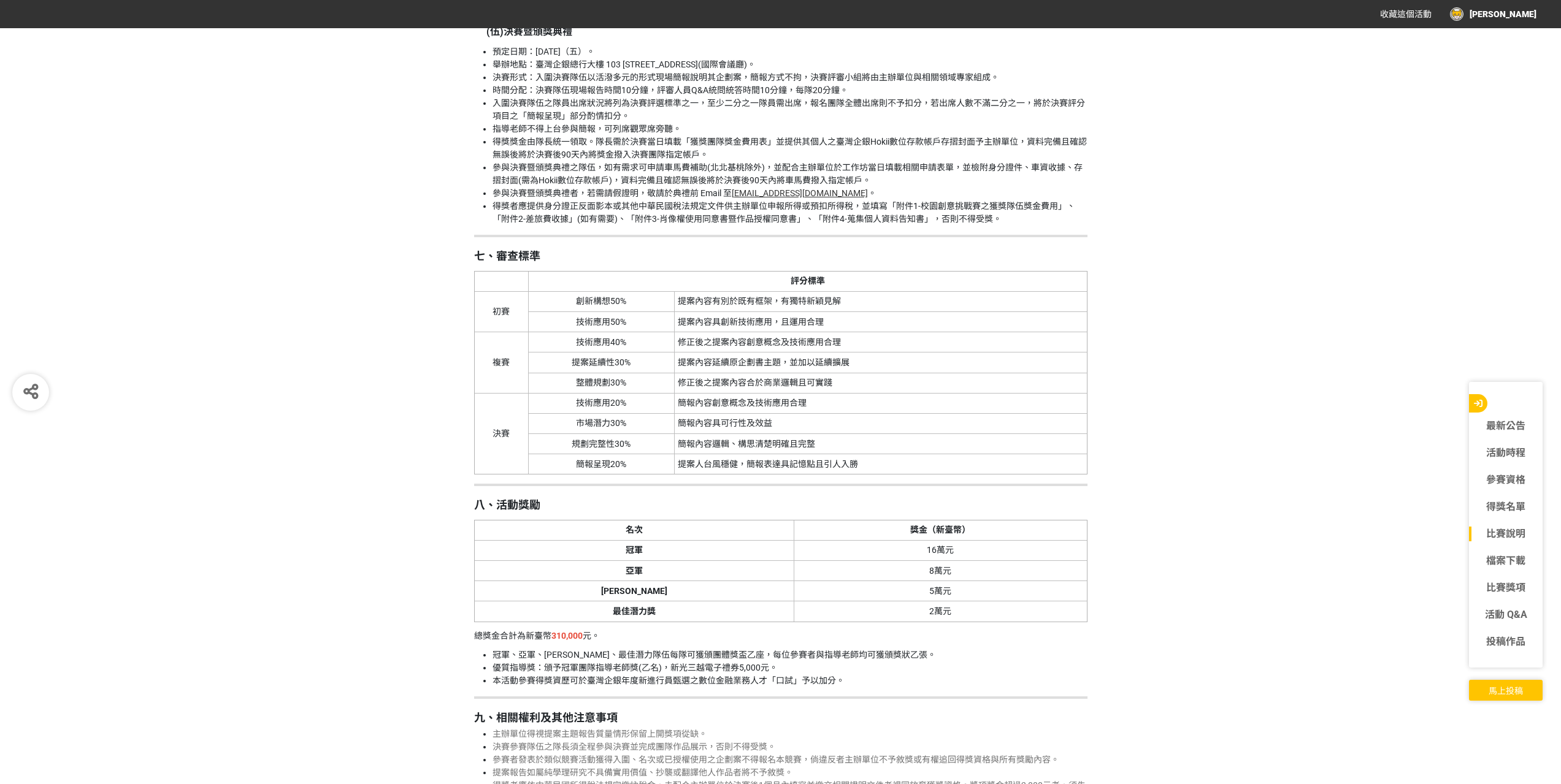
scroll to position [2703, 0]
click at [1503, 678] on div "最新公告 活動時程 參賽資格 得獎名單 比賽說明 檔案下載 比賽獎項 活動 Q&A 投稿作品 馬上投稿" at bounding box center [1505, 542] width 86 height 319
click at [1507, 681] on button "馬上投稿" at bounding box center [1505, 691] width 74 height 21
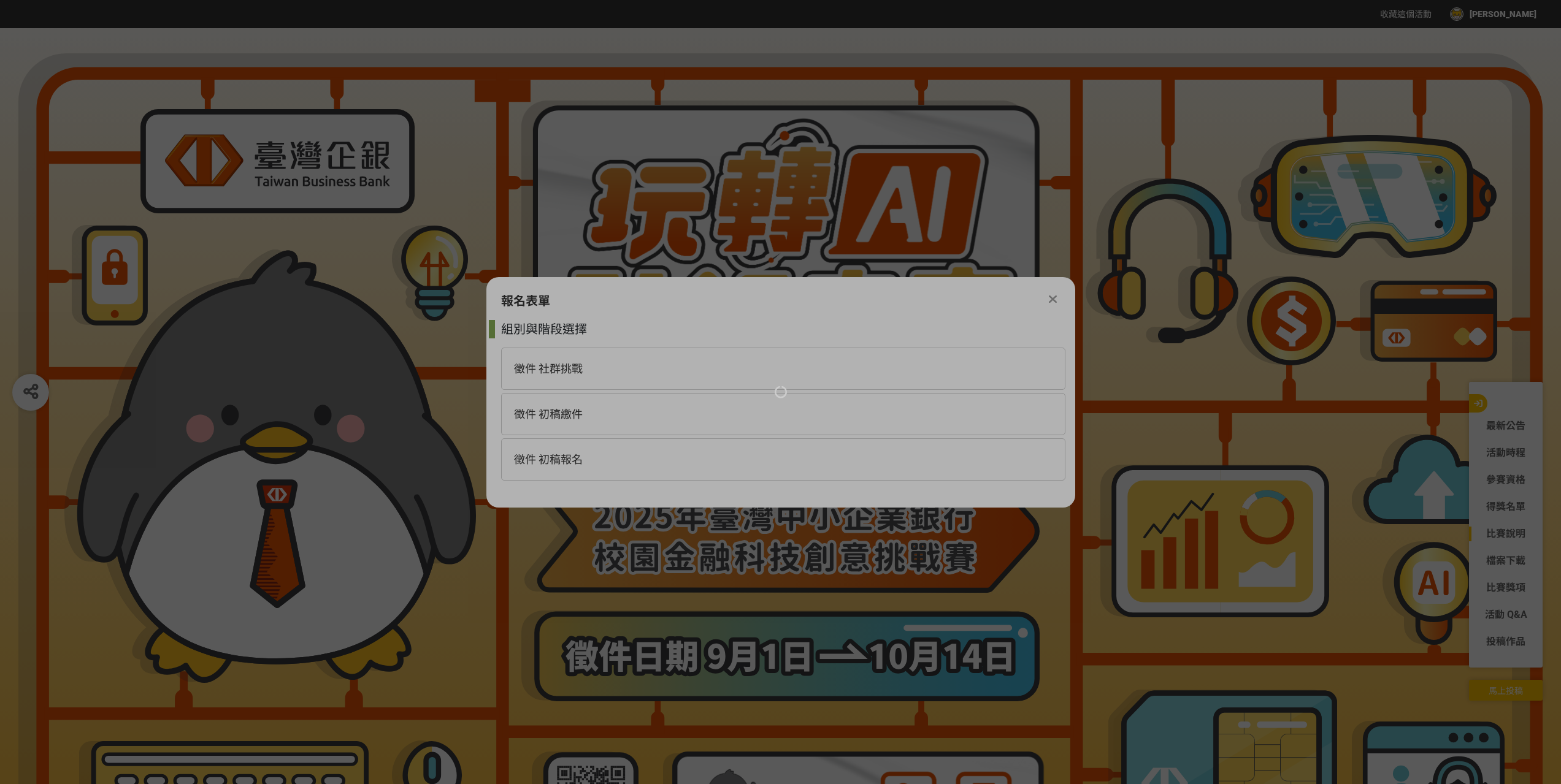
scroll to position [0, 0]
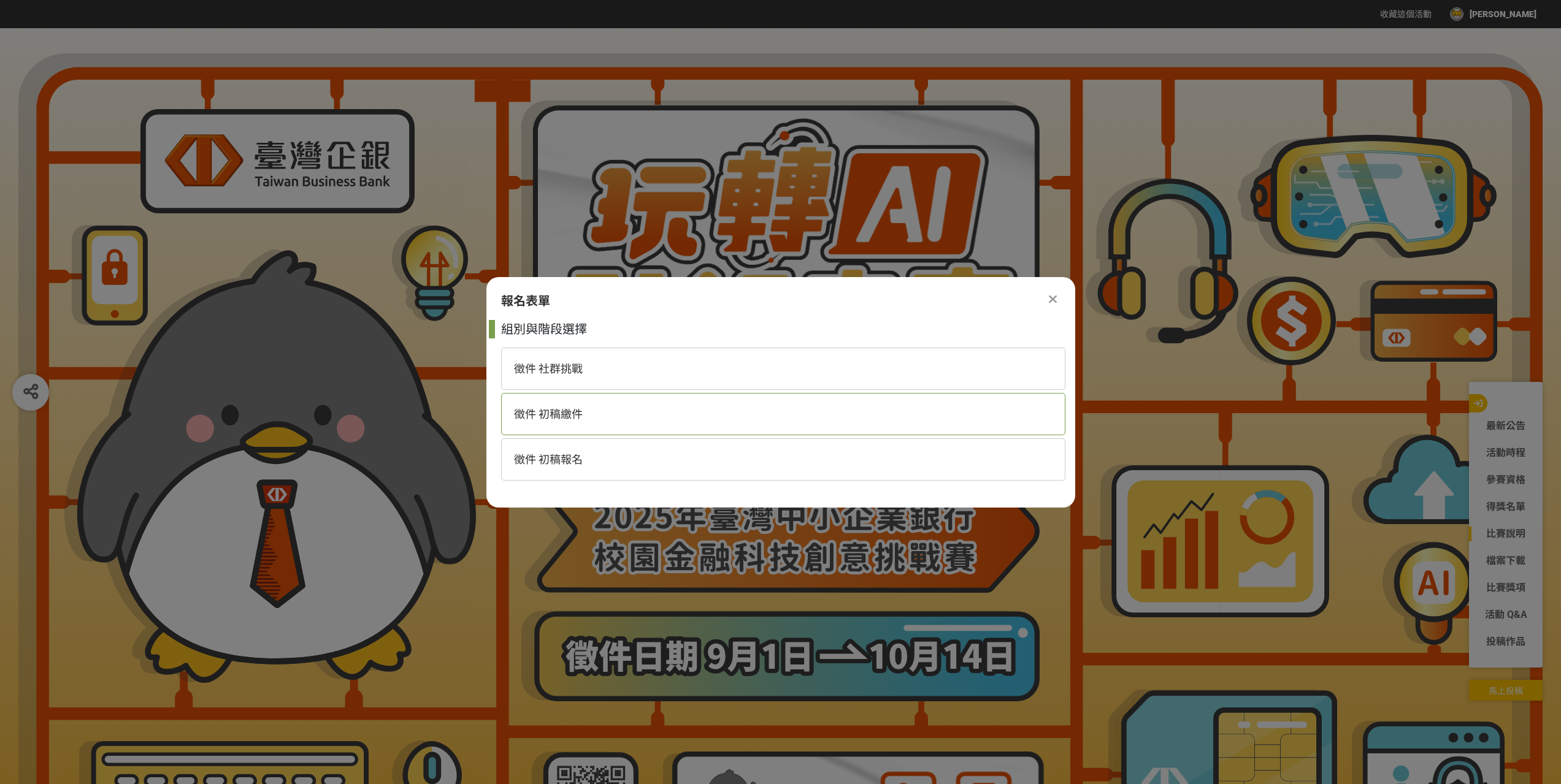
click at [526, 415] on span "徵件 初稿繳件" at bounding box center [548, 414] width 69 height 13
select select "185368:185627"
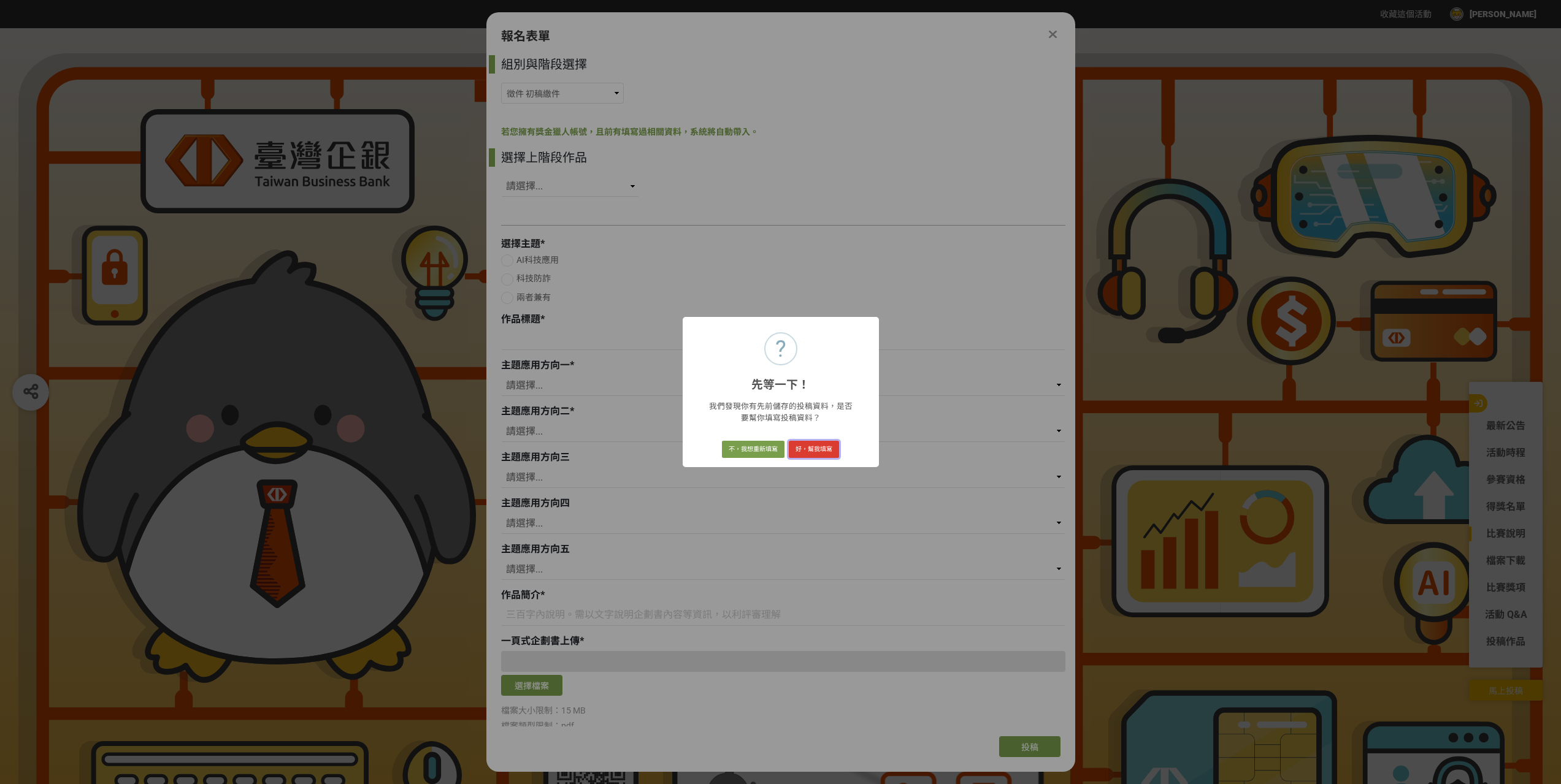
click at [815, 452] on button "好，幫我填寫" at bounding box center [813, 450] width 50 height 17
select select "350387"
radio input "true"
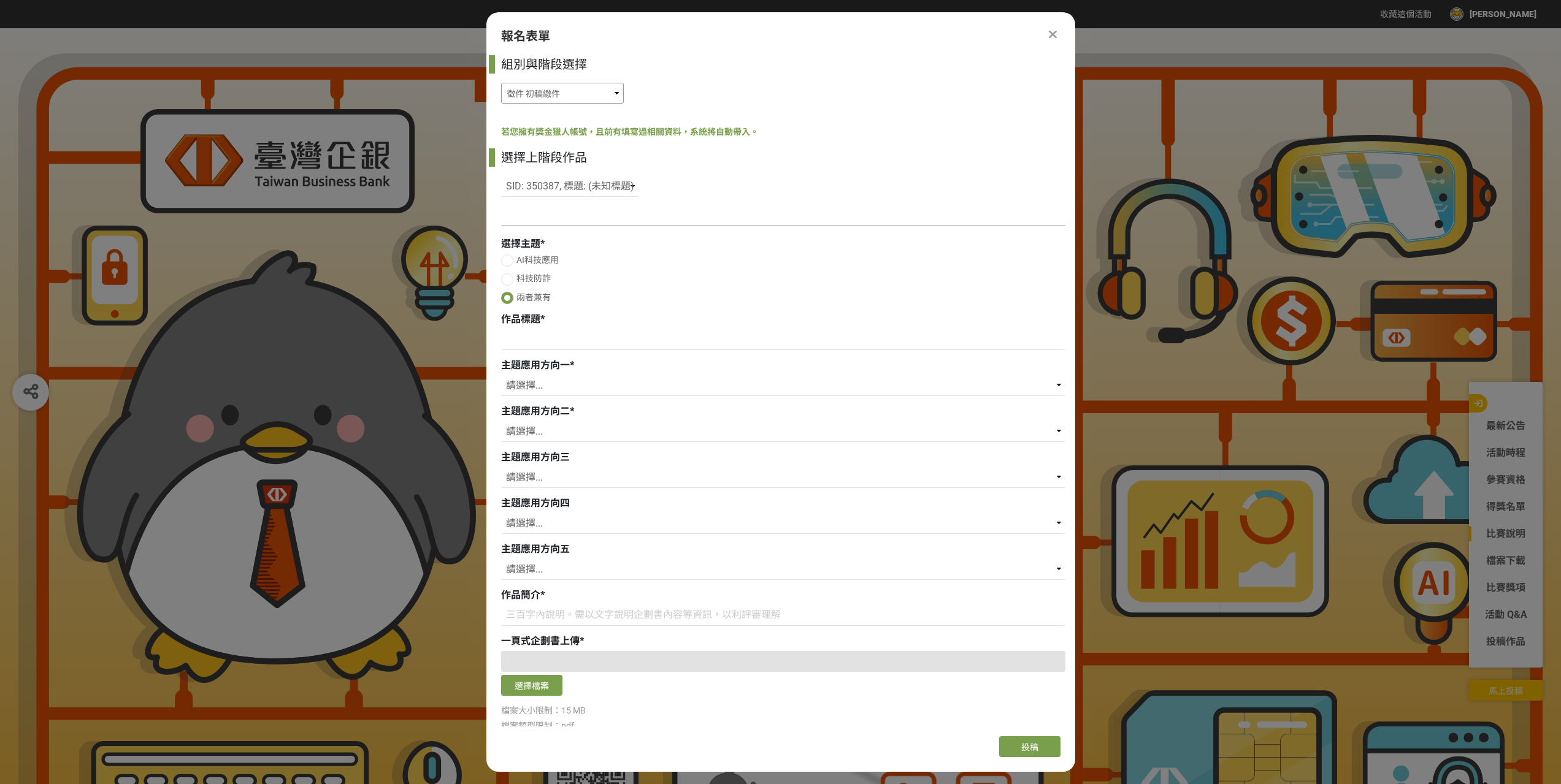
click at [557, 89] on select "徵件 社群挑戰 徵件 初稿繳件 徵件 初稿報名" at bounding box center [562, 93] width 122 height 21
click at [570, 179] on select "請選擇... SID: 350387, 標題: (未知標題)" at bounding box center [570, 187] width 138 height 21
drag, startPoint x: 555, startPoint y: 186, endPoint x: 674, endPoint y: 218, distance: 123.2
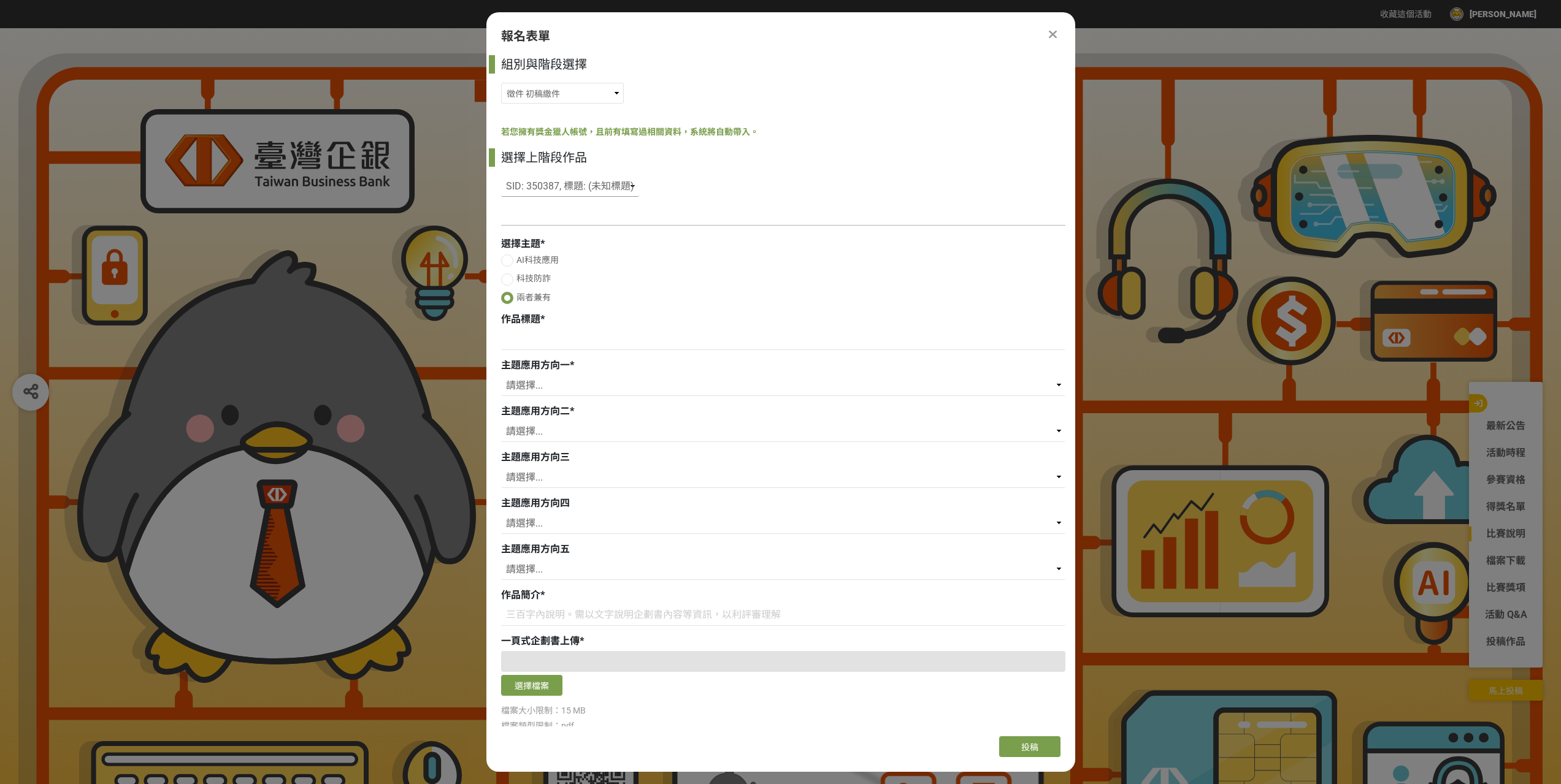
click at [564, 223] on div "組別與階段選擇 徵件 社群挑戰 徵件 初稿繳件 徵件 初稿報名 若您擁有獎金獵人帳號，且前有填寫過相關資料，系統將自動帶入。 選擇上階段作品 請選擇... S…" at bounding box center [780, 391] width 589 height 671
click at [674, 218] on div "組別與階段選擇 徵件 社群挑戰 徵件 初稿繳件 徵件 初稿報名 若您擁有獎金獵人帳號，且前有填寫過相關資料，系統將自動帶入。 選擇上階段作品 請選擇... S…" at bounding box center [780, 391] width 589 height 671
click at [581, 215] on div "組別與階段選擇 徵件 社群挑戰 徵件 初稿繳件 徵件 初稿報名 若您擁有獎金獵人帳號，且前有填寫過相關資料，系統將自動帶入。 選擇上階段作品 請選擇... S…" at bounding box center [780, 391] width 589 height 671
click at [547, 231] on div at bounding box center [783, 225] width 564 height 13
click at [551, 388] on select "請選擇... 存款 個人金融 企業金融 外匯 理財 電子支付 個人網路銀行 企業網路銀行 行動銀行APP 風控法遵 信用卡 內部管理 流程優化 內部訓練 保險…" at bounding box center [783, 386] width 564 height 21
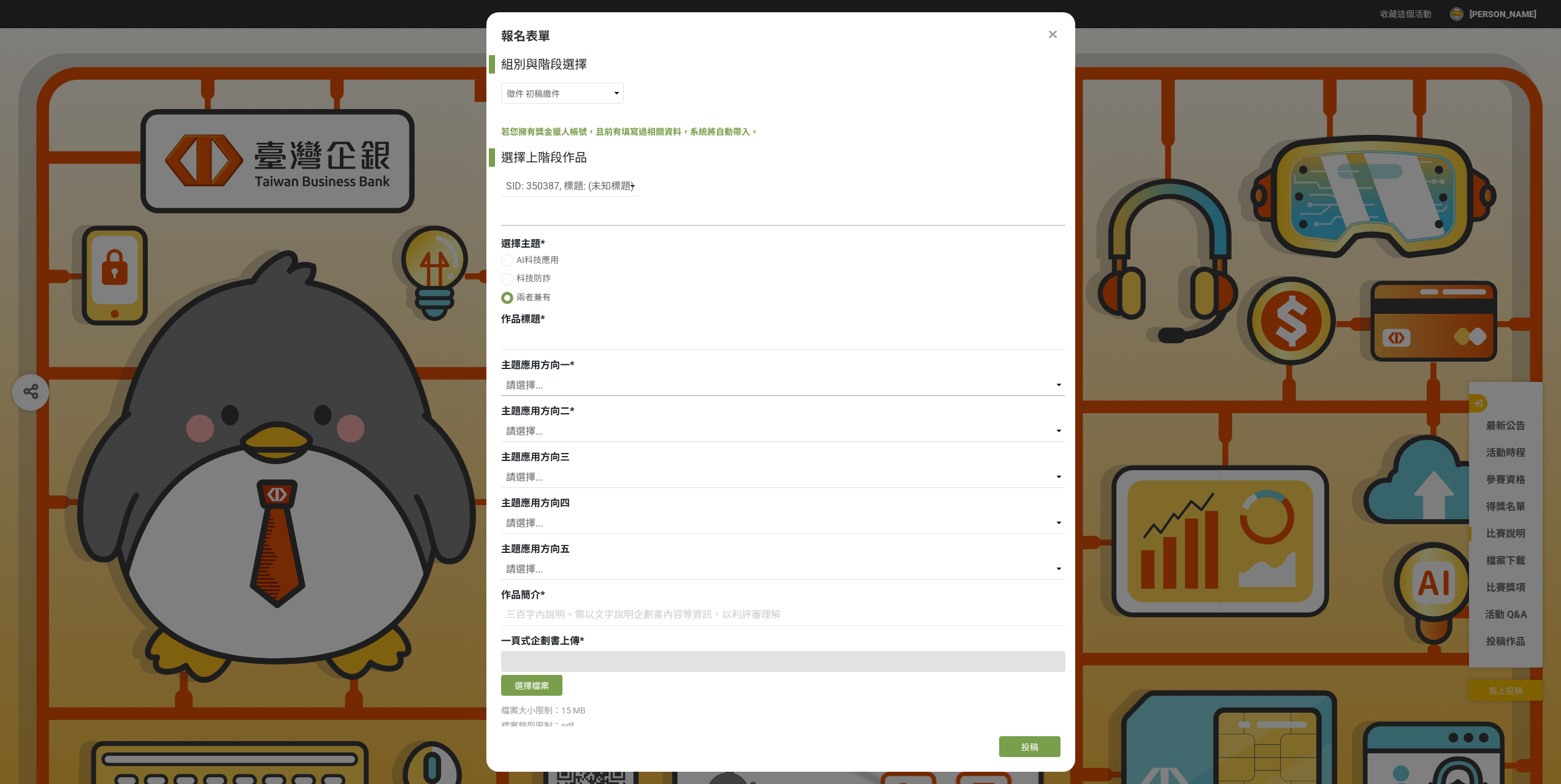
click at [551, 388] on select "請選擇... 存款 個人金融 企業金融 外匯 理財 電子支付 個人網路銀行 企業網路銀行 行動銀行APP 風控法遵 信用卡 內部管理 流程優化 內部訓練 保險…" at bounding box center [783, 386] width 564 height 21
click at [547, 339] on input at bounding box center [783, 340] width 564 height 21
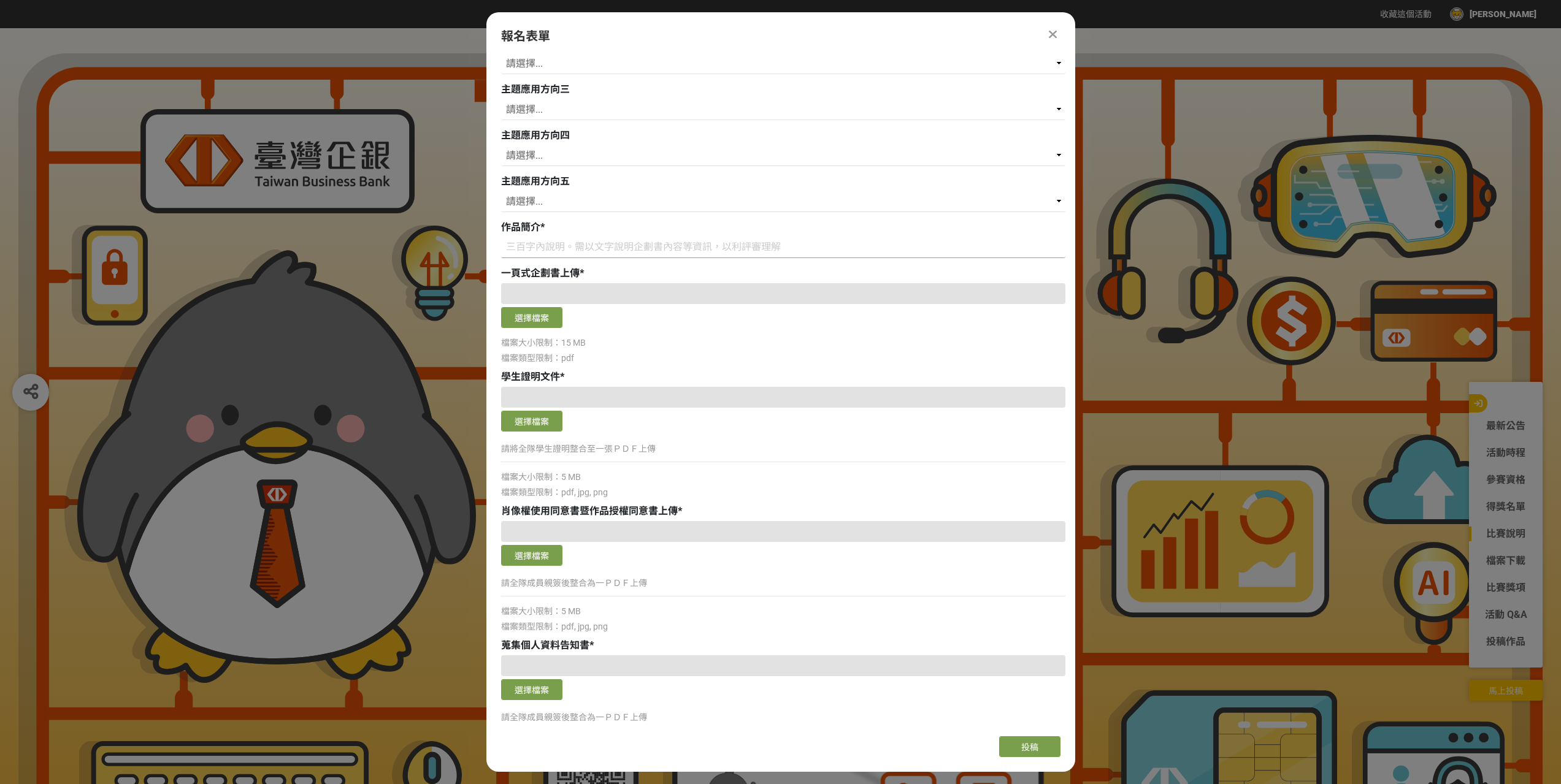
click at [568, 239] on input at bounding box center [783, 248] width 564 height 21
paste input "SafeTrade：AI 即時防詐交易解決方案 SafeTrade 以 AI 技術結合銀行交易系統，打造即時防詐機制。透過自然語言分析與圖像辨識，系統能即時偵…"
click at [568, 239] on input "SafeTrade：AI 即時防詐交易解決方案 SafeTrade 以 AI 技術結合銀行交易系統，打造即時防詐機制。透過自然語言分析與圖像辨識，系統能即時偵…" at bounding box center [783, 248] width 564 height 21
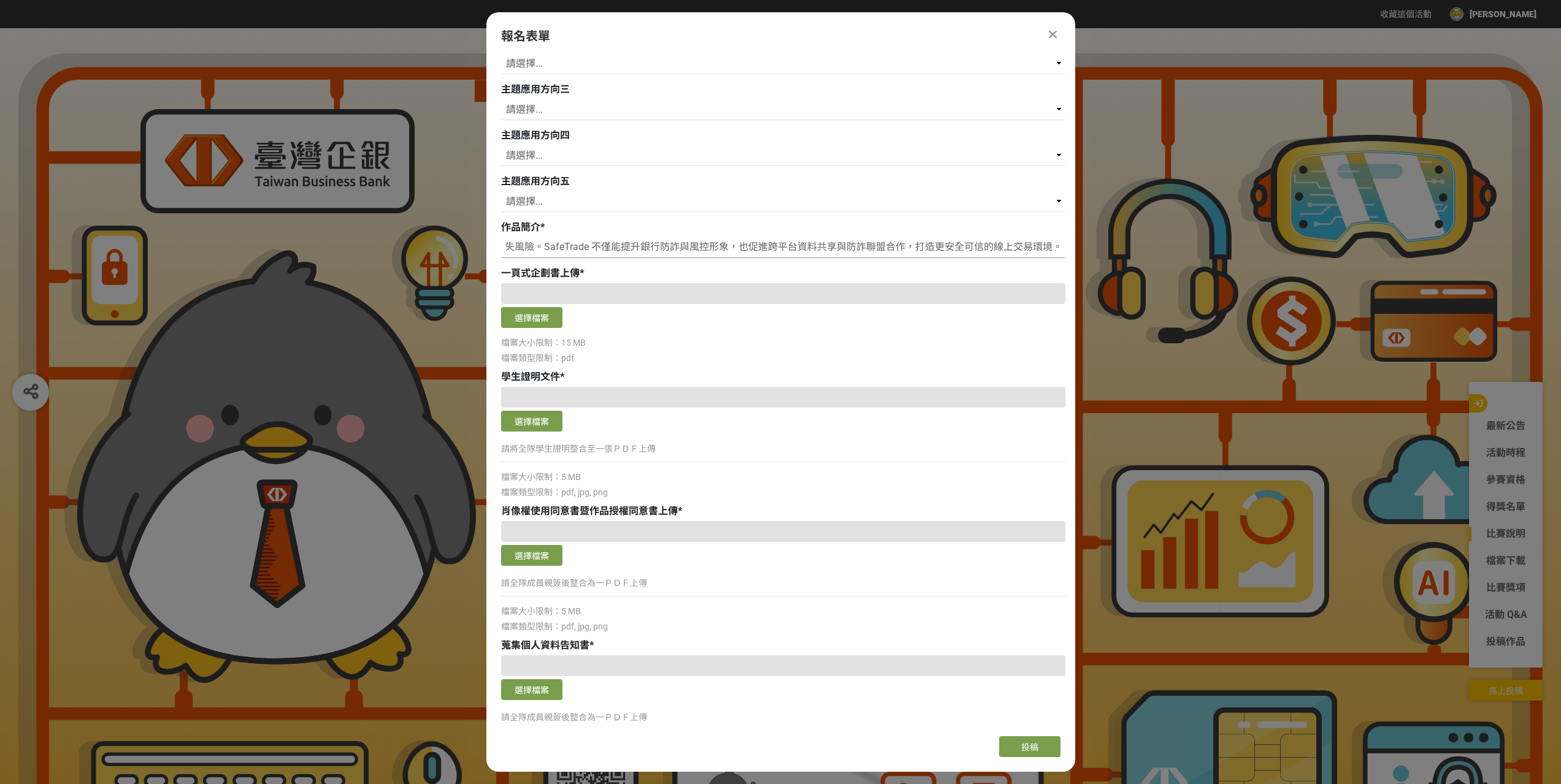
click at [568, 239] on input "SafeTrade：AI 即時防詐交易解決方案 SafeTrade 以 AI 技術結合銀行交易系統，打造即時防詐機制。透過自然語言分析與圖像辨識，系統能即時偵…" at bounding box center [783, 248] width 564 height 21
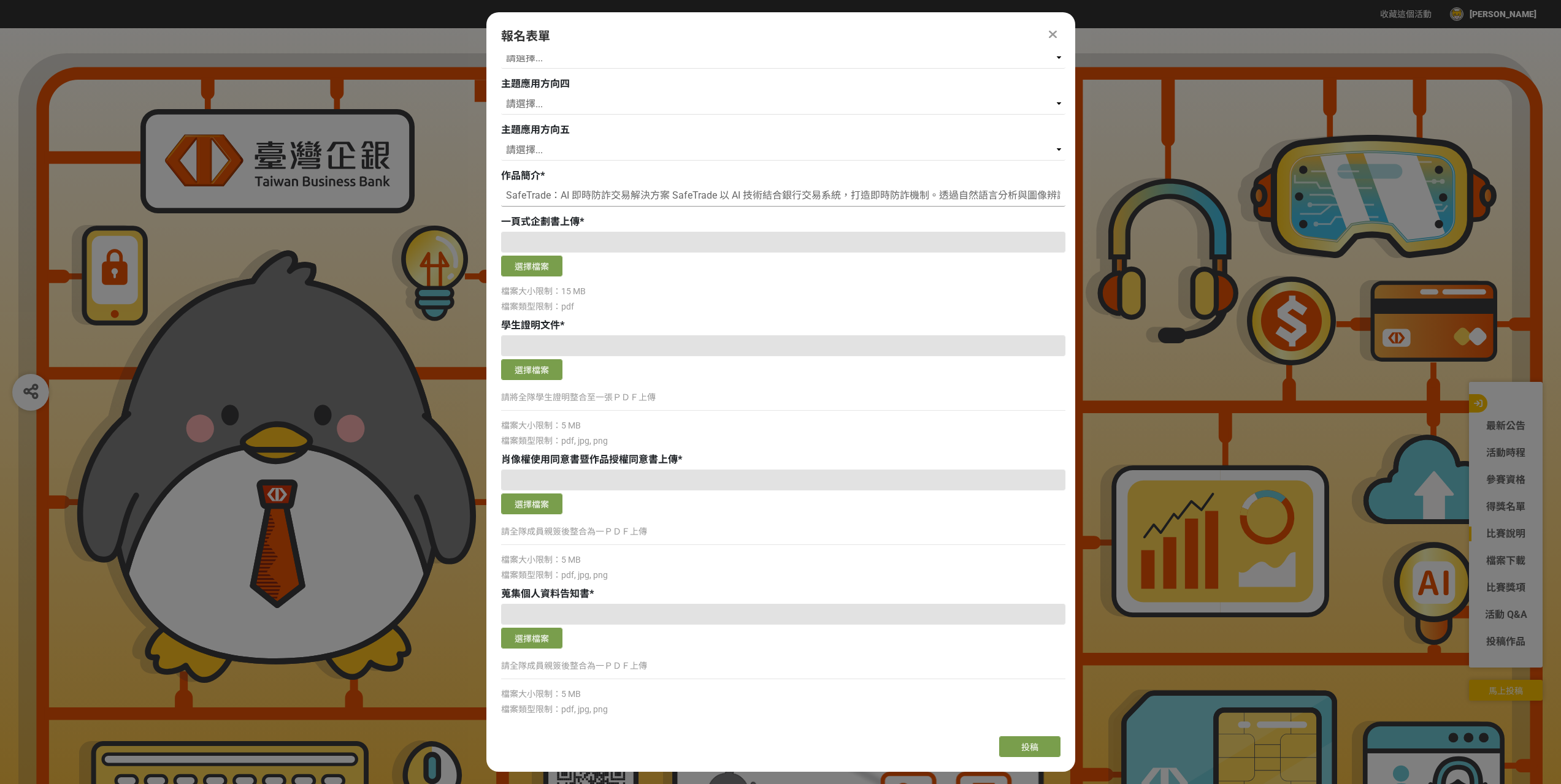
scroll to position [454, 0]
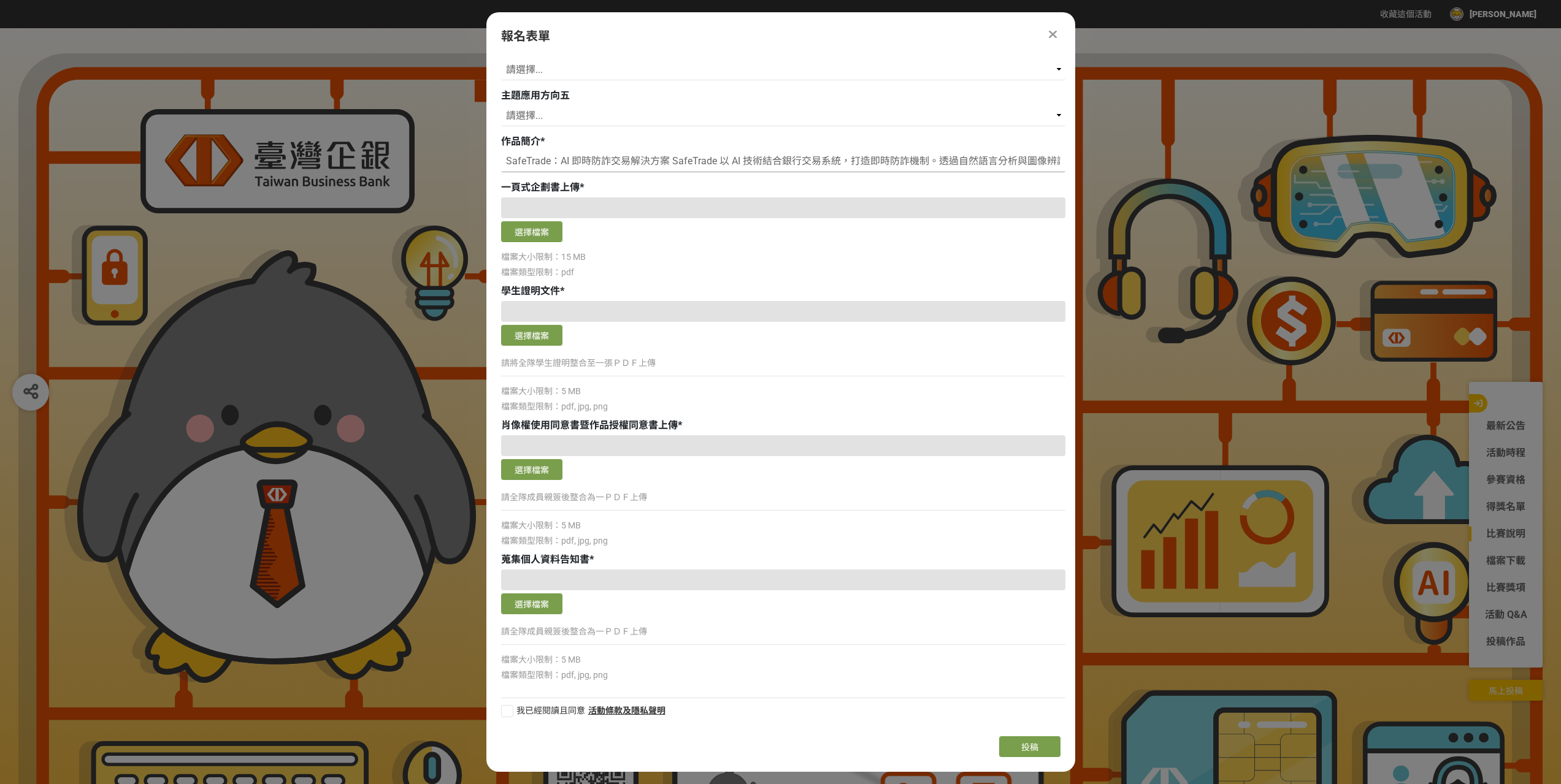
type input "SafeTrade：AI 即時防詐交易解決方案 SafeTrade 以 AI 技術結合銀行交易系統，打造即時防詐機制。透過自然語言分析與圖像辨識，系統能即時偵…"
click at [513, 713] on div at bounding box center [507, 711] width 12 height 12
checkbox input "true"
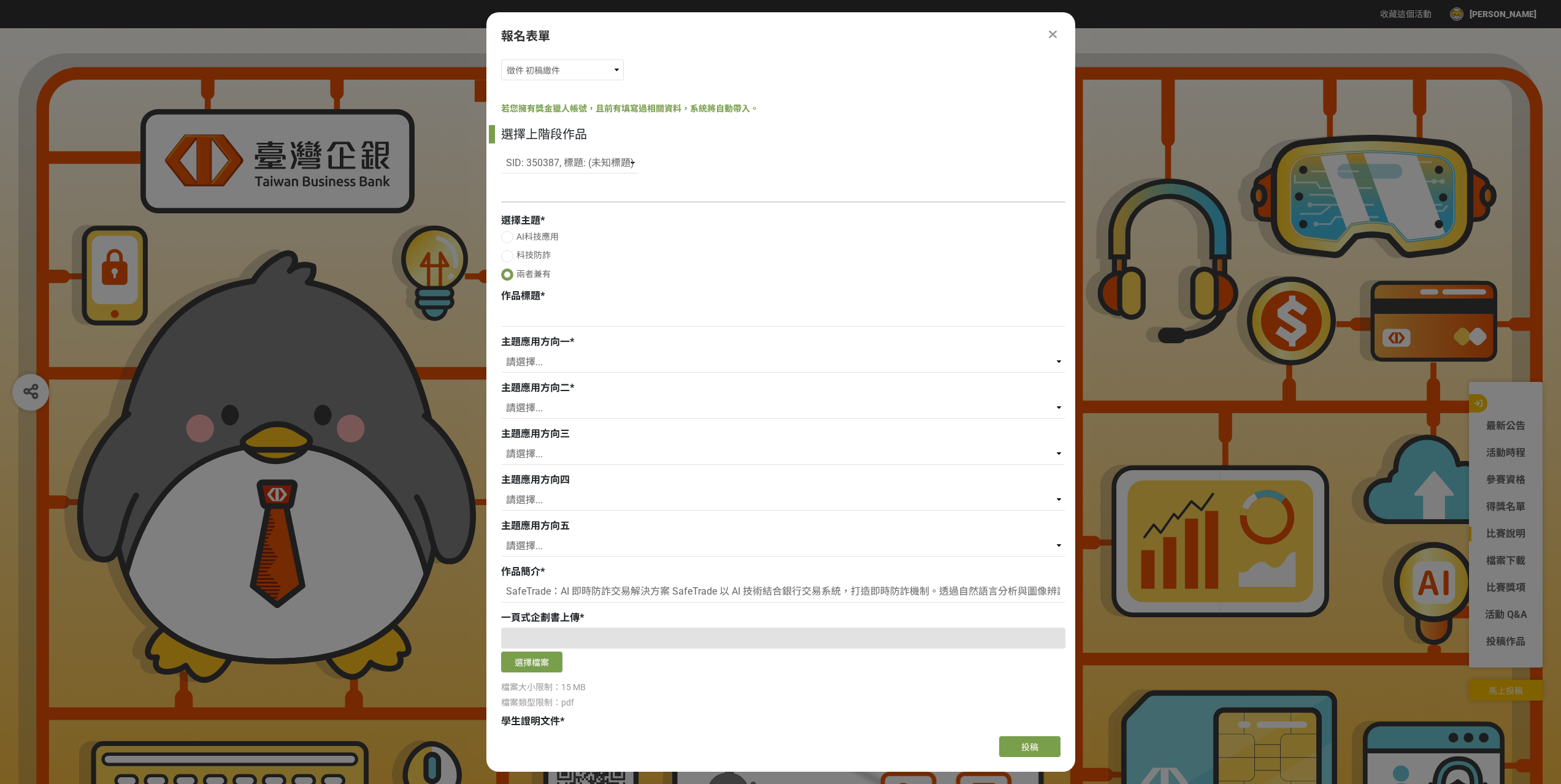
scroll to position [0, 0]
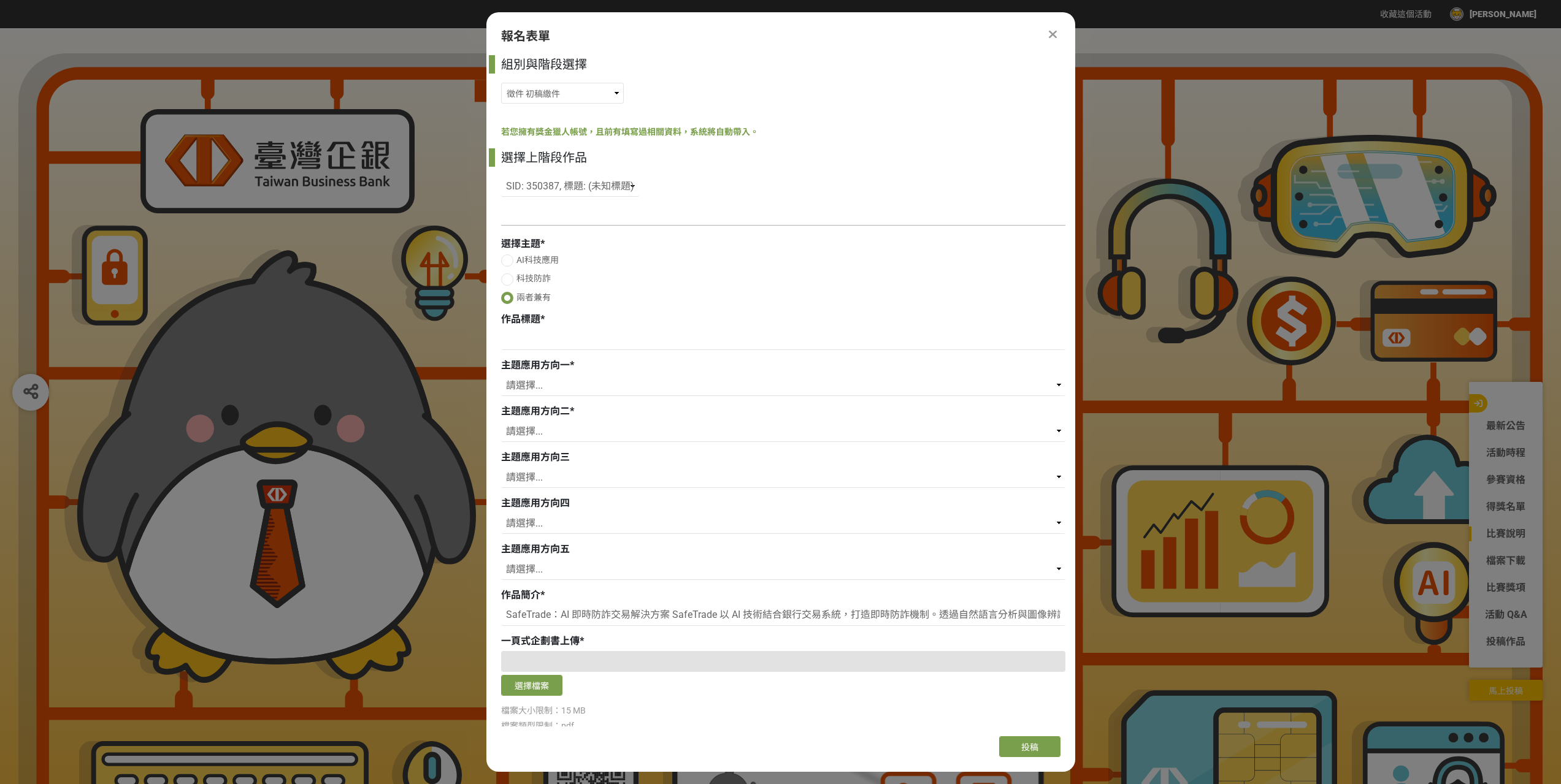
click at [1360, 509] on img at bounding box center [1428, 479] width 153 height 90
click at [553, 383] on select "請選擇... 存款 個人金融 企業金融 外匯 理財 電子支付 個人網路銀行 企業網路銀行 行動銀行APP 風控法遵 信用卡 內部管理 流程優化 內部訓練 保險…" at bounding box center [783, 386] width 564 height 21
select select "社群媒體"
click at [501, 375] on select "請選擇... 存款 個人金融 企業金融 外匯 理財 電子支付 個人網路銀行 企業網路銀行 行動銀行APP 風控法遵 信用卡 內部管理 流程優化 內部訓練 保險…" at bounding box center [783, 386] width 564 height 21
click at [583, 431] on select "請選擇... 存款 個人金融 企業金融 外匯 理財 電子支付 個人網路銀行 企業網路銀行 行動銀行APP 風控法遵 信用卡 內部管理 流程優化 內部訓練 保險…" at bounding box center [783, 432] width 564 height 21
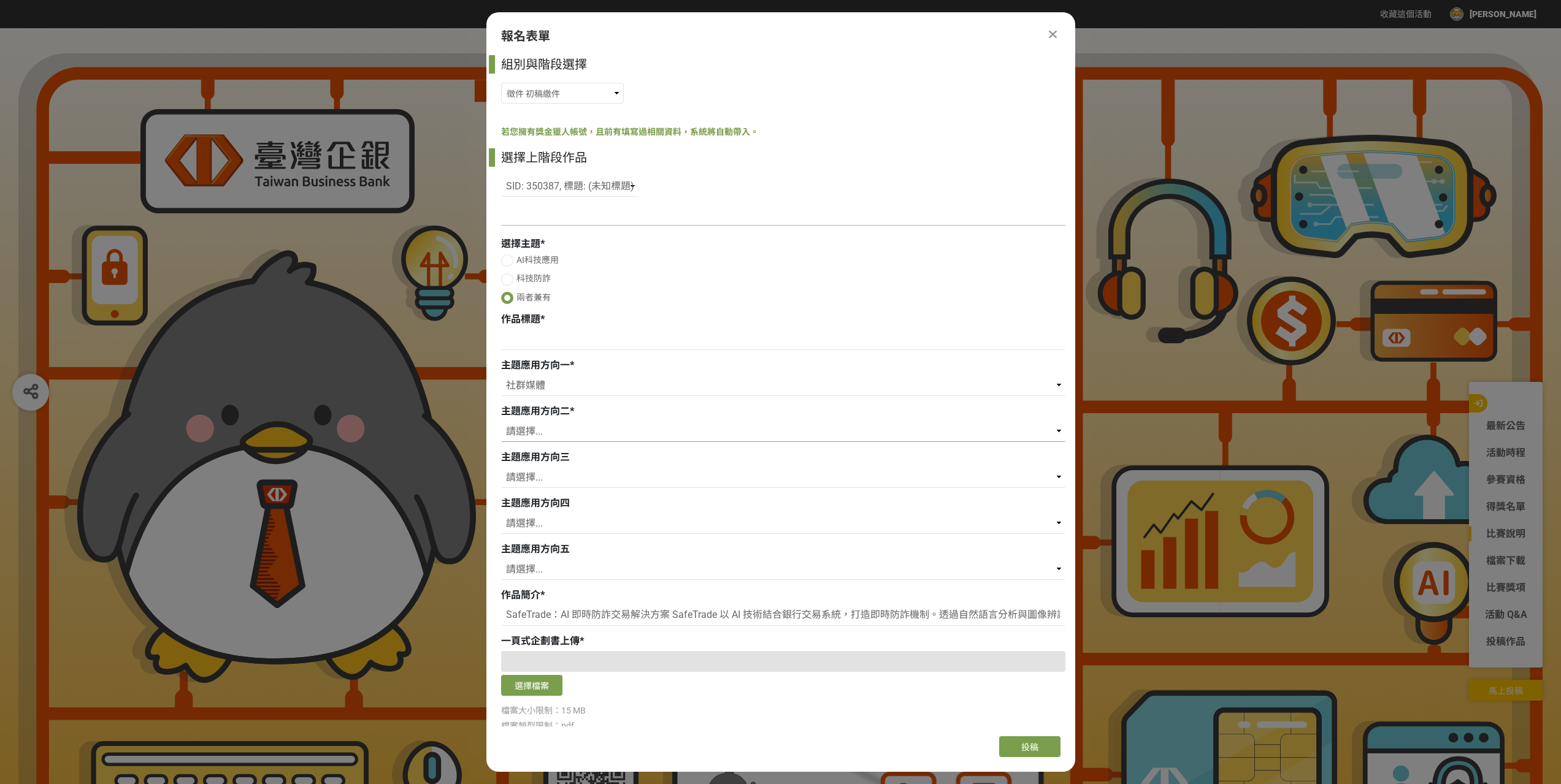
select select "防詐機制"
click at [501, 421] on select "請選擇... 存款 個人金融 企業金融 外匯 理財 電子支付 個人網路銀行 企業網路銀行 行動銀行APP 風控法遵 信用卡 內部管理 流程優化 內部訓練 保險…" at bounding box center [783, 432] width 564 height 21
click at [573, 484] on select "請選擇... 存款 個人金融 企業金融 外匯 理財 電子支付 個人網路銀行 企業網路銀行 行動銀行APP 風控法遵 信用卡 內部管理 流程優化 內部訓練 保險…" at bounding box center [783, 478] width 564 height 21
select select "風控法遵"
click at [501, 467] on select "請選擇... 存款 個人金融 企業金融 外匯 理財 電子支付 個人網路銀行 企業網路銀行 行動銀行APP 風控法遵 信用卡 內部管理 流程優化 內部訓練 保險…" at bounding box center [783, 478] width 564 height 21
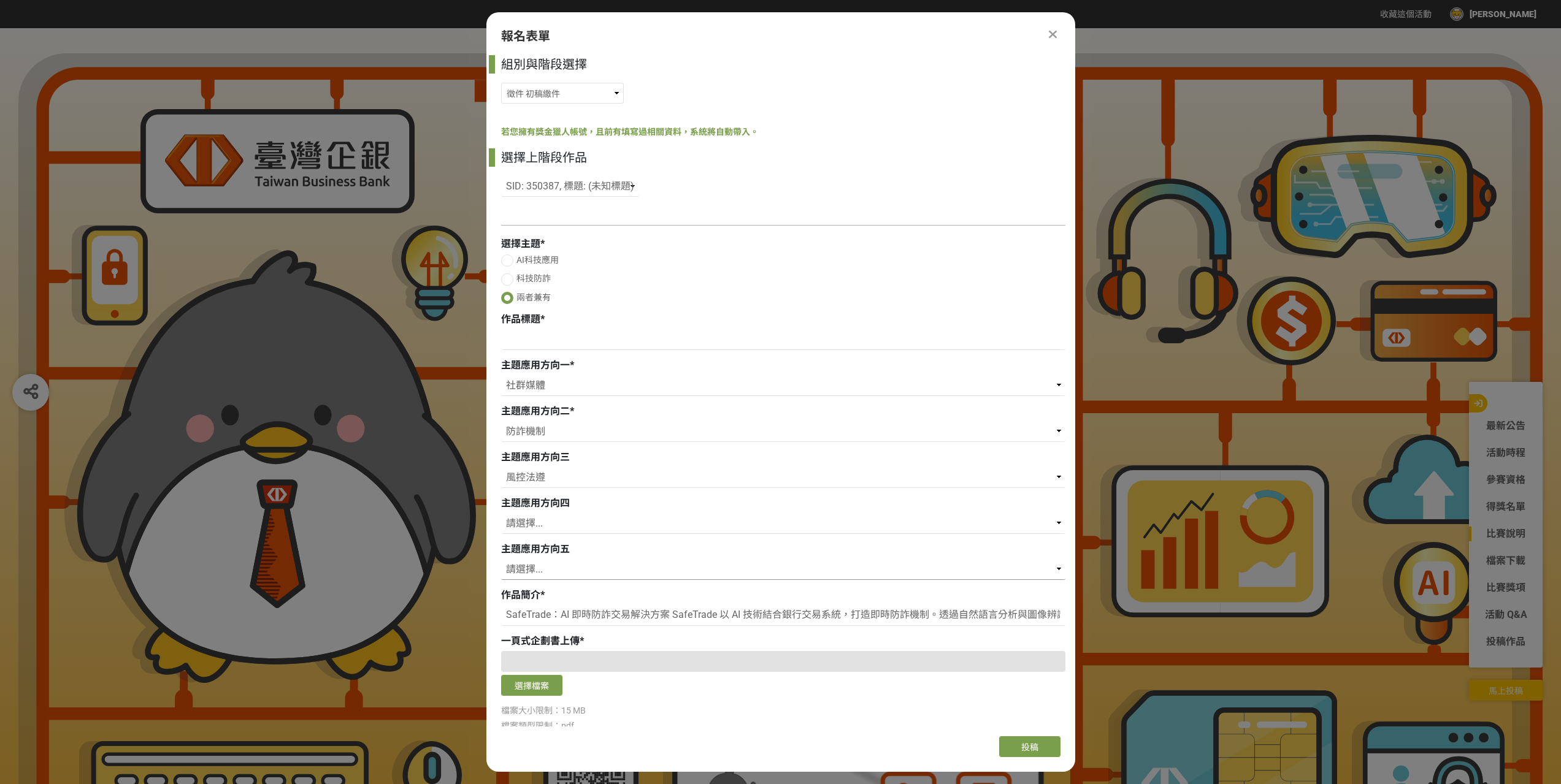
click at [620, 566] on select "請選擇... 存款 個人金融 企業金融 外匯 理財 電子支付 個人網路銀行 企業網路銀行 行動銀行APP 風控法遵 信用卡 內部管理 流程優化 內部訓練 保險…" at bounding box center [783, 569] width 564 height 21
click at [606, 530] on select "請選擇... 存款 個人金融 企業金融 外匯 理財 電子支付 個人網路銀行 企業網路銀行 行動銀行APP 風控法遵 信用卡 內部管理 流程優化 內部訓練 保險…" at bounding box center [783, 524] width 564 height 21
select select "數據整合"
click at [501, 513] on select "請選擇... 存款 個人金融 企業金融 外匯 理財 電子支付 個人網路銀行 企業網路銀行 行動銀行APP 風控法遵 信用卡 內部管理 流程優化 內部訓練 保險…" at bounding box center [783, 524] width 564 height 21
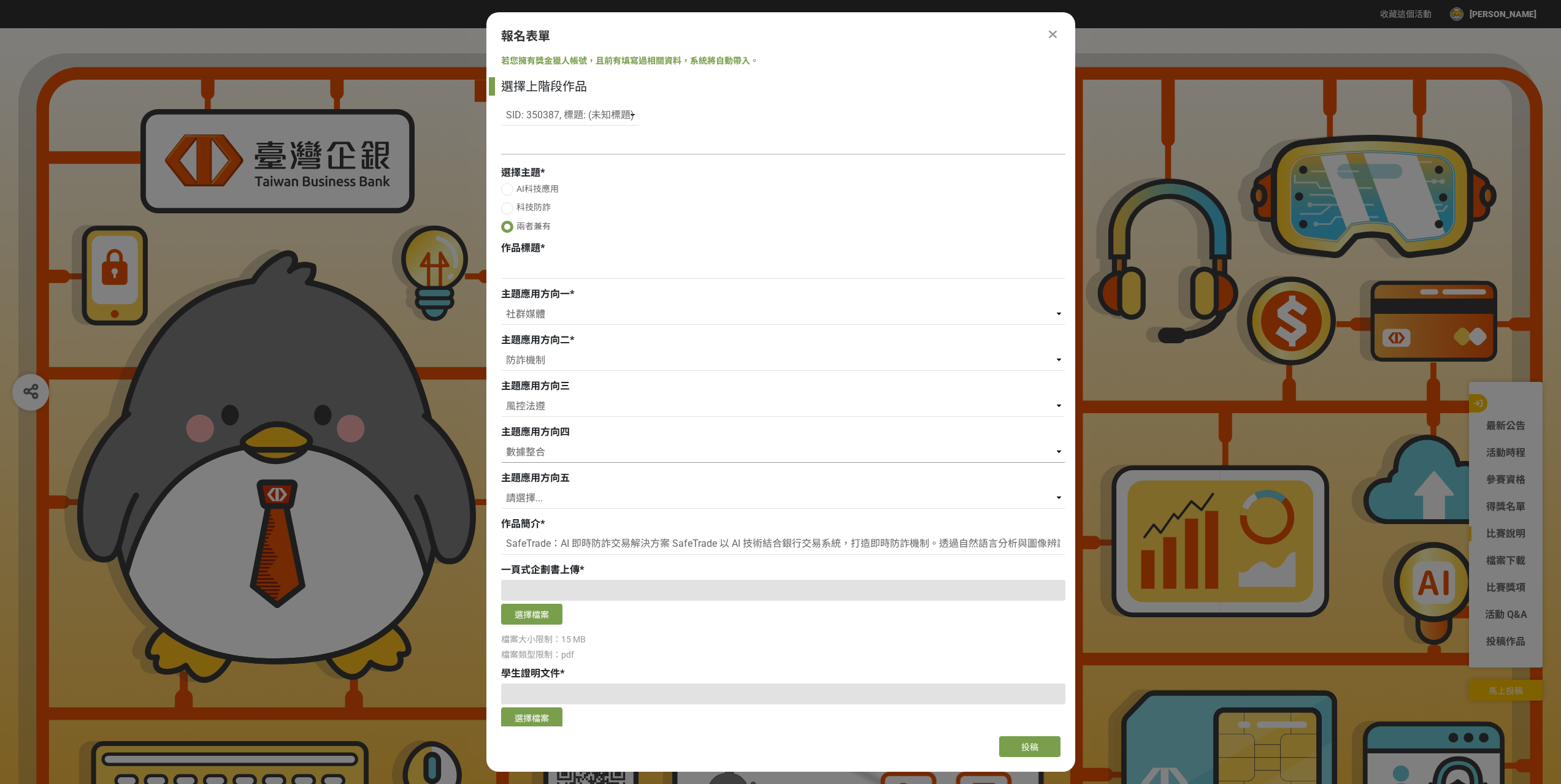
scroll to position [122, 0]
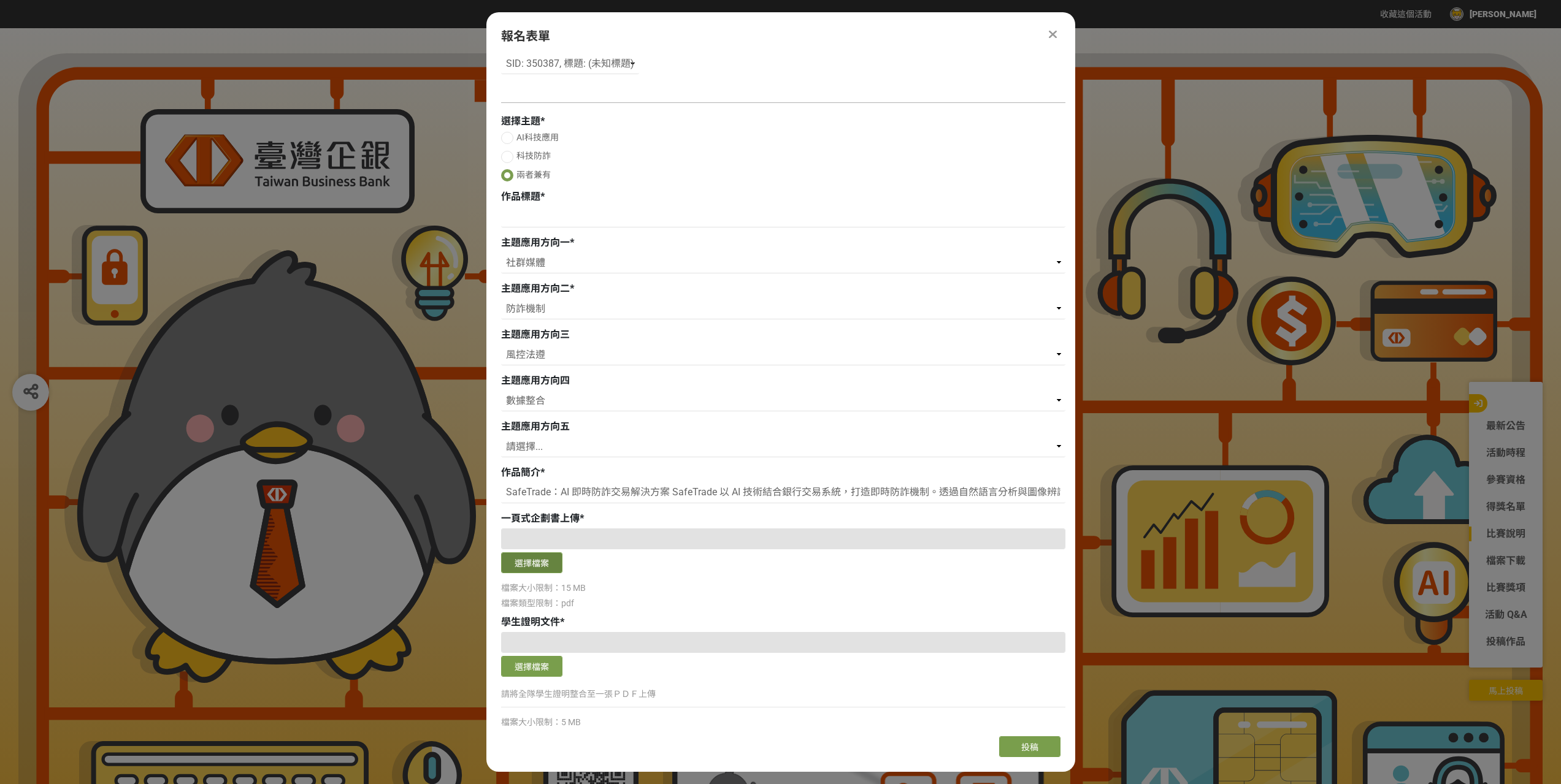
click at [550, 561] on button "選擇檔案" at bounding box center [531, 563] width 61 height 21
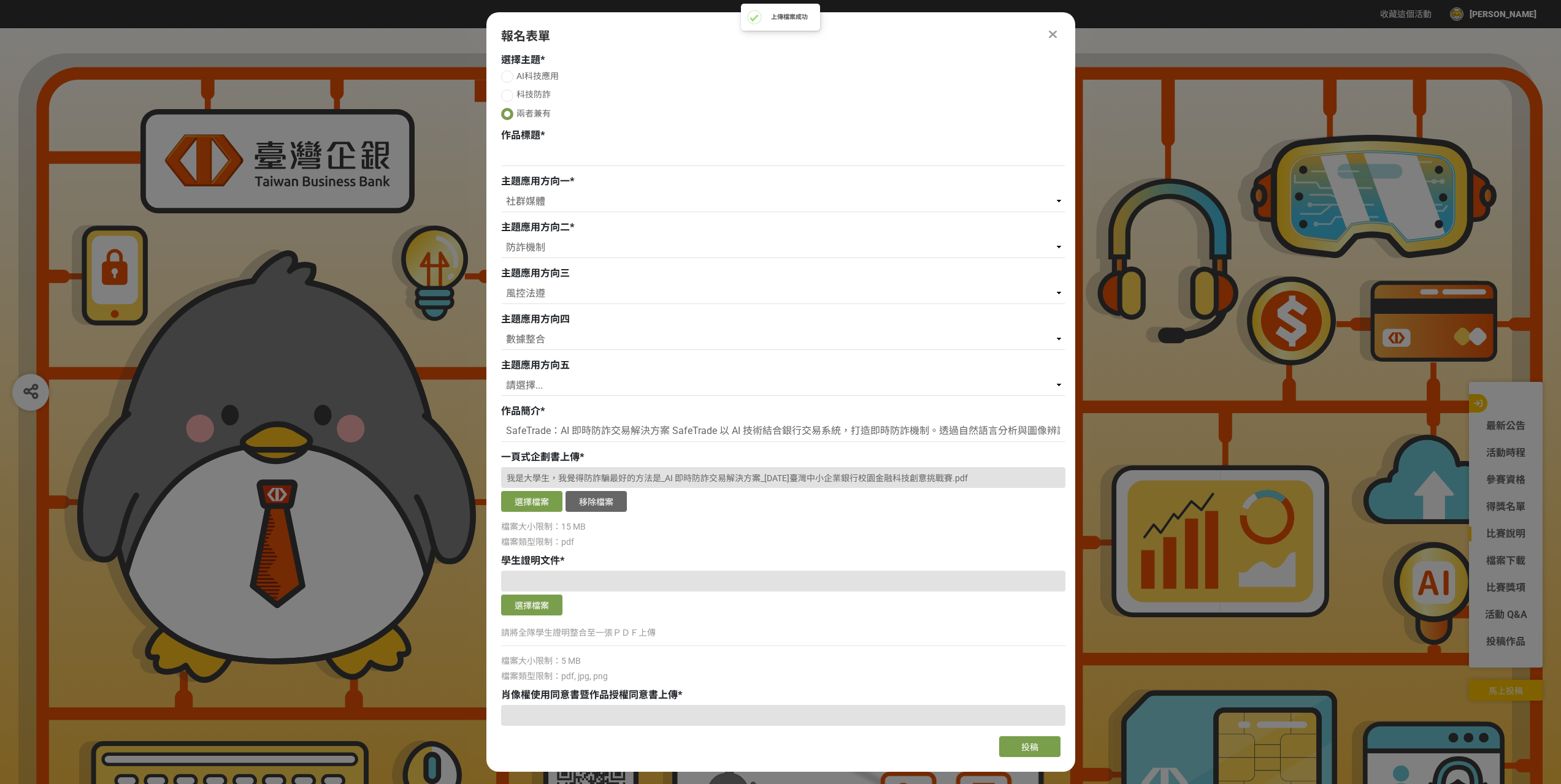
scroll to position [245, 0]
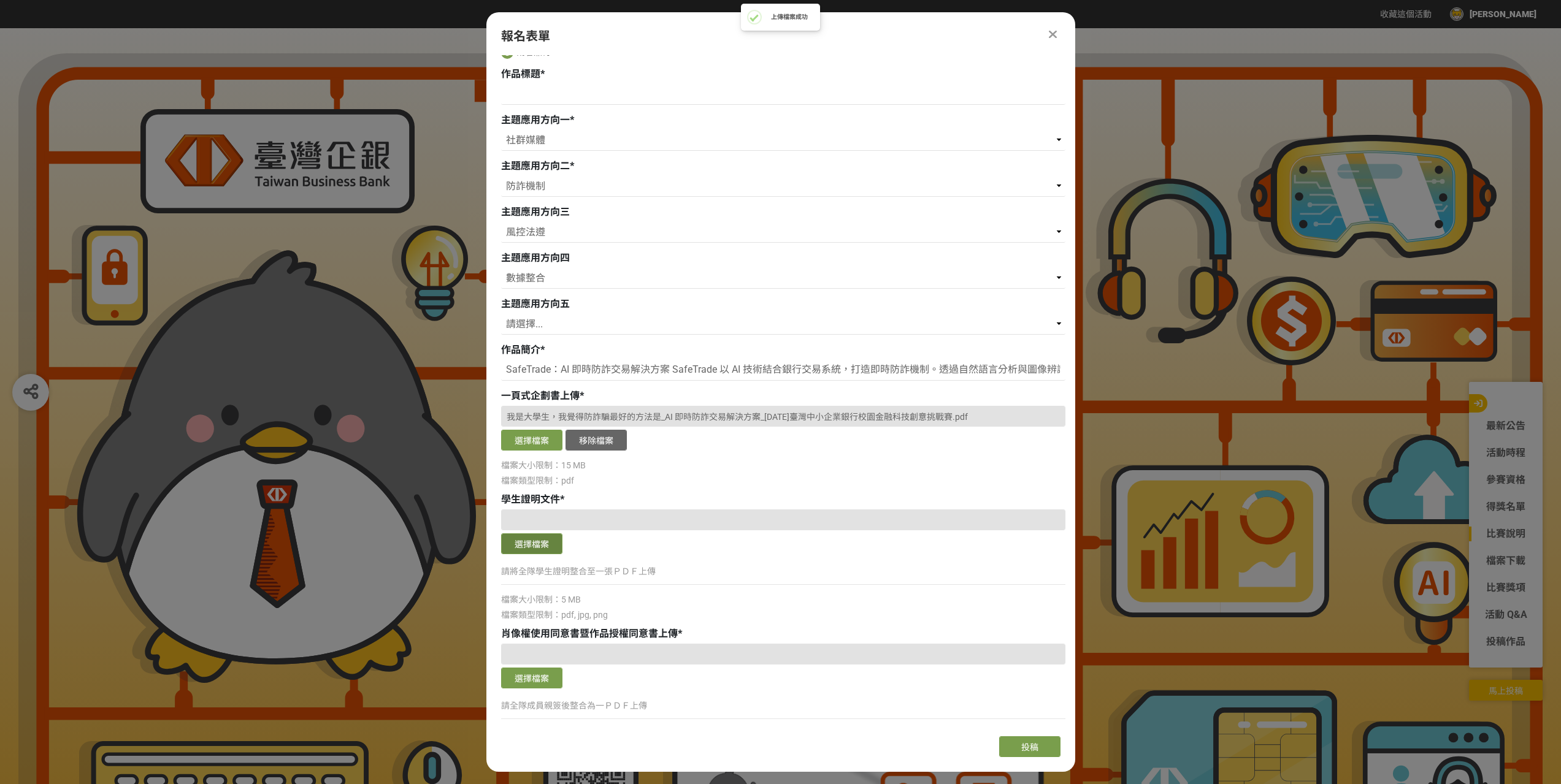
click at [549, 541] on button "選擇檔案" at bounding box center [531, 544] width 61 height 21
click at [537, 549] on button "選擇檔案" at bounding box center [531, 544] width 61 height 21
click at [542, 545] on button "選擇檔案" at bounding box center [531, 544] width 61 height 21
click at [590, 545] on button "移除檔案" at bounding box center [596, 544] width 61 height 21
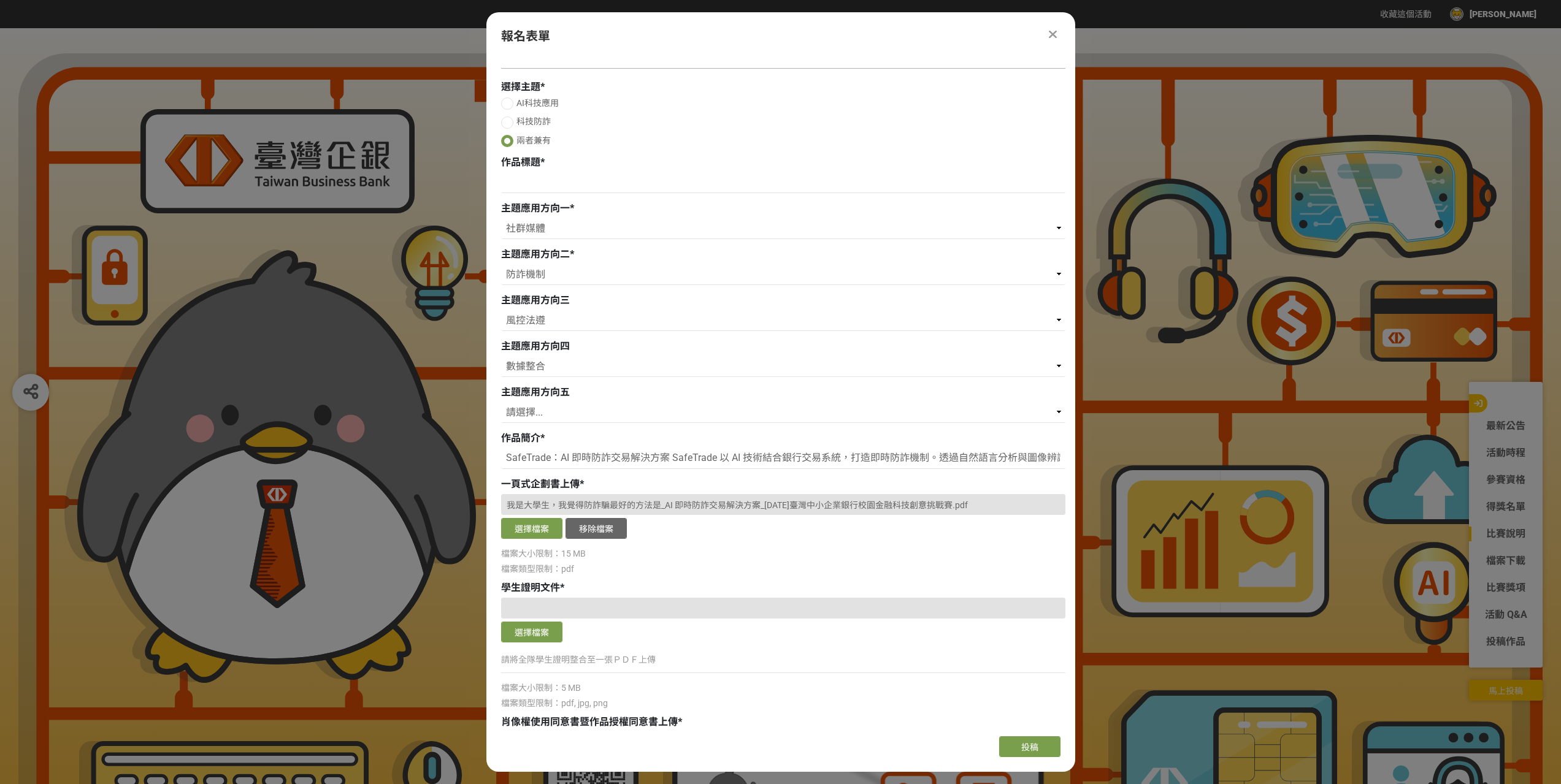
scroll to position [86, 0]
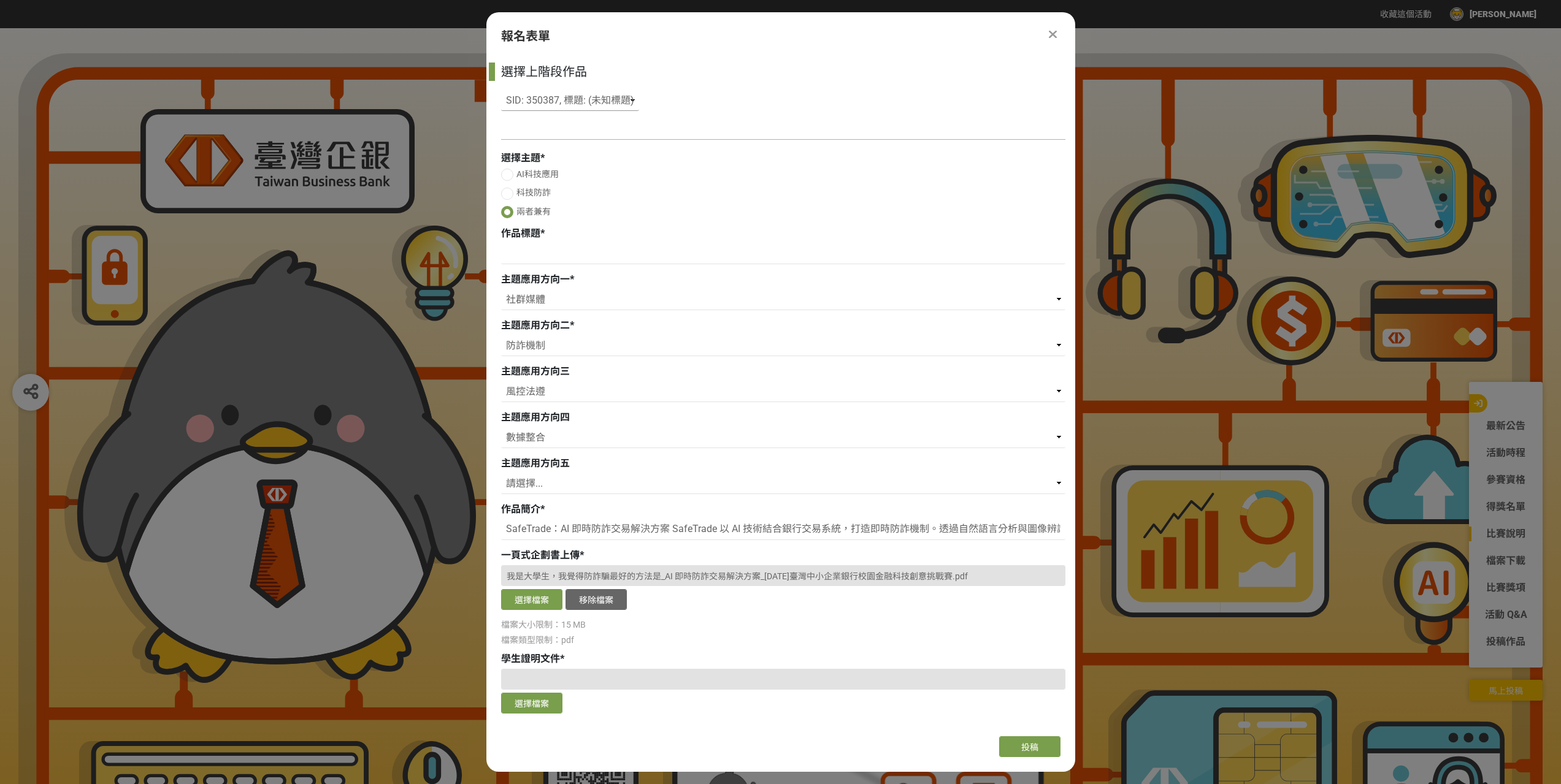
click at [568, 101] on select "請選擇... SID: 350387, 標題: (未知標題)" at bounding box center [570, 101] width 138 height 21
click at [1033, 744] on span "投稿" at bounding box center [1030, 748] width 17 height 10
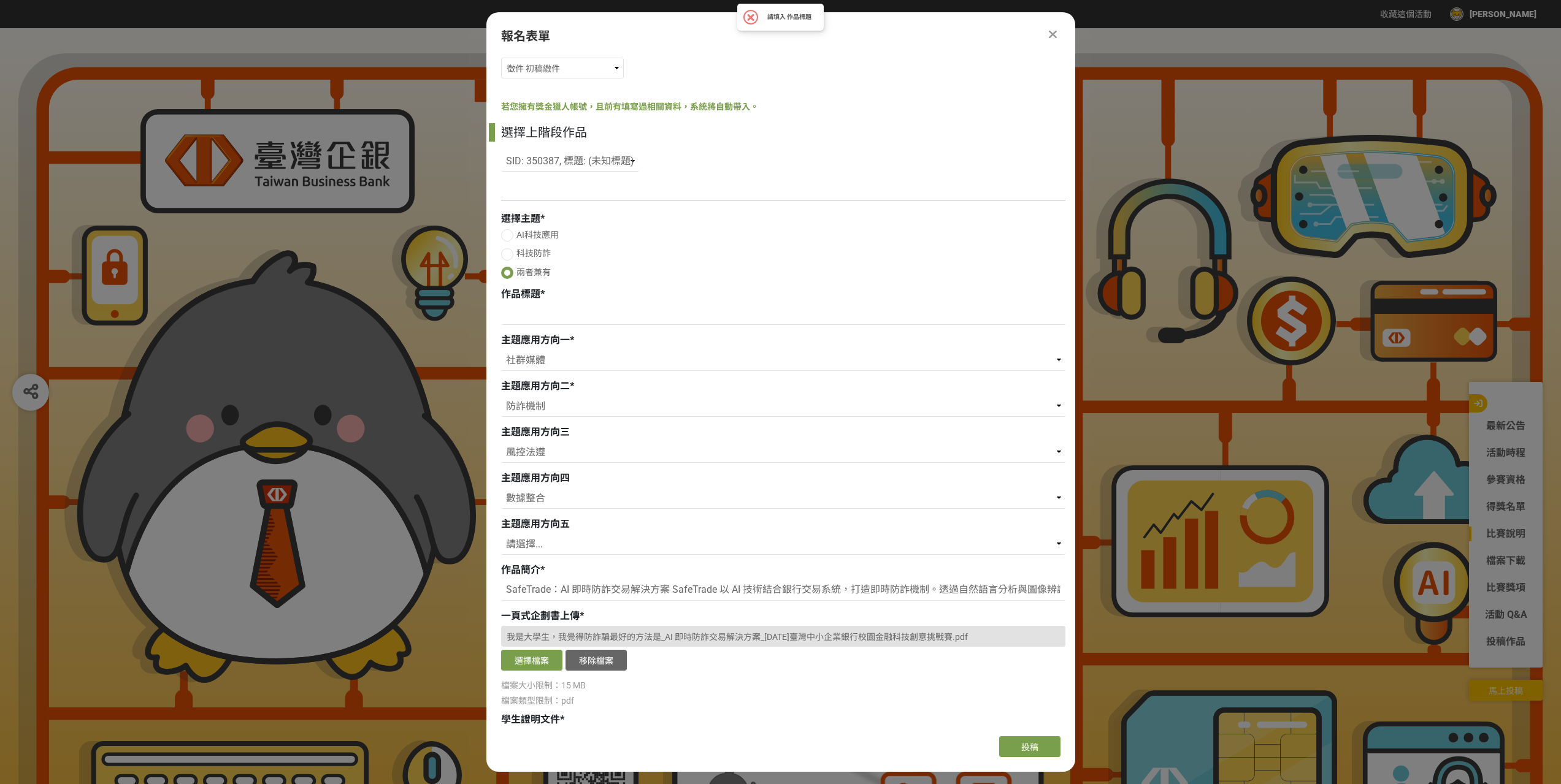
scroll to position [25, 0]
click at [599, 195] on div "組別與階段選擇 徵件 社群挑戰 徵件 初稿繳件 徵件 初稿報名 若您擁有獎金獵人帳號，且前有填寫過相關資料，系統將自動帶入。 選擇上階段作品 請選擇... S…" at bounding box center [780, 391] width 589 height 671
click at [612, 168] on select "請選擇... SID: 350387, 標題: (未知標題)" at bounding box center [570, 162] width 138 height 21
click at [560, 74] on select "徵件 社群挑戰 徵件 初稿繳件 徵件 初稿報名" at bounding box center [562, 69] width 122 height 21
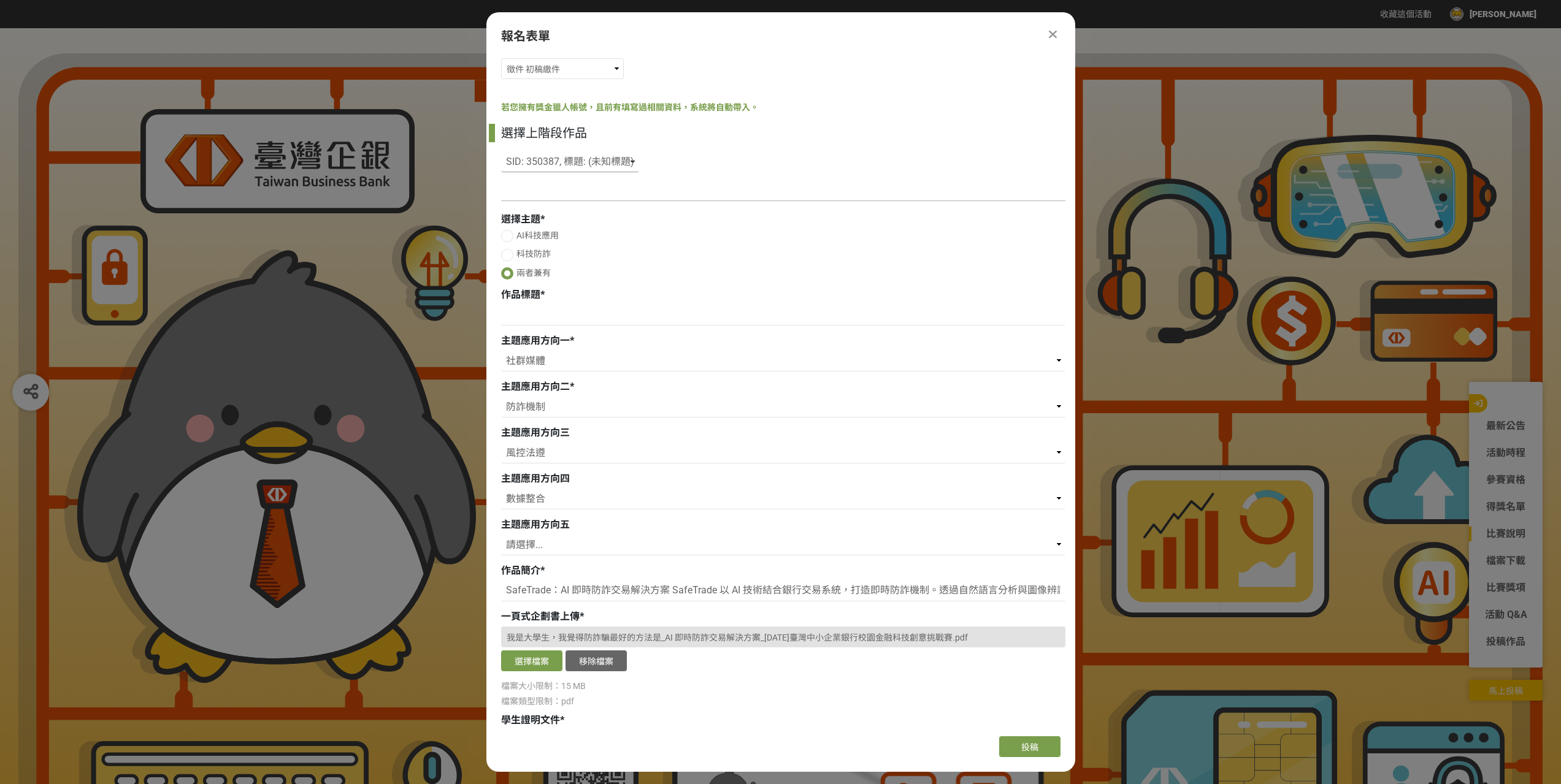
click at [605, 158] on select "請選擇... SID: 350387, 標題: (未知標題)" at bounding box center [570, 162] width 138 height 21
click at [501, 151] on select "請選擇... SID: 350387, 標題: (未知標題)" at bounding box center [570, 162] width 138 height 21
click at [542, 195] on div at bounding box center [783, 200] width 564 height 13
click at [542, 165] on select "請選擇... SID: 350387, 標題: (未知標題)" at bounding box center [570, 162] width 138 height 21
select select "350387"
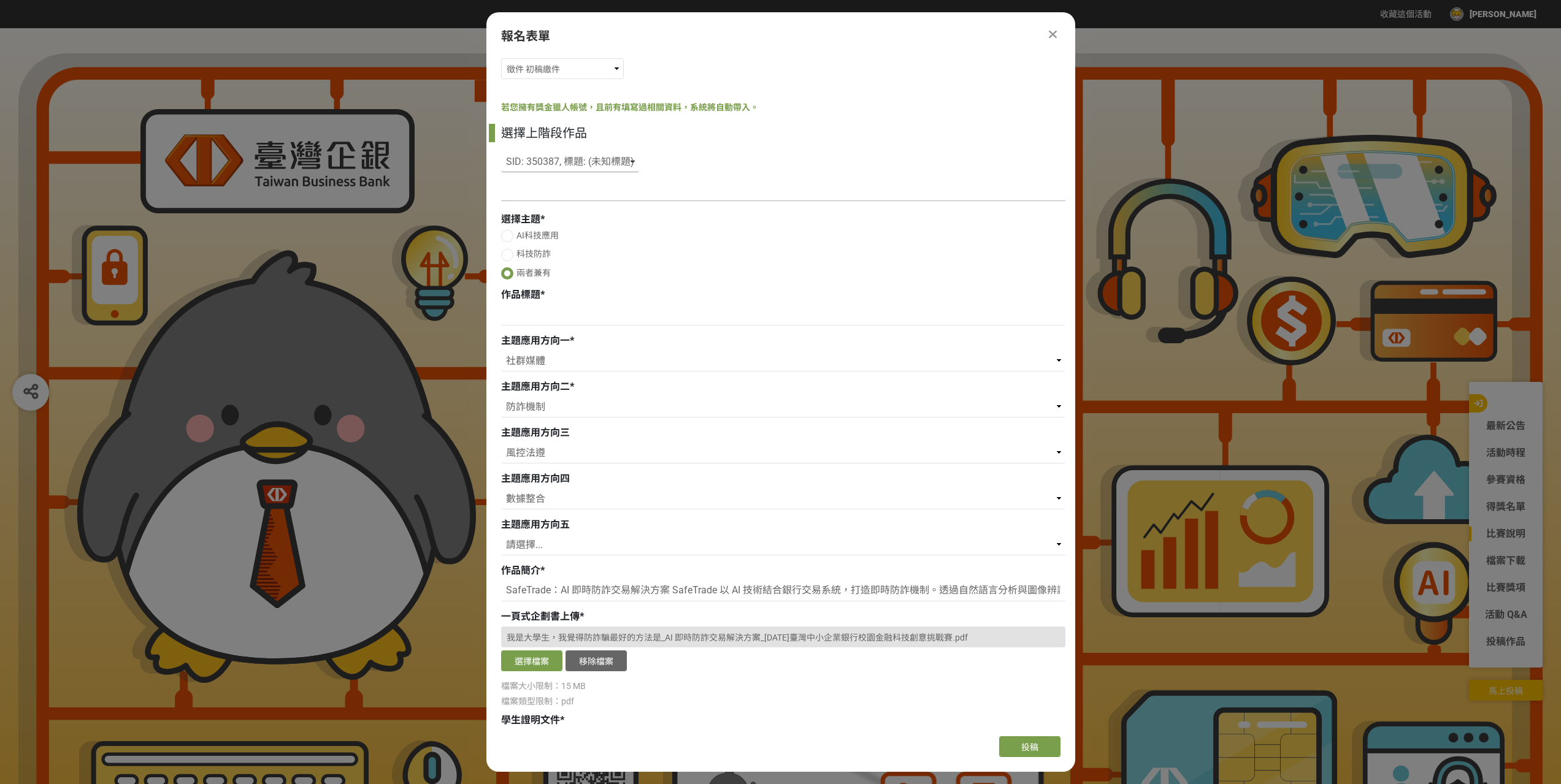
click at [501, 151] on select "請選擇... SID: 350387, 標題: (未知標題)" at bounding box center [570, 162] width 138 height 21
click at [565, 319] on input at bounding box center [783, 315] width 564 height 21
drag, startPoint x: 508, startPoint y: 590, endPoint x: 668, endPoint y: 587, distance: 160.0
click at [668, 587] on input "SafeTrade：AI 即時防詐交易解決方案 SafeTrade 以 AI 技術結合銀行交易系統，打造即時防詐機制。透過自然語言分析與圖像辨識，系統能即時偵…" at bounding box center [783, 591] width 564 height 21
click at [688, 586] on input "SafeTrade：AI 即時防詐交易解決方案 SafeTrade 以 AI 技術結合銀行交易系統，打造即時防詐機制。透過自然語言分析與圖像辨識，系統能即時偵…" at bounding box center [783, 591] width 564 height 21
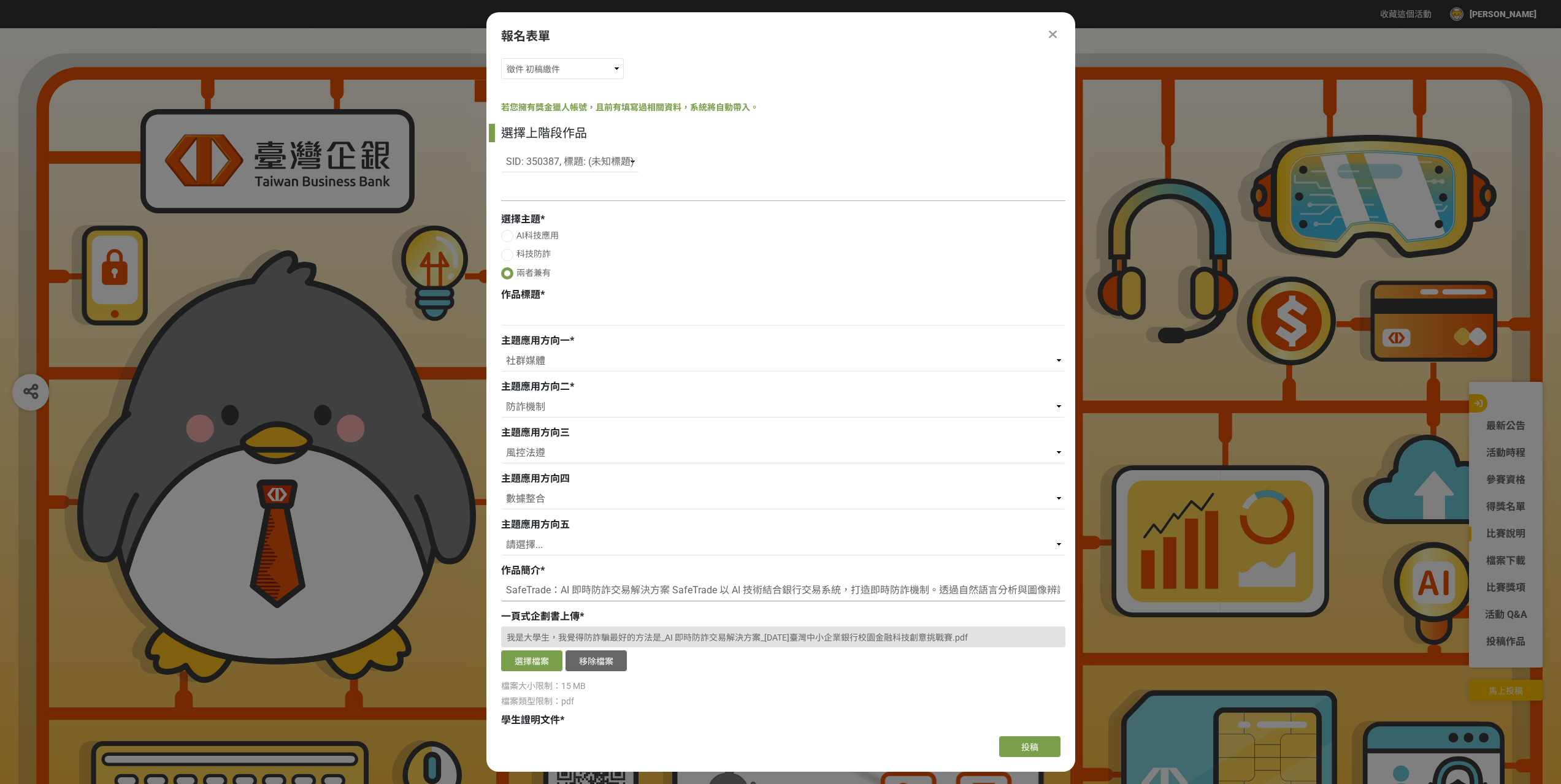
drag, startPoint x: 672, startPoint y: 592, endPoint x: 411, endPoint y: 587, distance: 261.0
type input "SafeTrade 以 AI 技術結合銀行交易系統，打造即時防詐機制。透過自然語言分析與圖像辨識，系統能即時偵測交易過程中的詐騙話術、異常帳號與可疑金流，主動…"
click at [592, 312] on input at bounding box center [783, 315] width 564 height 21
paste input "SafeTrade：AI 即時防詐交易解決方案"
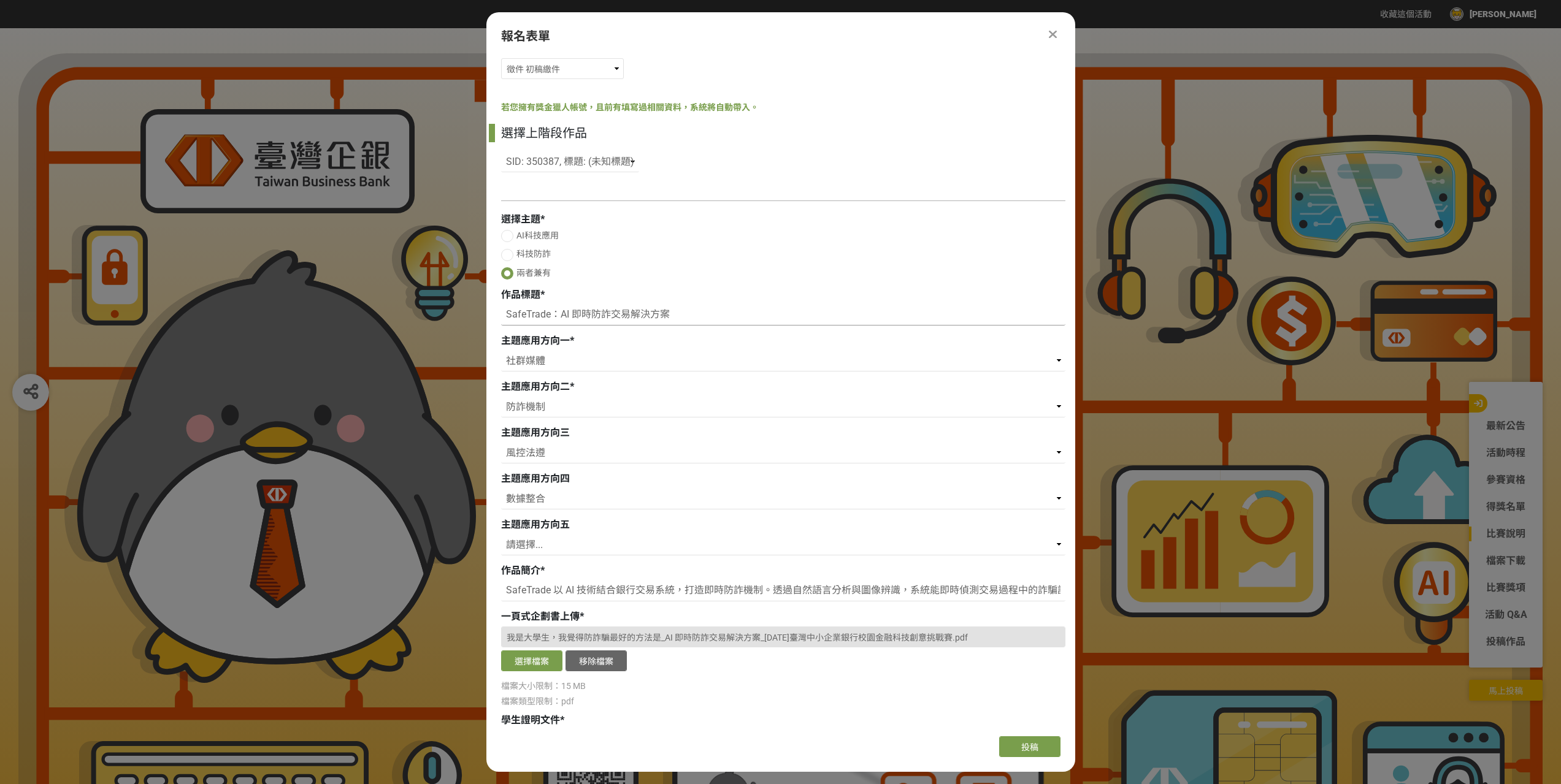
type input "SafeTrade：AI 即時防詐交易解決方案"
click at [748, 244] on div "AI科技應用 科技防詐 兩者兼有" at bounding box center [783, 256] width 564 height 53
click at [1020, 749] on button "投稿" at bounding box center [1029, 747] width 61 height 21
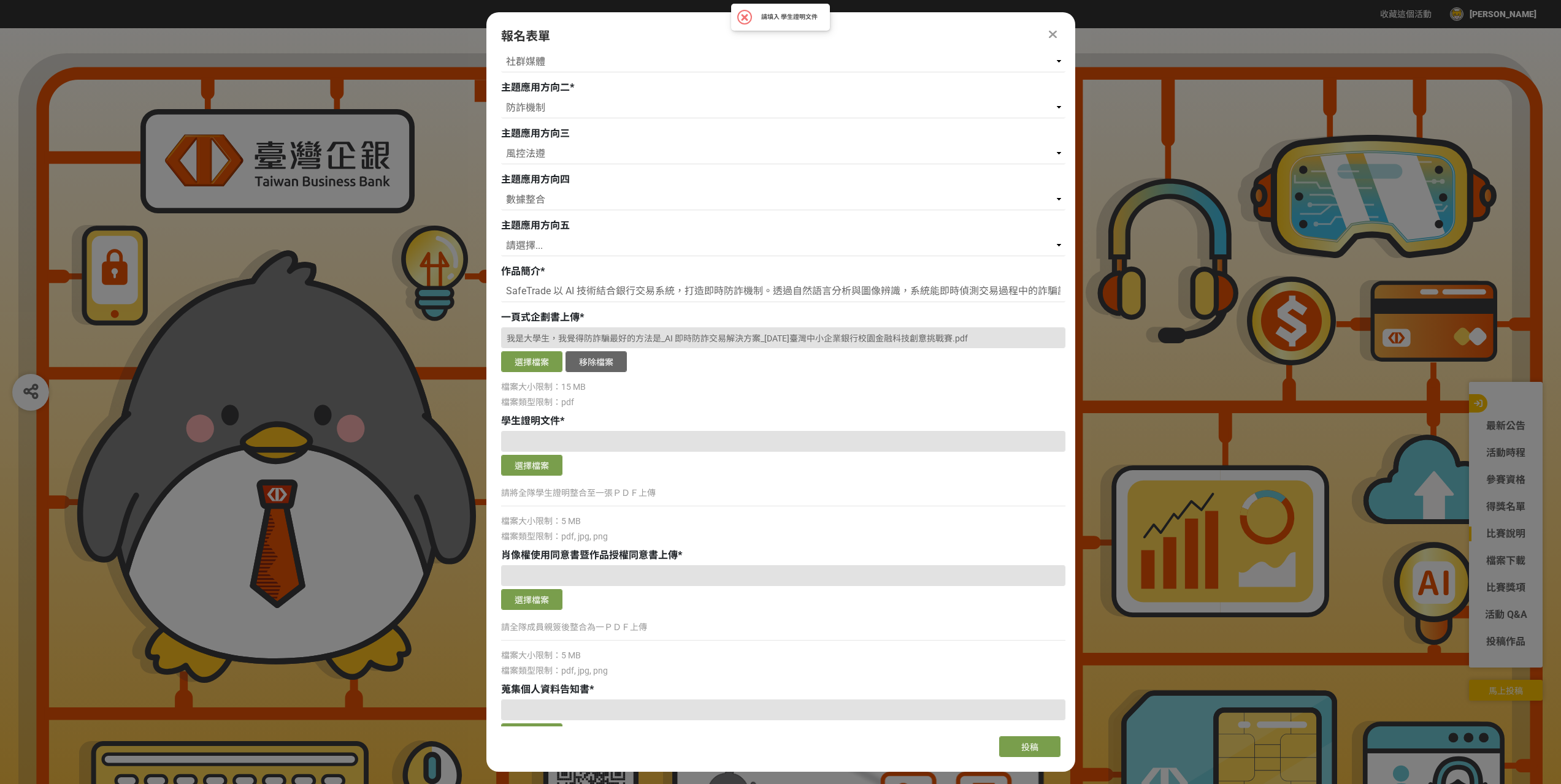
scroll to position [208, 0]
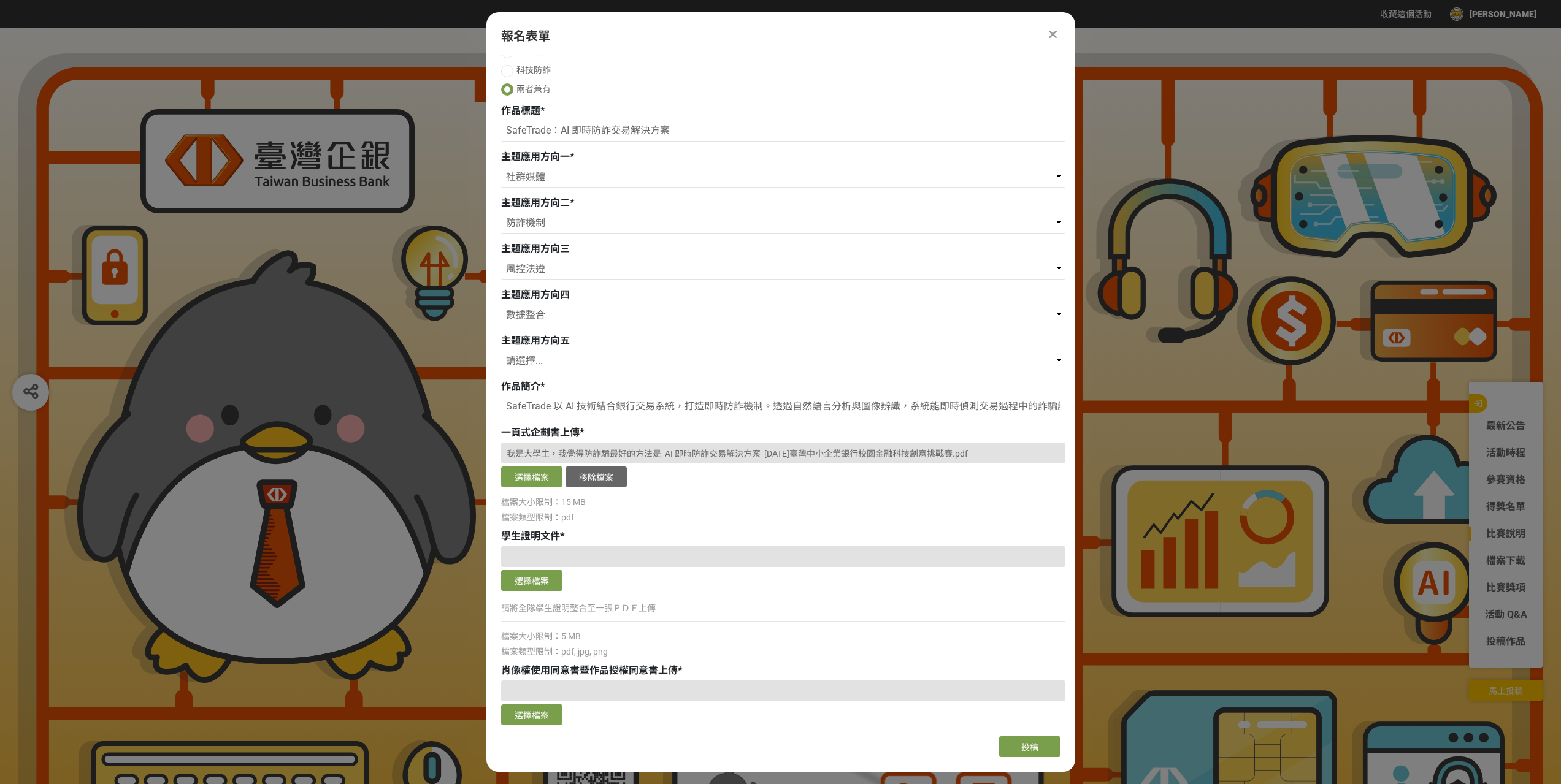
click at [1054, 32] on icon at bounding box center [1053, 35] width 8 height 12
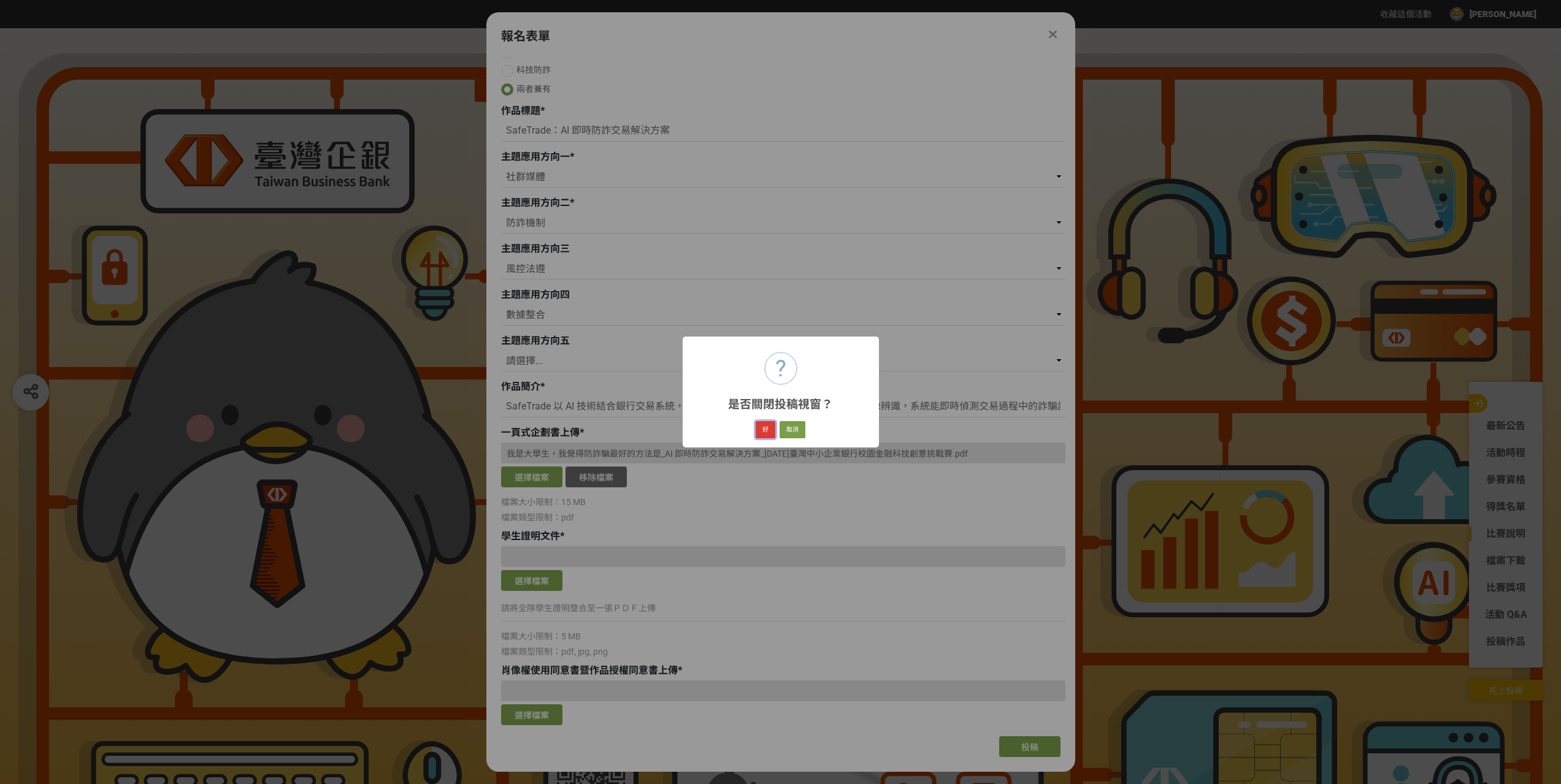
click at [761, 425] on button "好" at bounding box center [766, 430] width 20 height 17
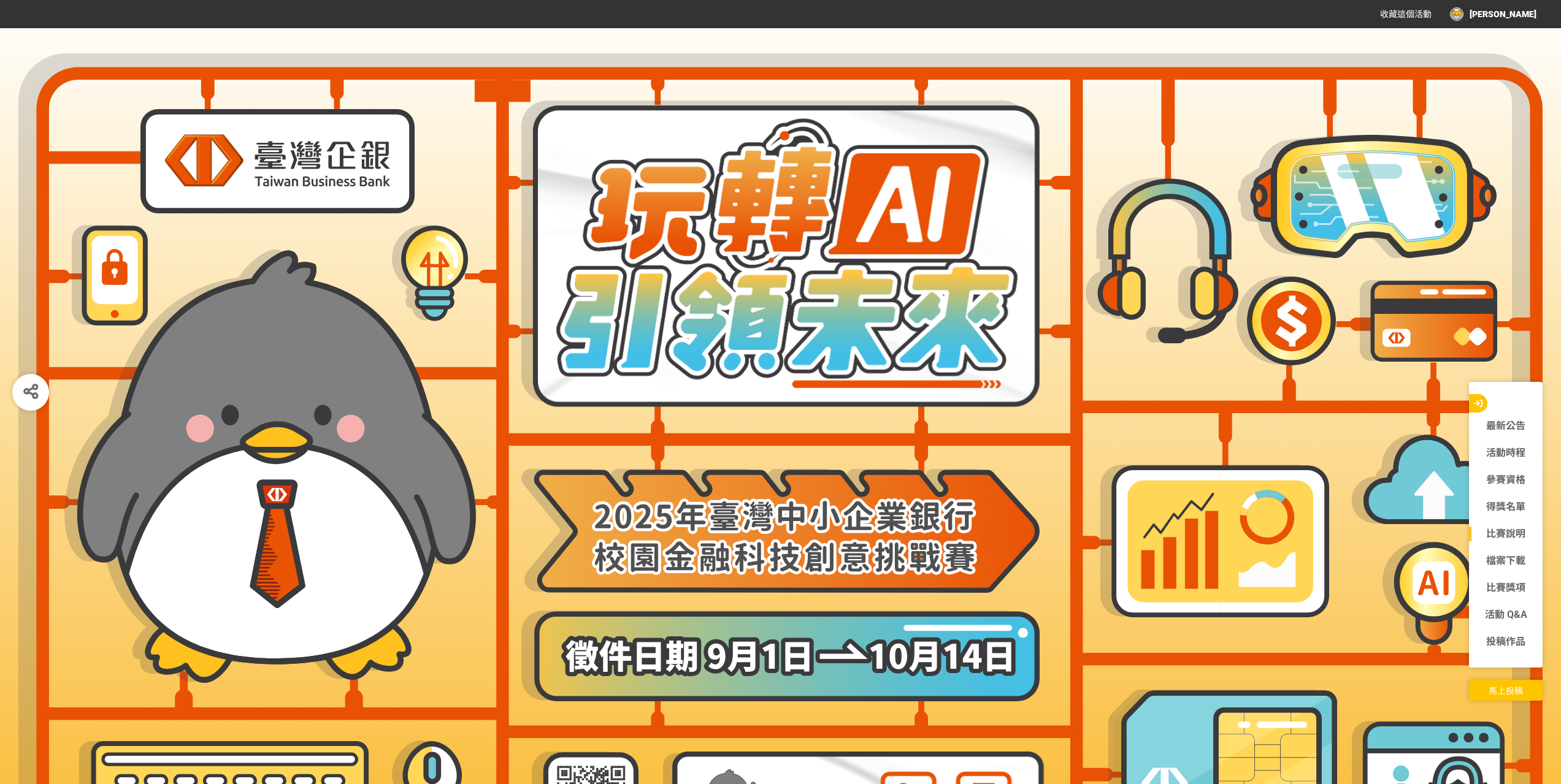
scroll to position [181, 0]
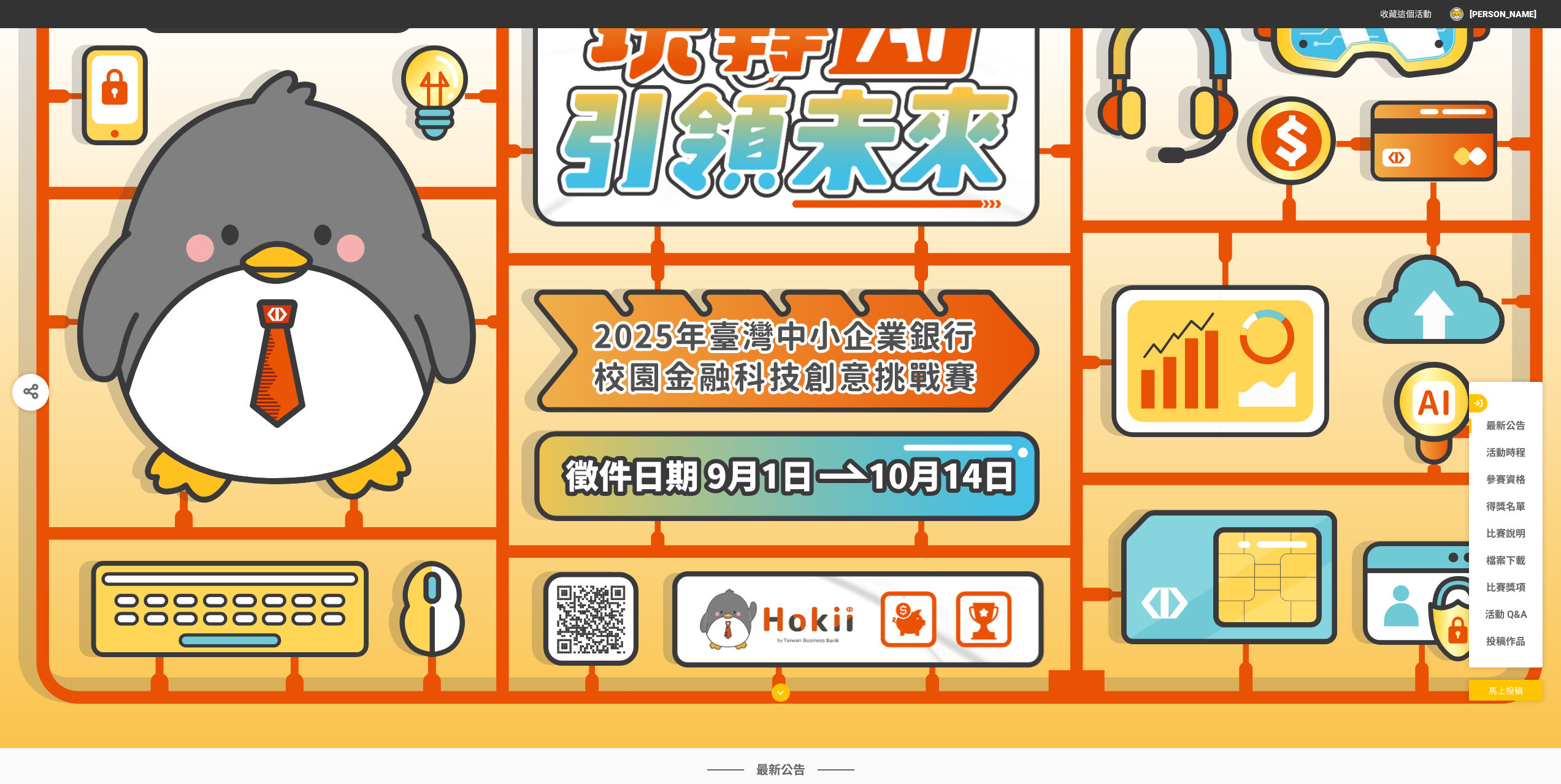
click at [1513, 688] on span "馬上投稿" at bounding box center [1506, 691] width 35 height 10
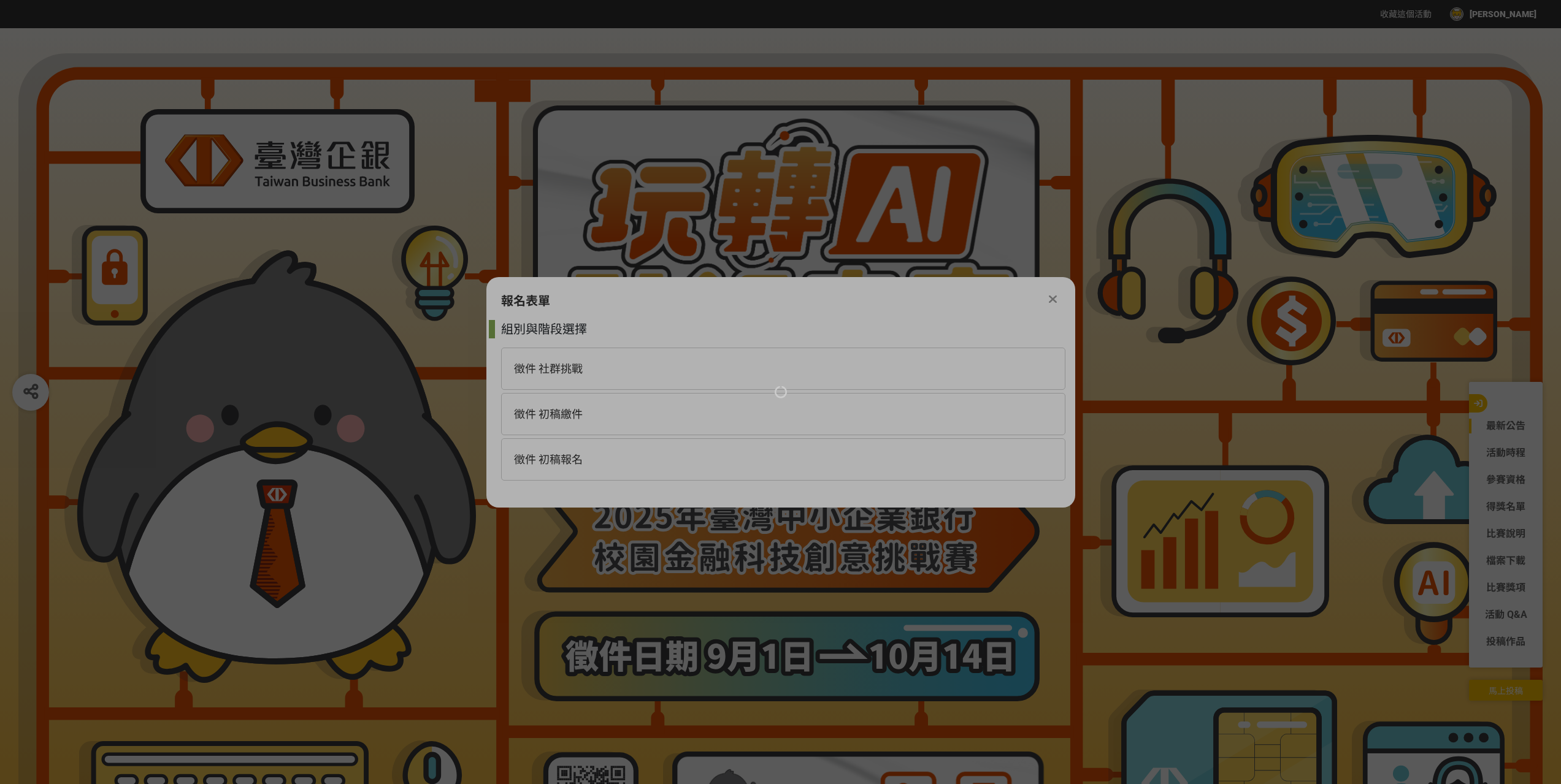
scroll to position [0, 0]
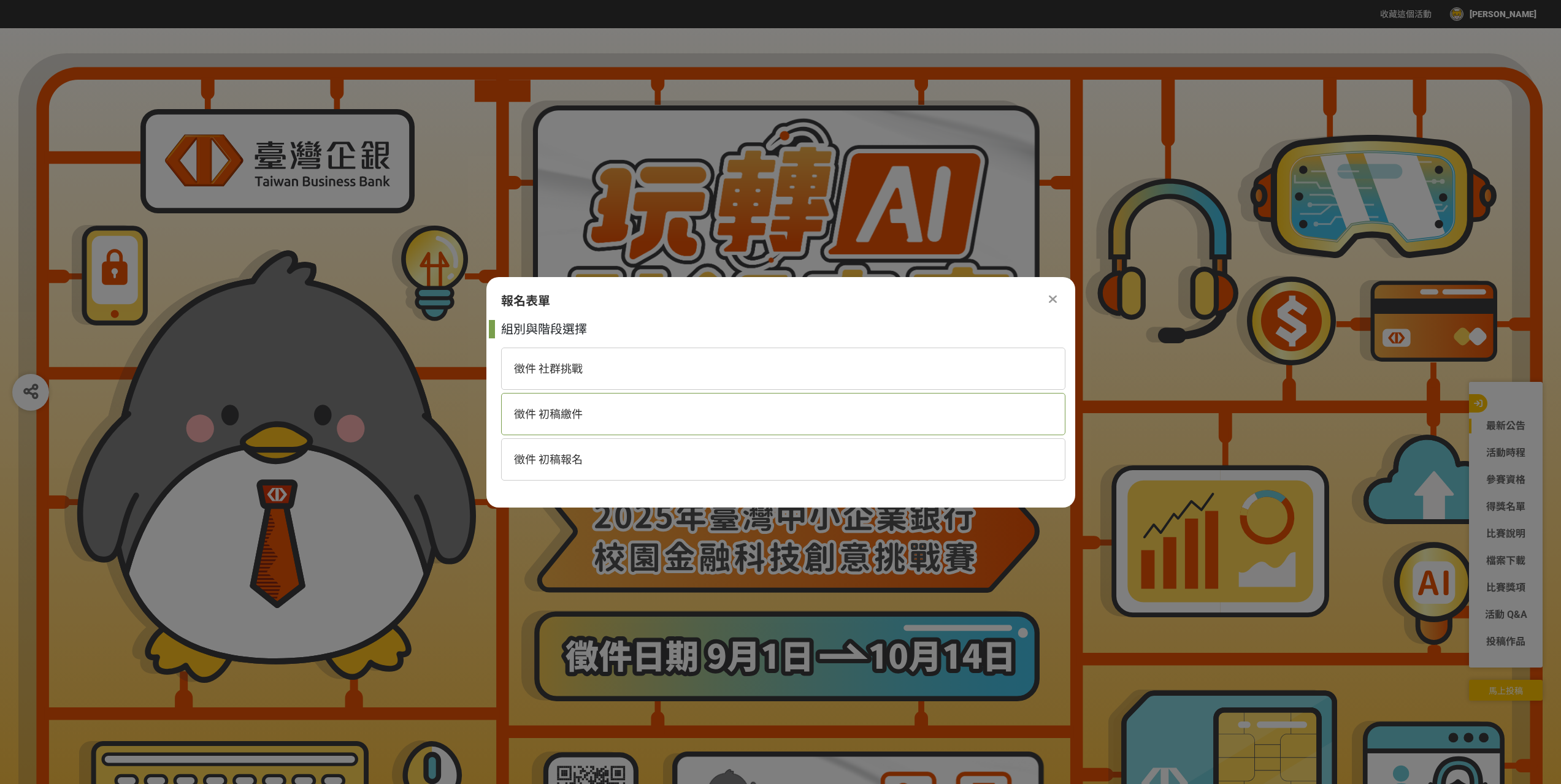
click at [564, 417] on span "徵件 初稿繳件" at bounding box center [548, 414] width 69 height 13
select select "185368:185627"
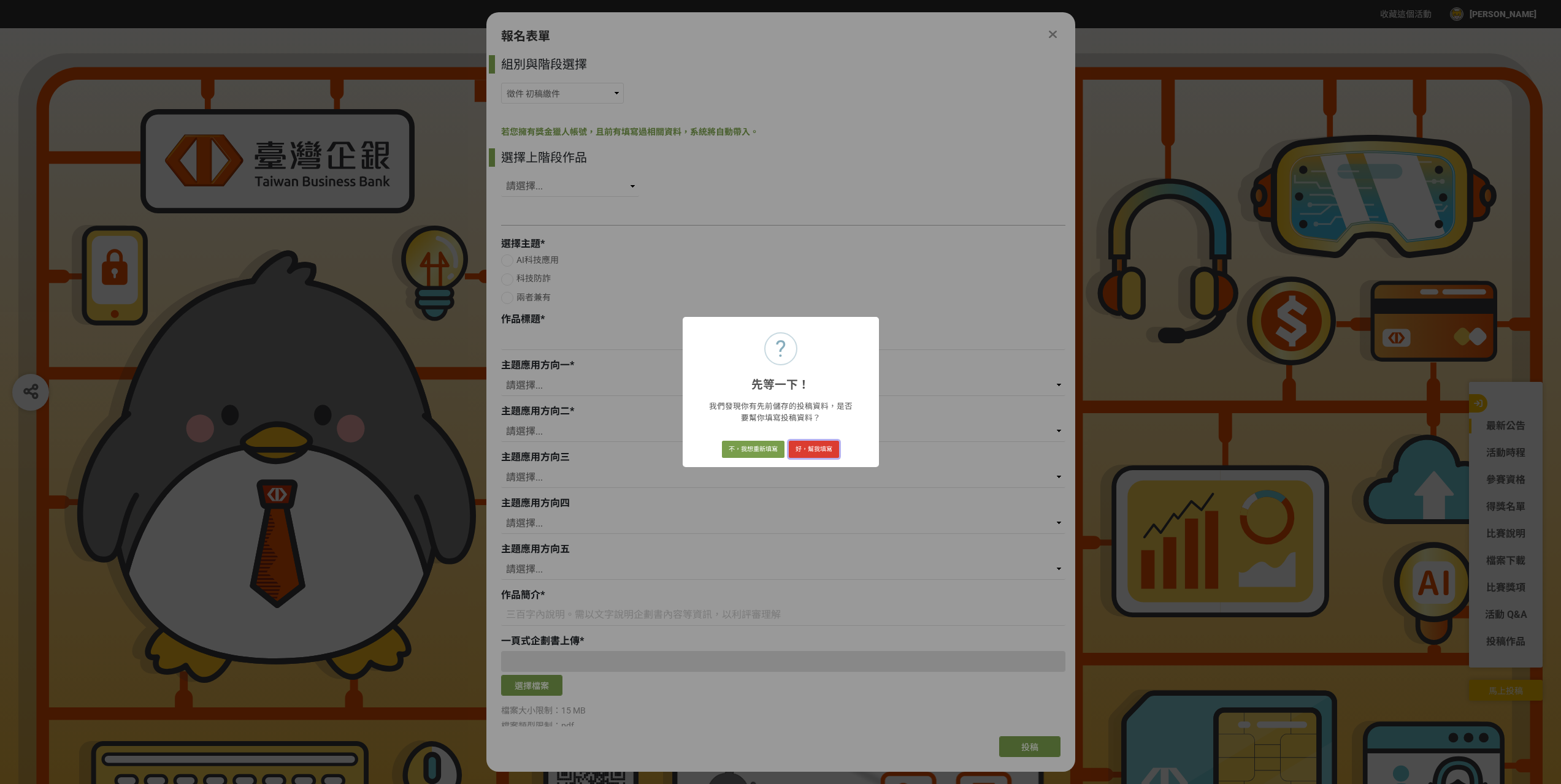
click at [805, 450] on button "好，幫我填寫" at bounding box center [813, 450] width 50 height 17
select select "350387"
radio input "true"
type input "SafeTrade：AI 即時防詐交易解決方案"
select select "社群媒體"
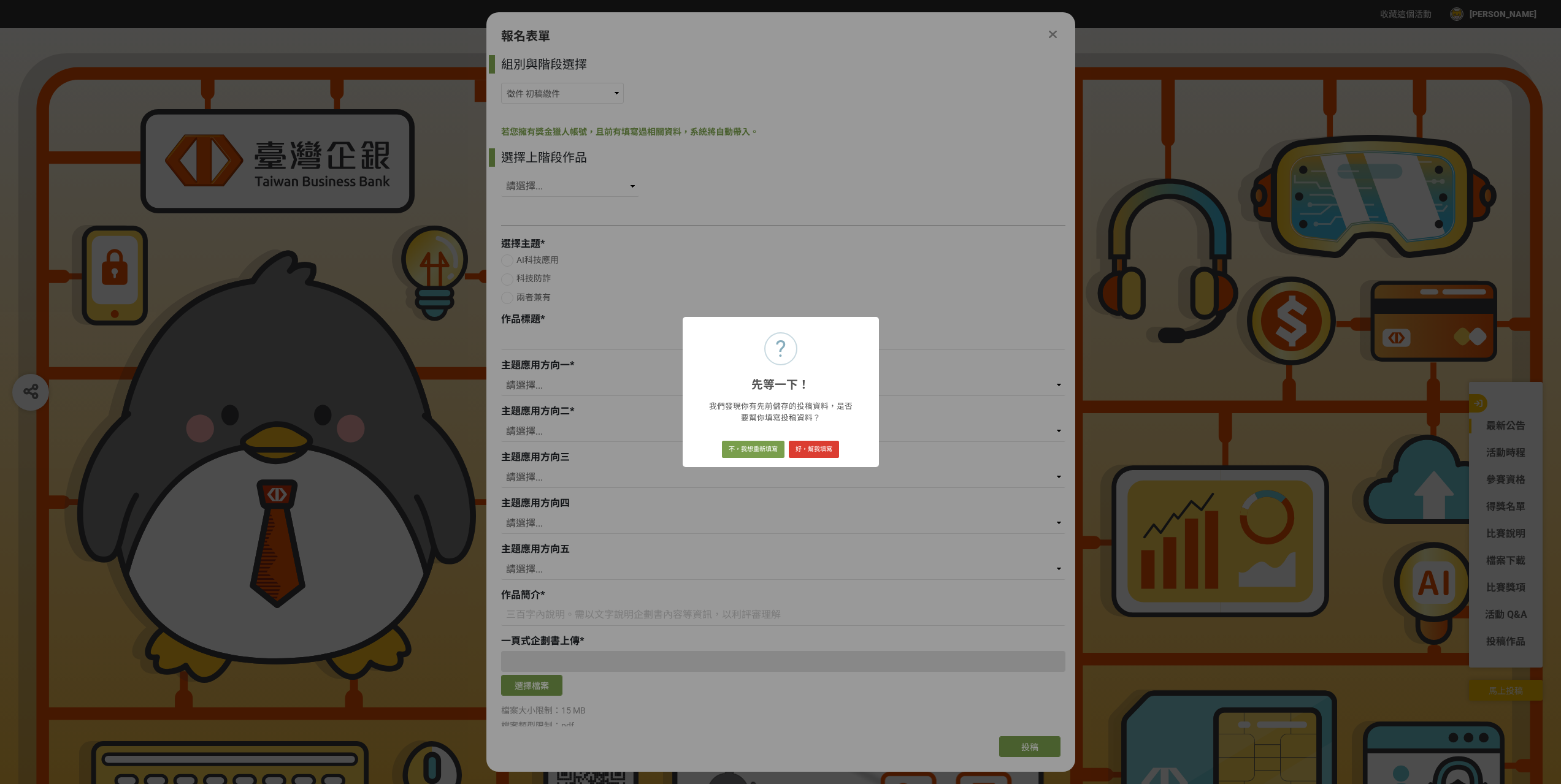
select select "防詐機制"
select select "風控法遵"
select select "數據整合"
type input "SafeTrade 以 AI 技術結合銀行交易系統，打造即時防詐機制。透過自然語言分析與圖像辨識，系統能即時偵測交易過程中的詐騙話術、異常帳號與可疑金流，主動…"
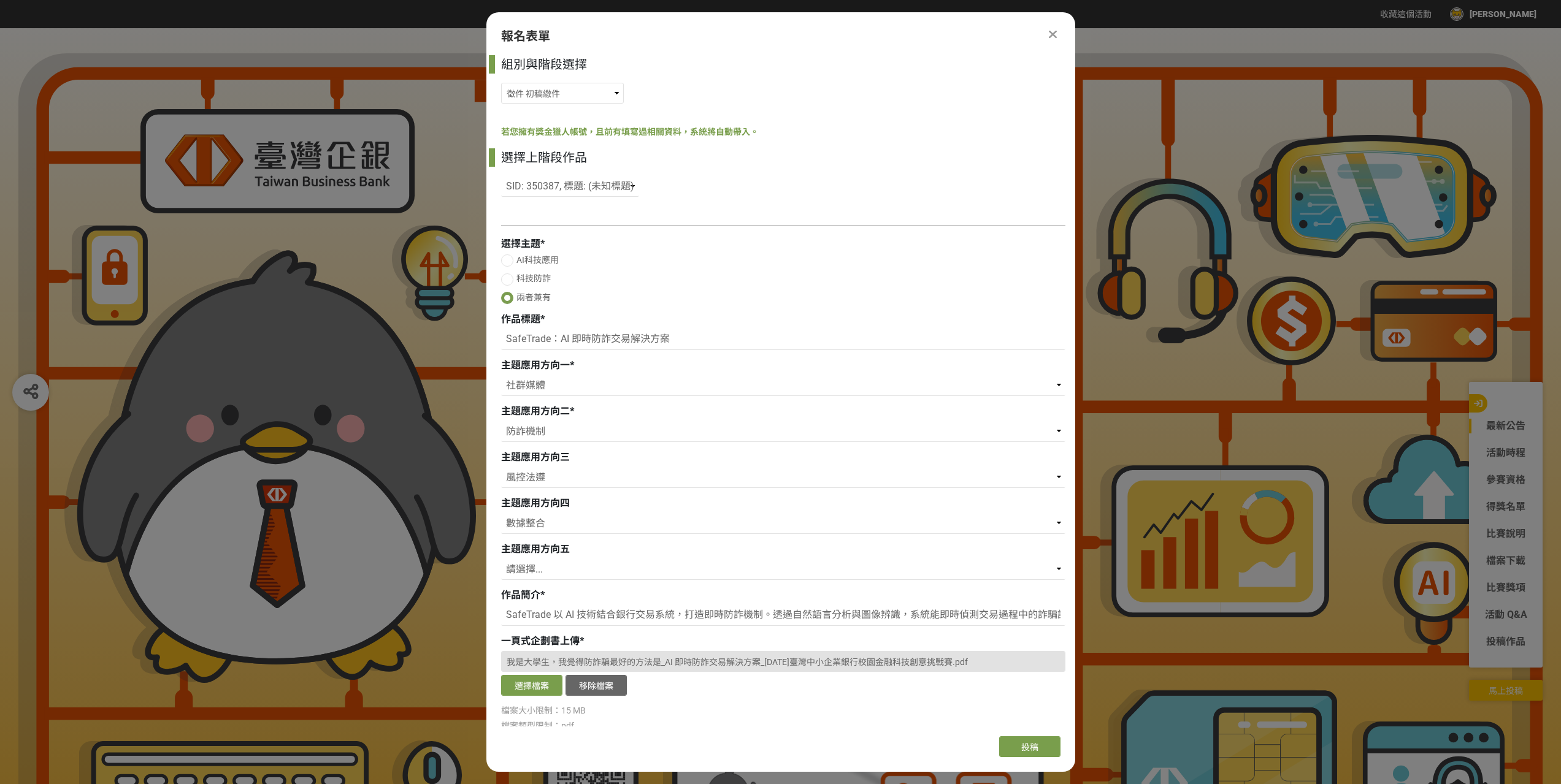
click at [536, 217] on div "組別與階段選擇 徵件 社群挑戰 徵件 初稿繳件 徵件 初稿報名 若您擁有獎金獵人帳號，且前有填寫過相關資料，系統將自動帶入。 選擇上階段作品 請選擇... S…" at bounding box center [780, 391] width 589 height 671
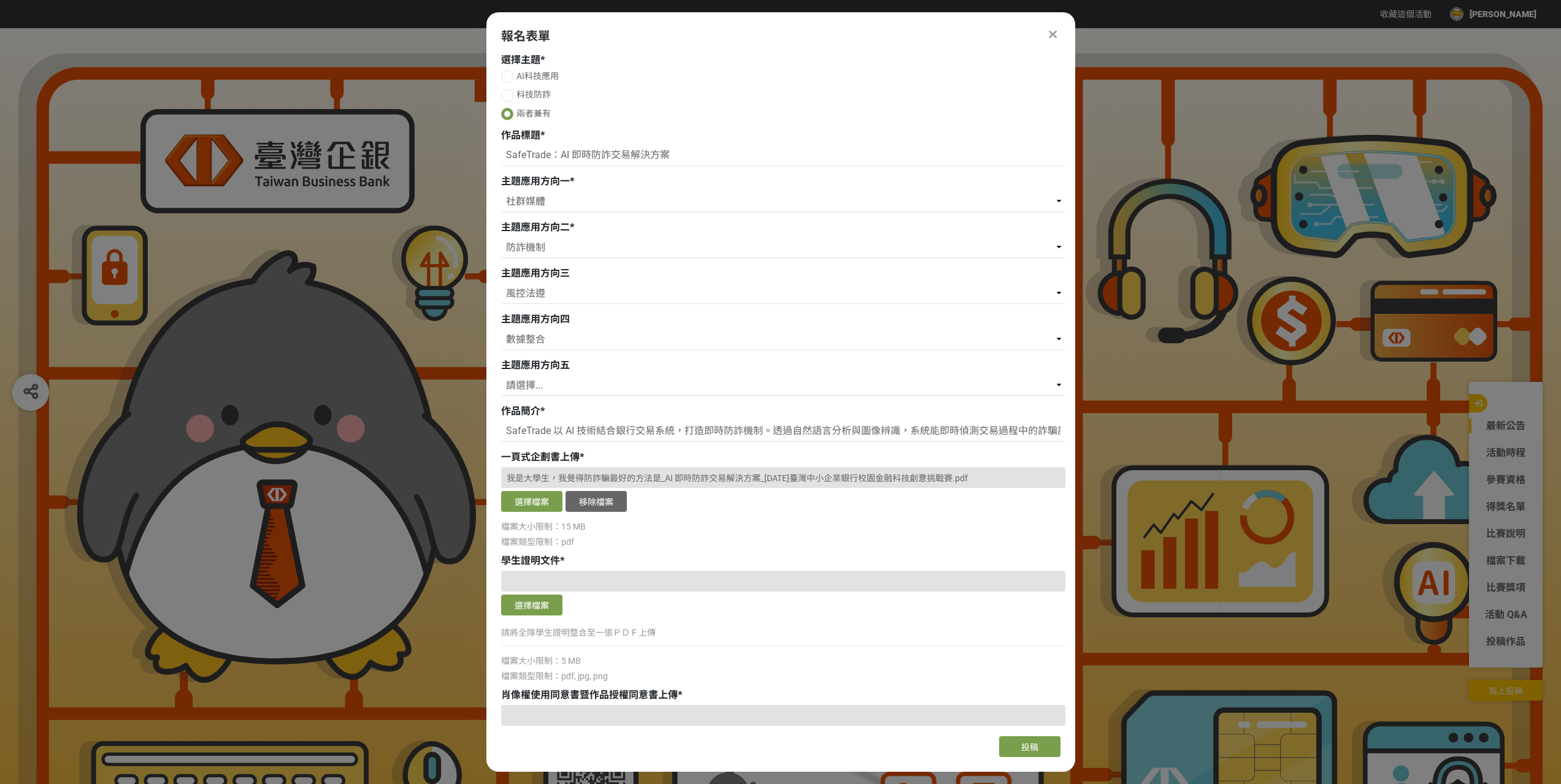
scroll to position [454, 0]
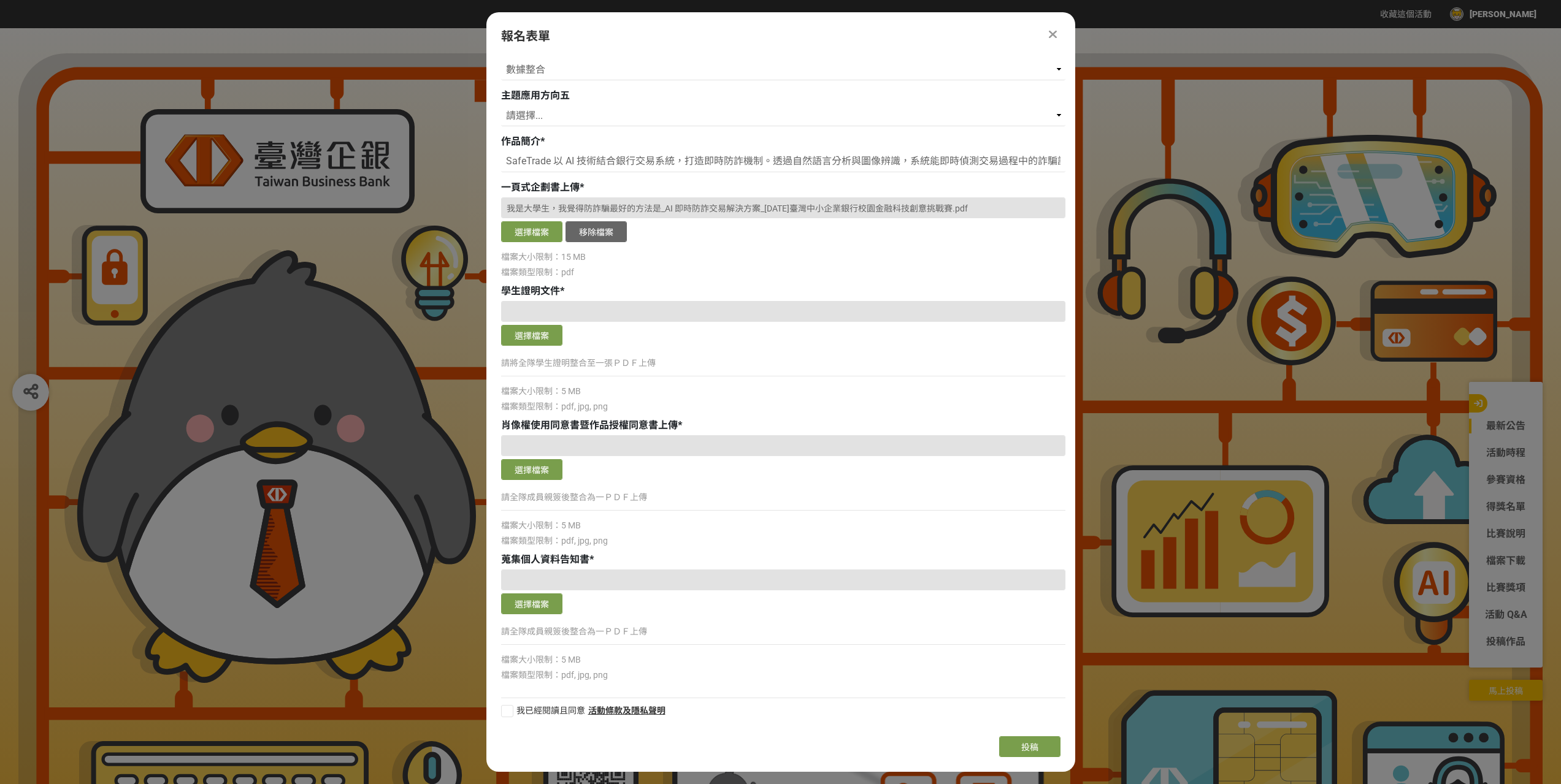
click at [1054, 38] on icon at bounding box center [1053, 35] width 8 height 12
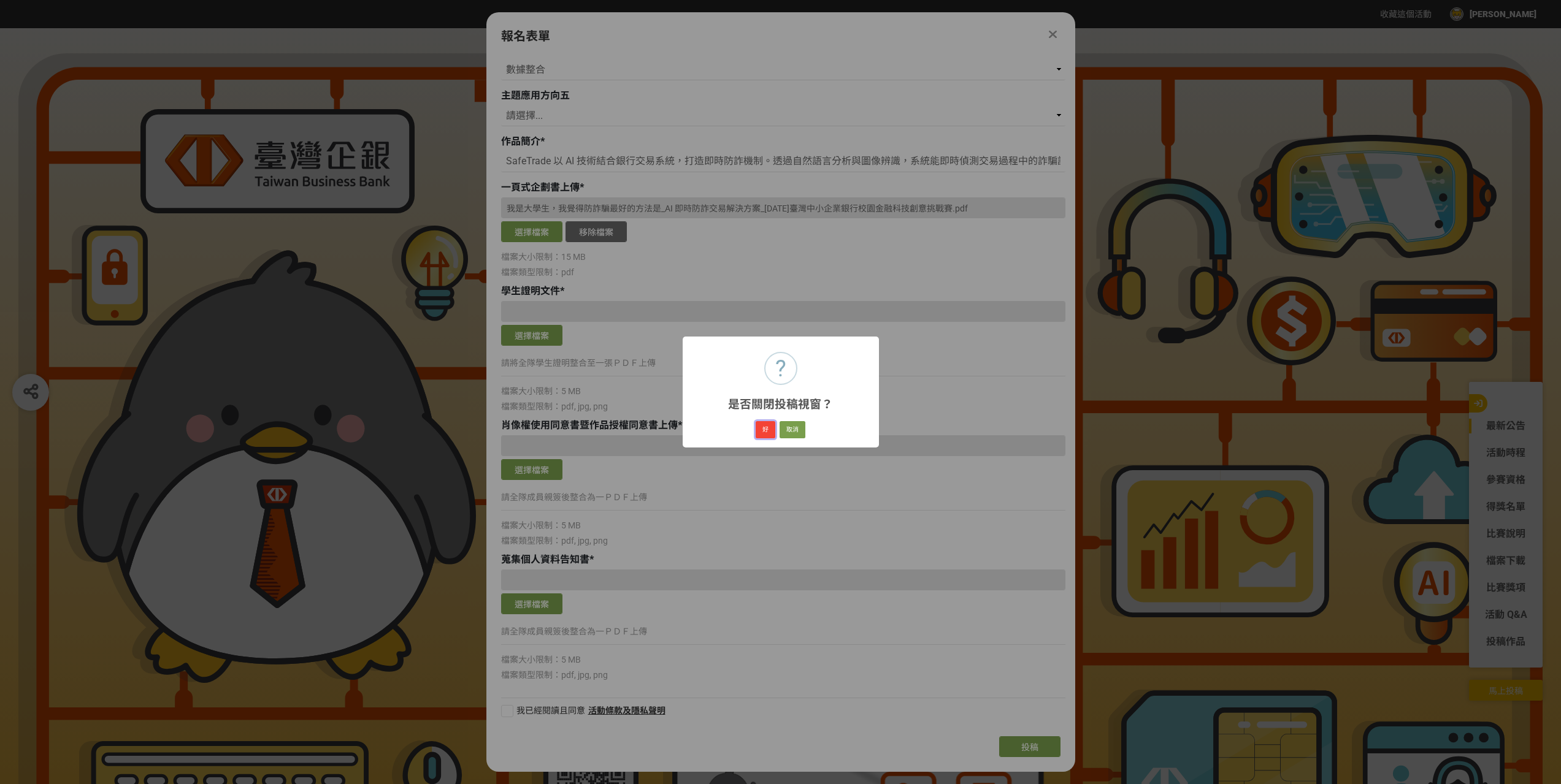
drag, startPoint x: 761, startPoint y: 430, endPoint x: 686, endPoint y: 399, distance: 81.2
click at [761, 429] on button "好" at bounding box center [766, 430] width 20 height 17
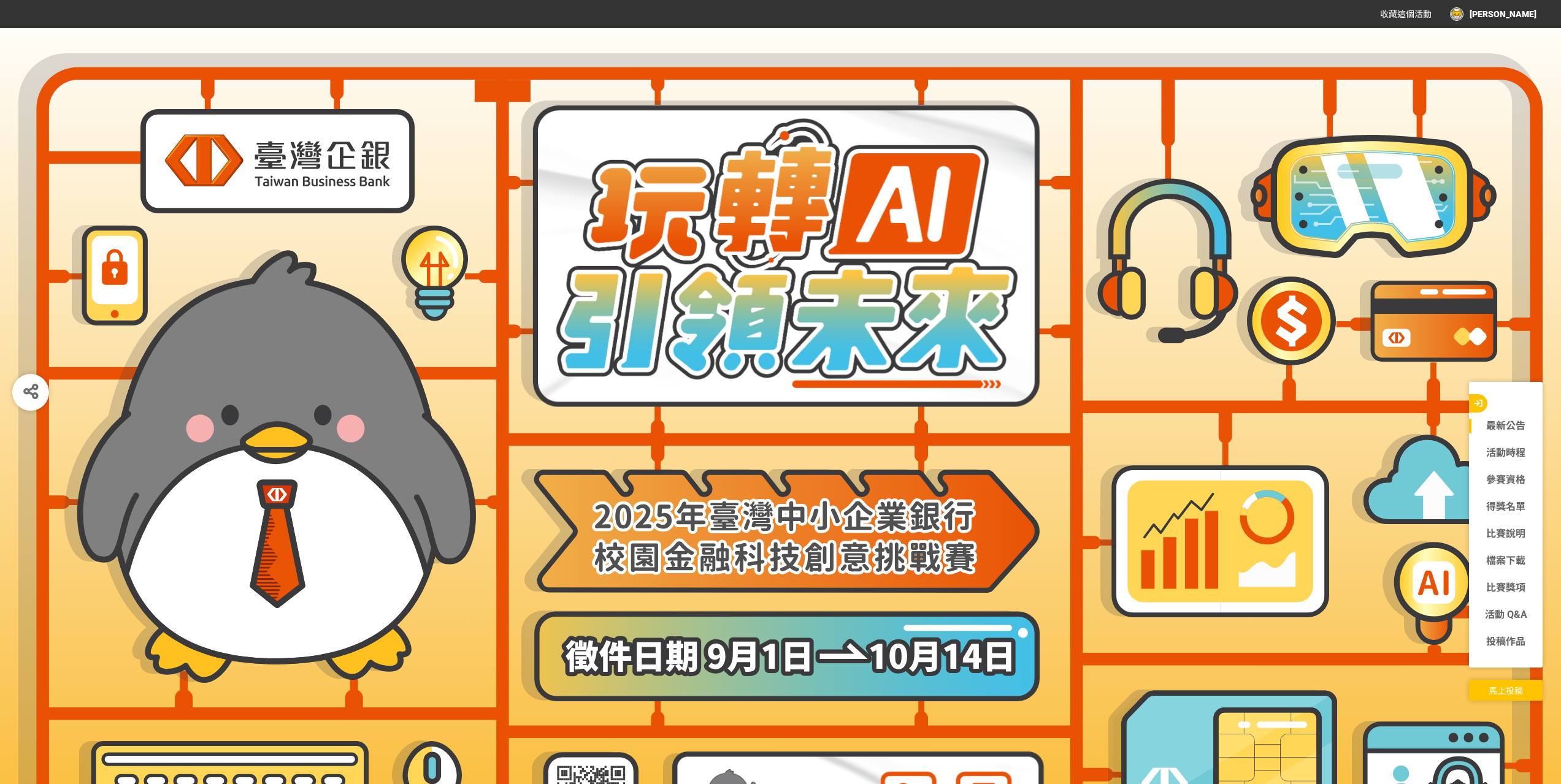
scroll to position [163, 0]
